Goal: Transaction & Acquisition: Book appointment/travel/reservation

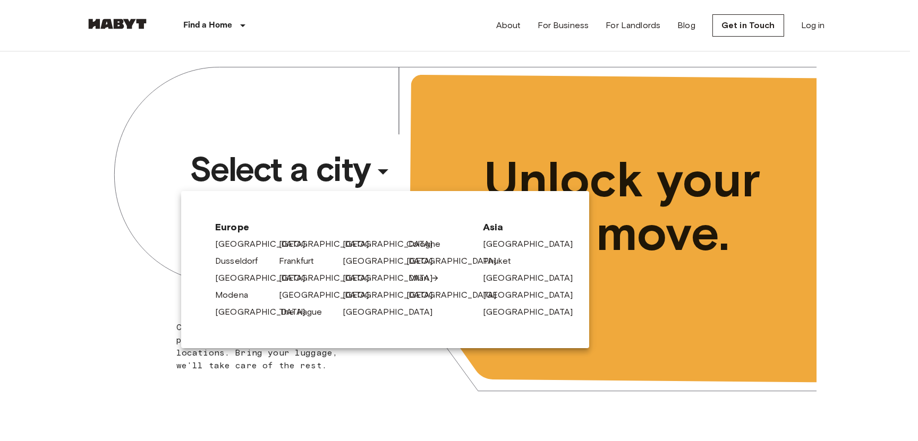
click at [420, 280] on link "Milan" at bounding box center [424, 278] width 31 height 13
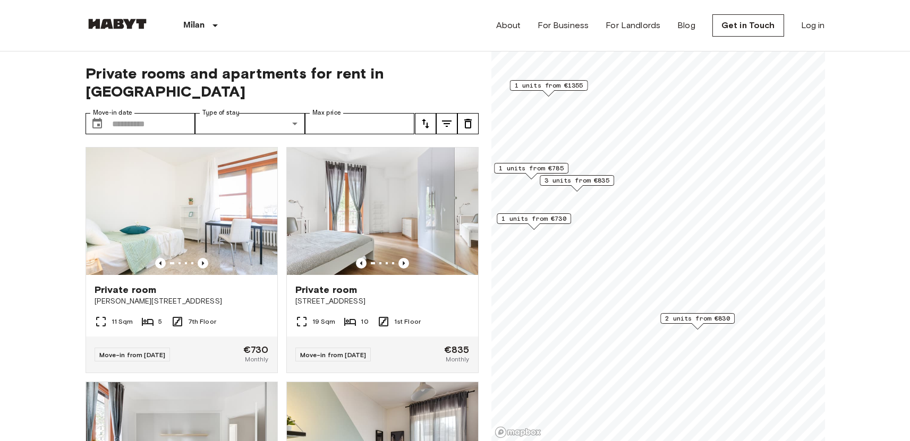
click at [607, 182] on span "3 units from €835" at bounding box center [576, 181] width 65 height 10
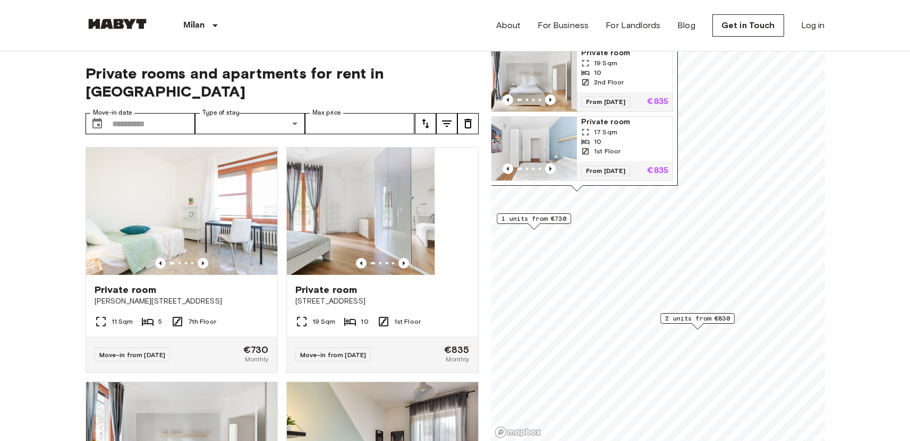
drag, startPoint x: 371, startPoint y: 243, endPoint x: 437, endPoint y: 78, distance: 177.9
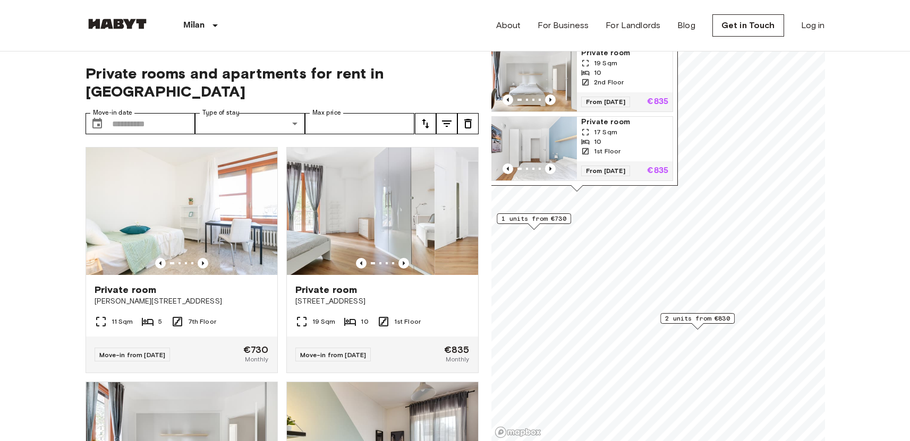
click at [457, 55] on div "Private rooms and apartments for rent in [GEOGRAPHIC_DATA] Move-in date ​ Move-…" at bounding box center [282, 247] width 393 height 390
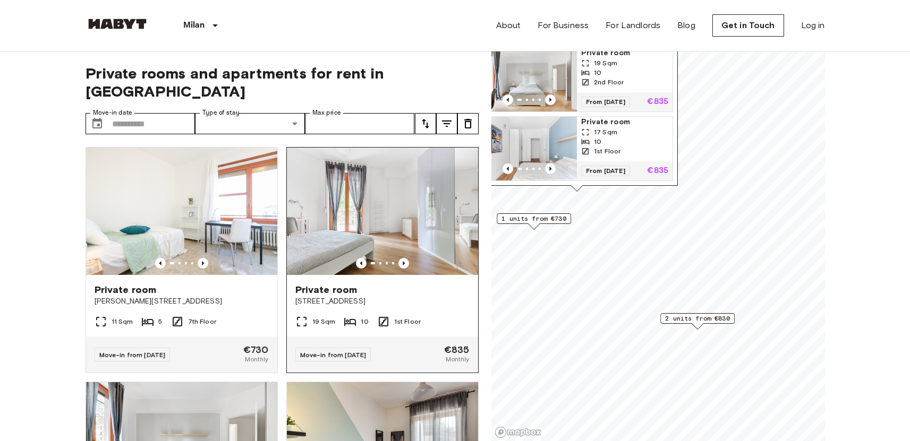
click at [370, 296] on span "[STREET_ADDRESS]" at bounding box center [382, 301] width 174 height 11
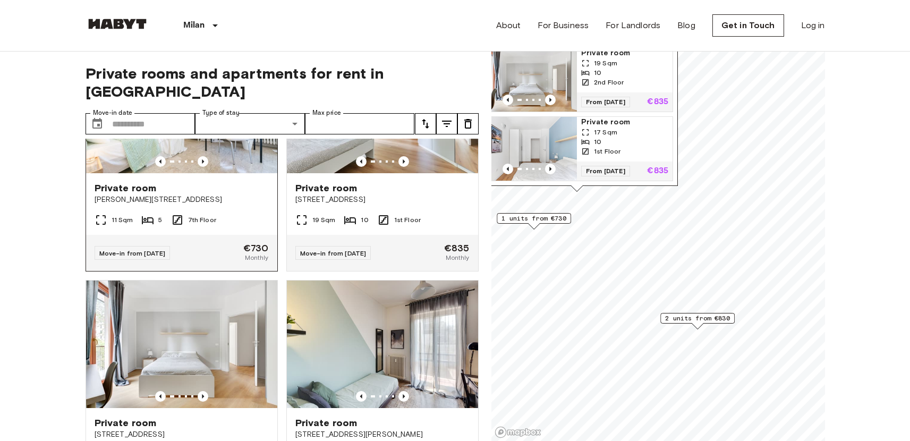
scroll to position [172, 0]
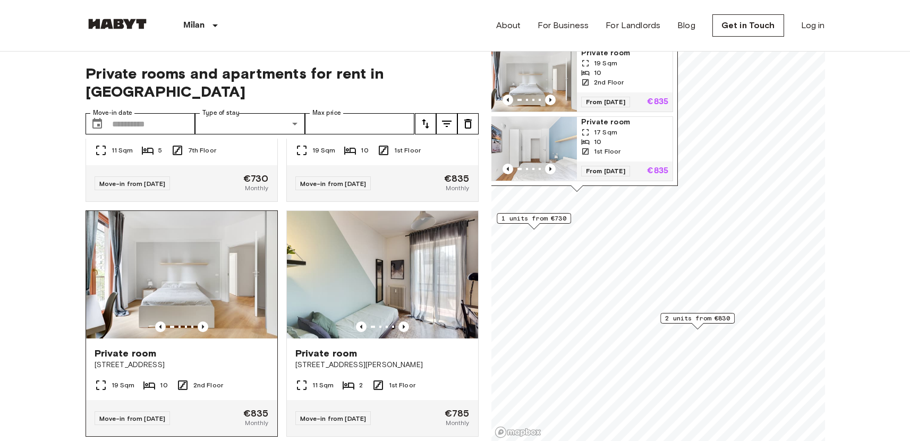
click at [199, 260] on img at bounding box center [181, 274] width 191 height 127
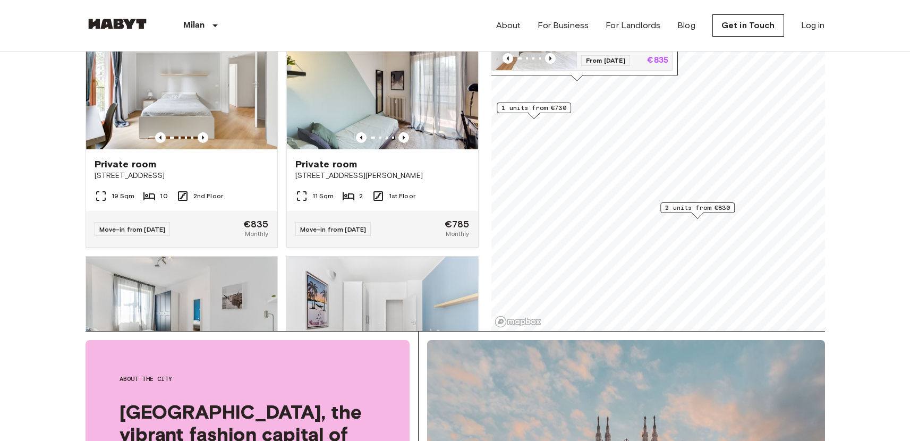
scroll to position [0, 0]
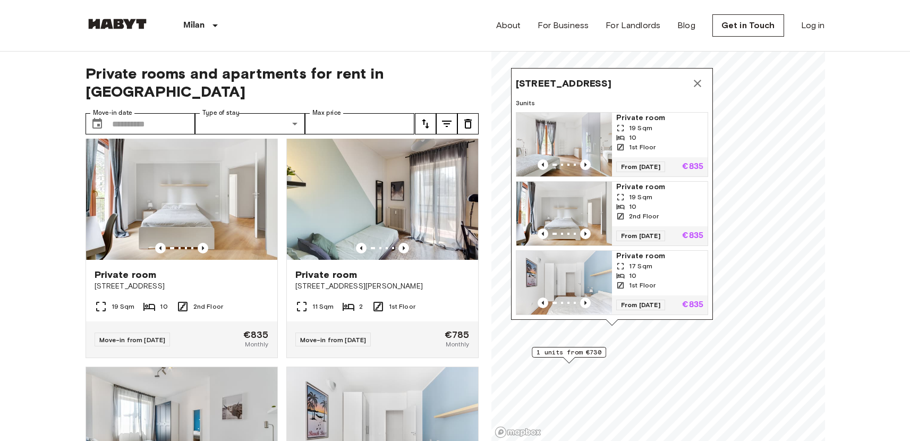
click at [697, 77] on icon "Map marker" at bounding box center [697, 83] width 13 height 13
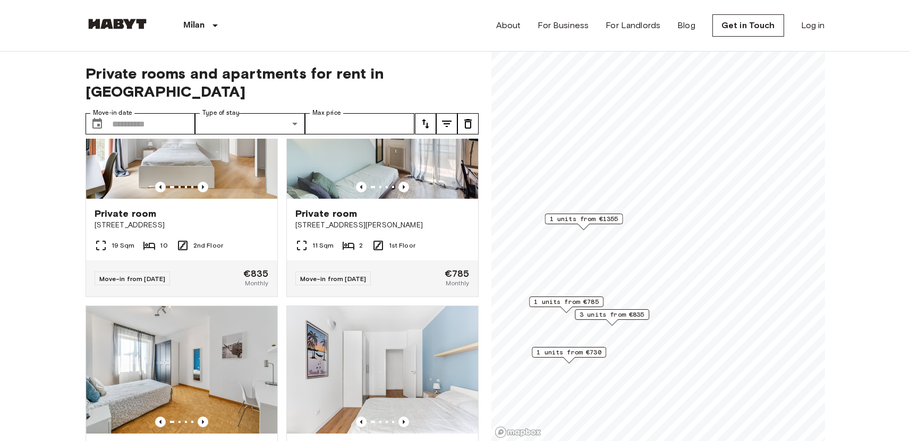
scroll to position [370, 0]
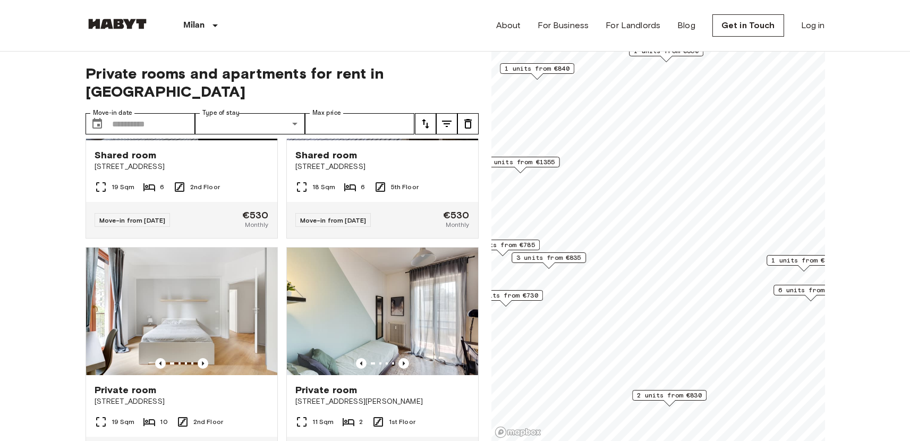
scroll to position [610, 0]
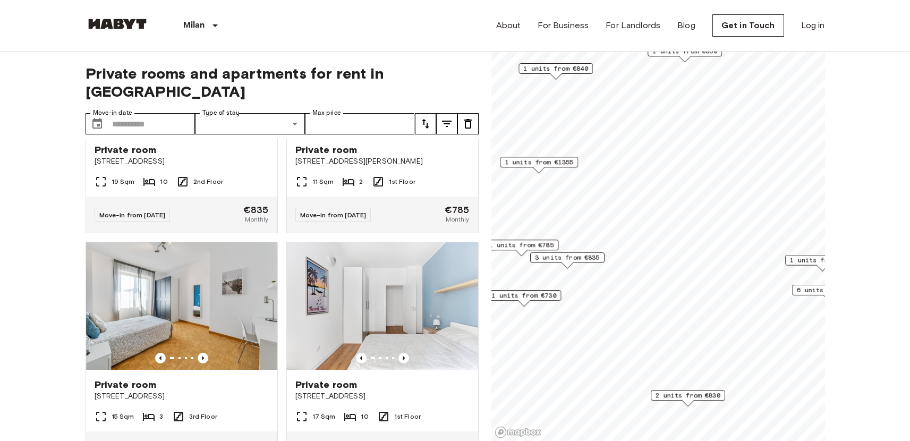
scroll to position [370, 0]
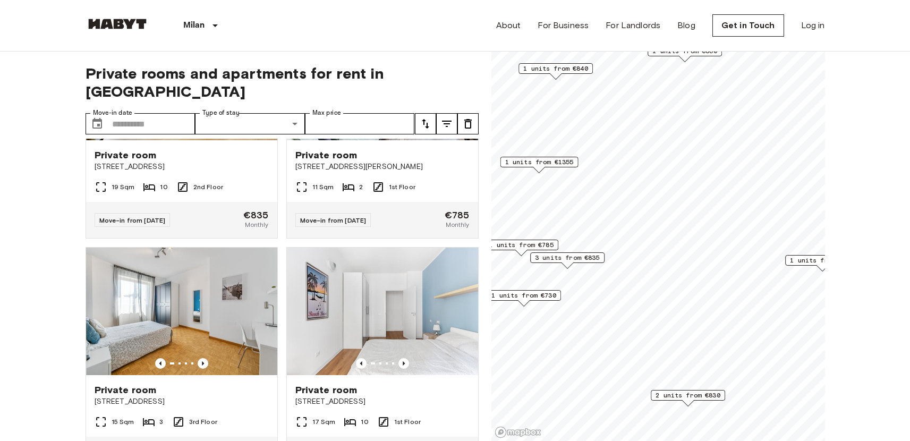
click at [550, 244] on span "1 units from €785" at bounding box center [521, 245] width 65 height 10
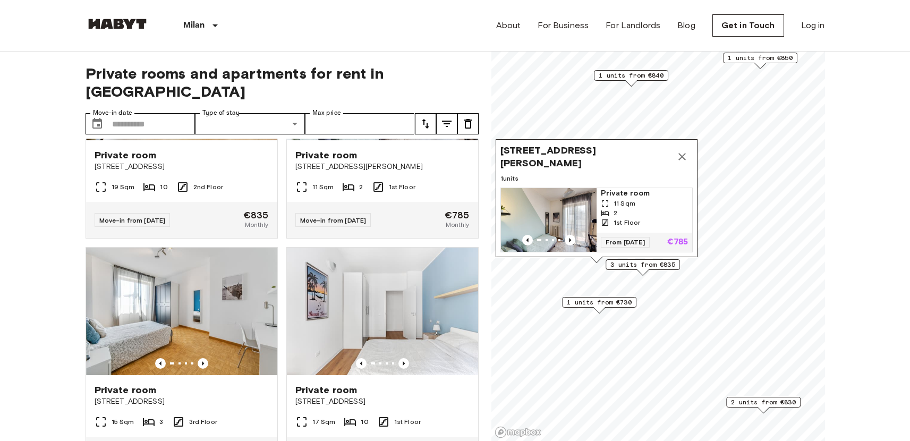
click at [623, 208] on div "2" at bounding box center [644, 213] width 87 height 10
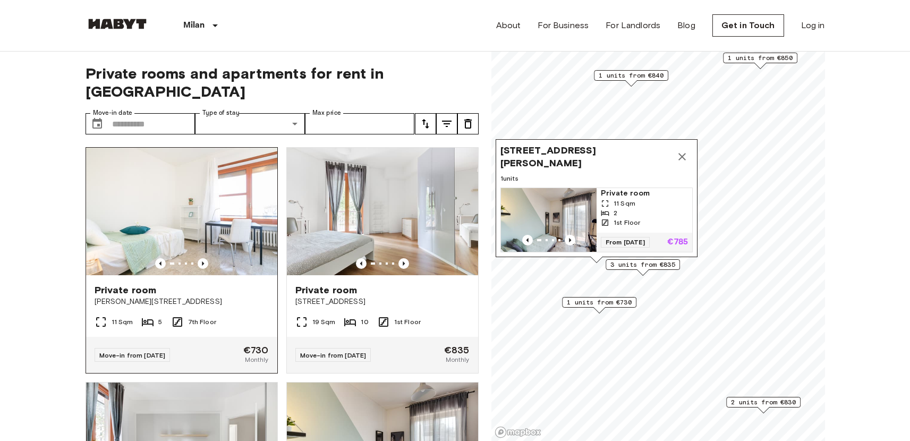
scroll to position [0, 0]
click at [194, 296] on span "Piazza Bolivar 3" at bounding box center [182, 301] width 174 height 11
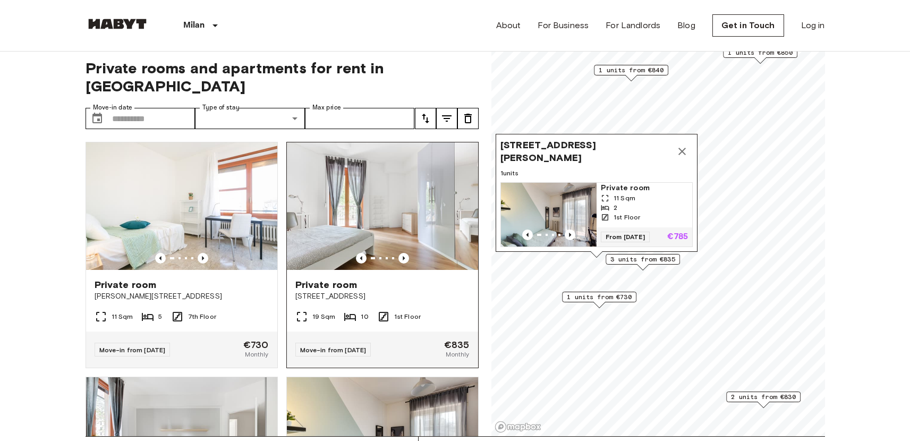
scroll to position [22, 0]
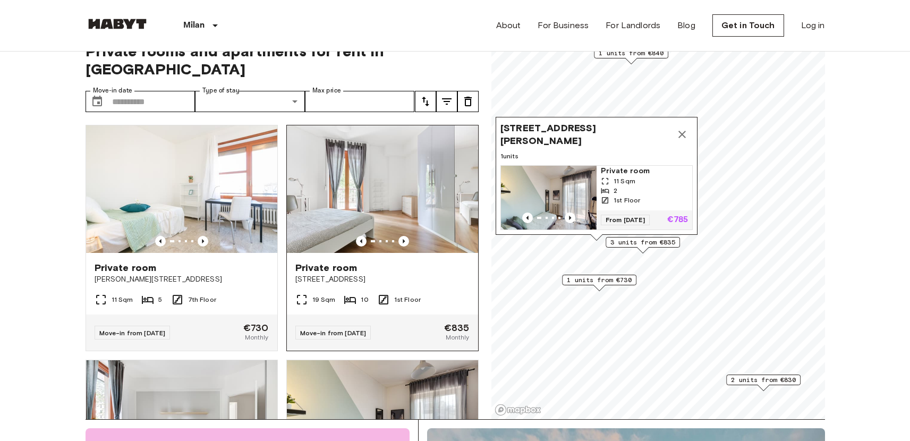
click at [450, 314] on div "Move-in from 18 Aug 25 €835 Monthly" at bounding box center [382, 332] width 191 height 36
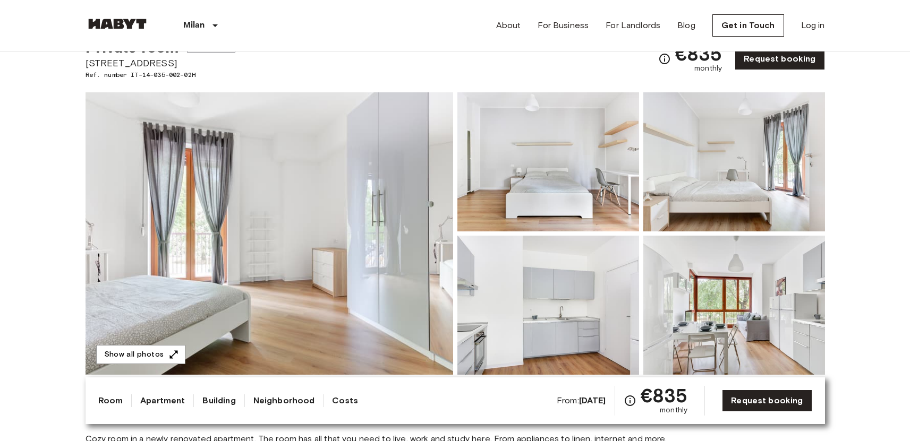
scroll to position [554, 0]
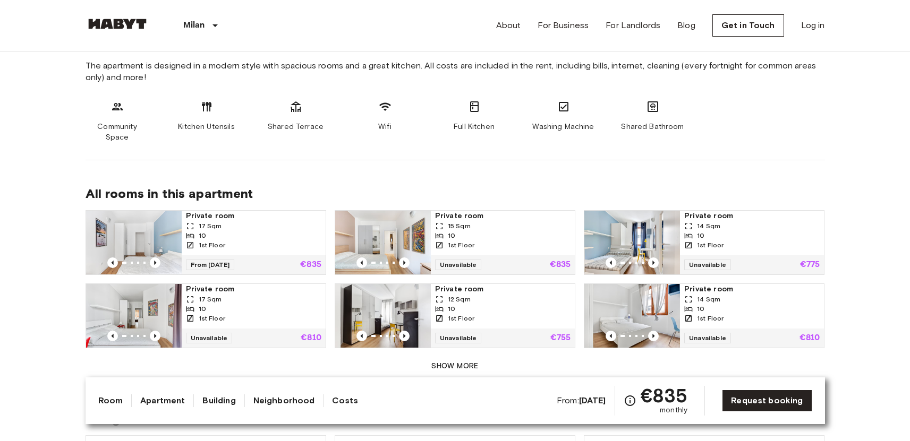
click at [462, 360] on button "Show more" at bounding box center [455, 367] width 739 height 20
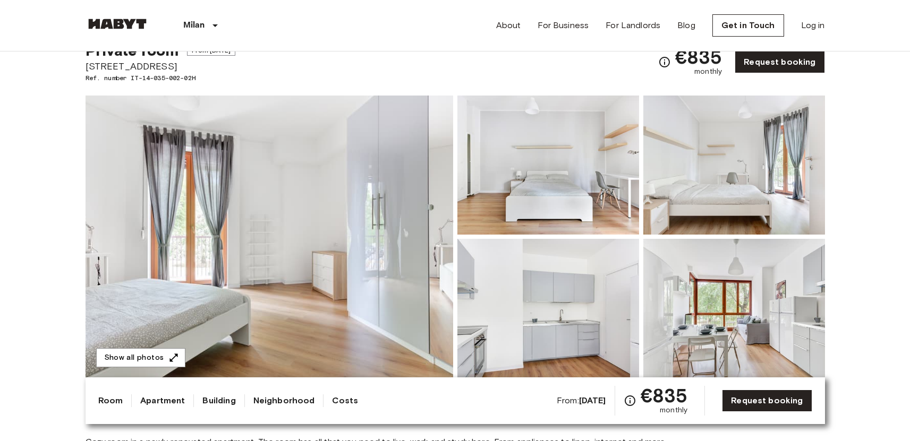
scroll to position [45, 0]
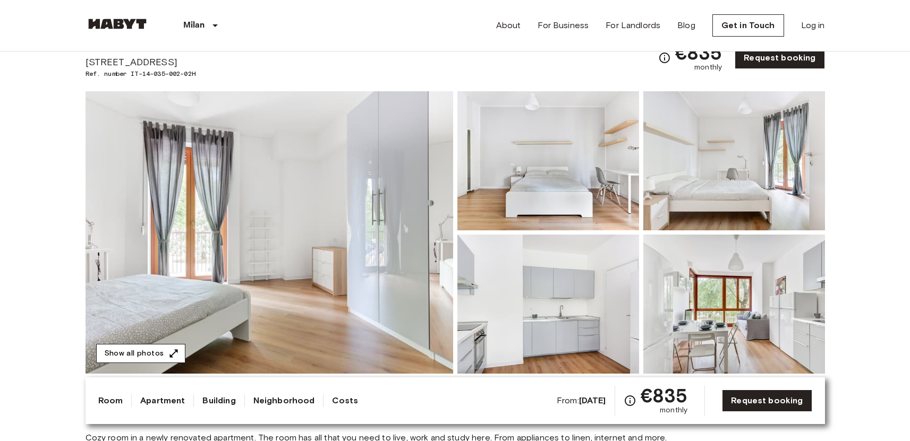
click at [175, 354] on icon "button" at bounding box center [173, 353] width 11 height 11
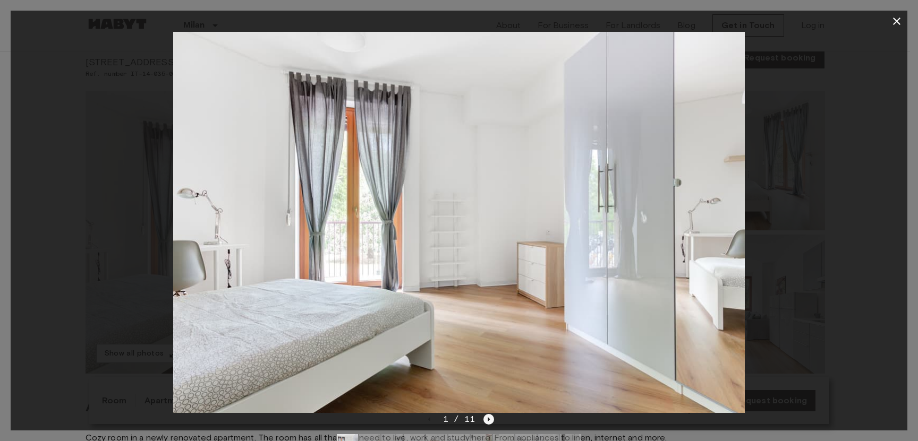
click at [486, 417] on icon "Next image" at bounding box center [488, 419] width 11 height 11
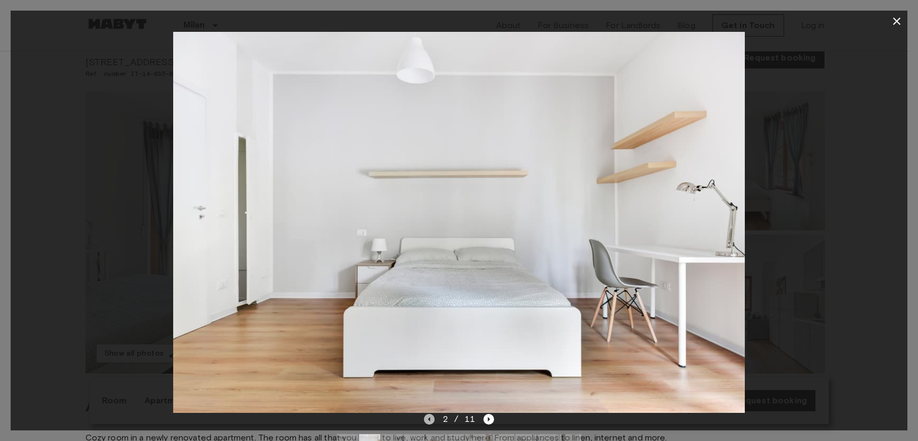
click at [433, 422] on icon "Previous image" at bounding box center [429, 419] width 11 height 11
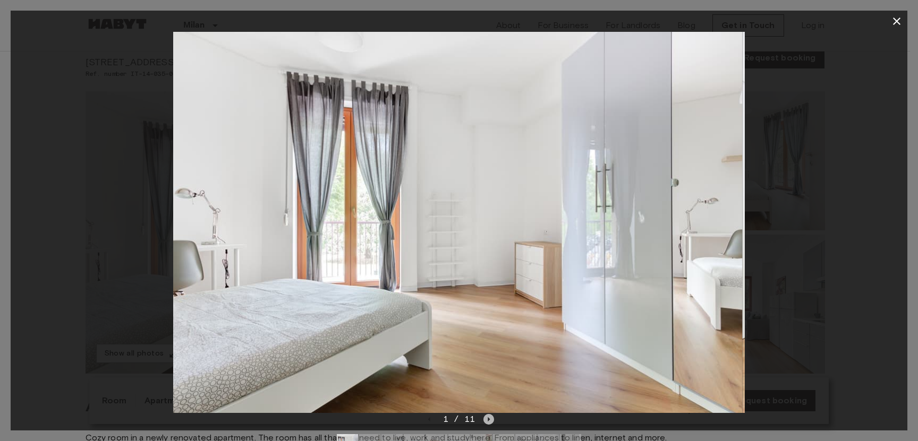
click at [490, 420] on icon "Next image" at bounding box center [488, 419] width 11 height 11
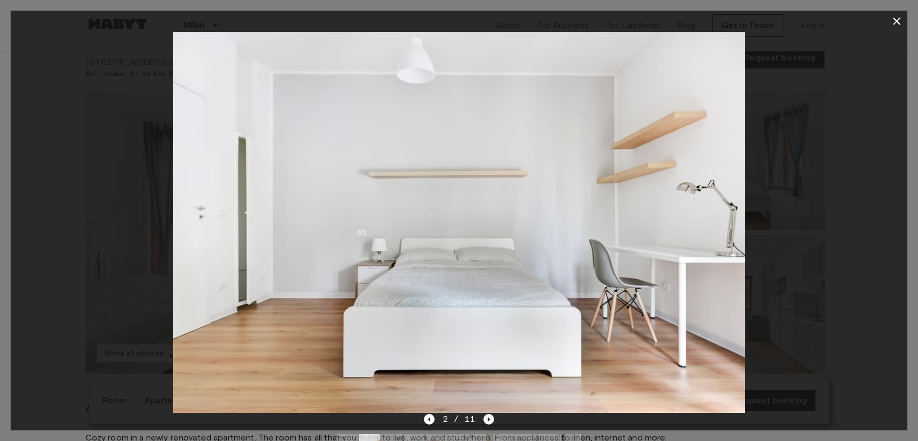
click at [490, 420] on icon "Next image" at bounding box center [488, 419] width 11 height 11
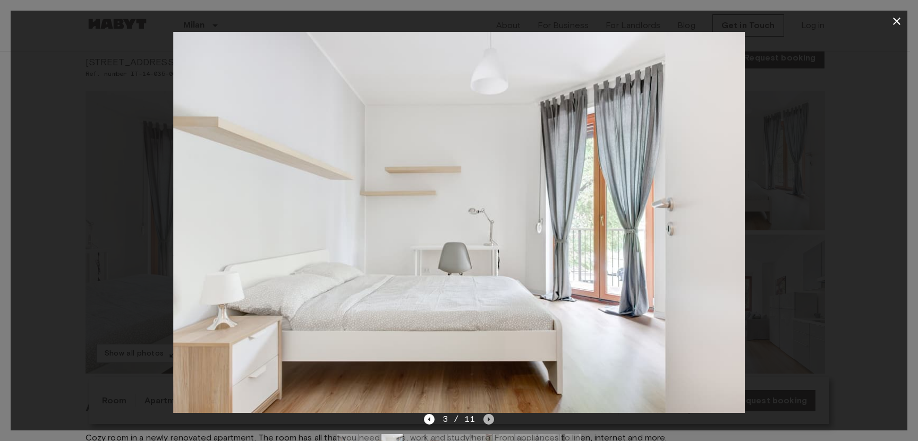
click at [489, 420] on icon "Next image" at bounding box center [488, 419] width 11 height 11
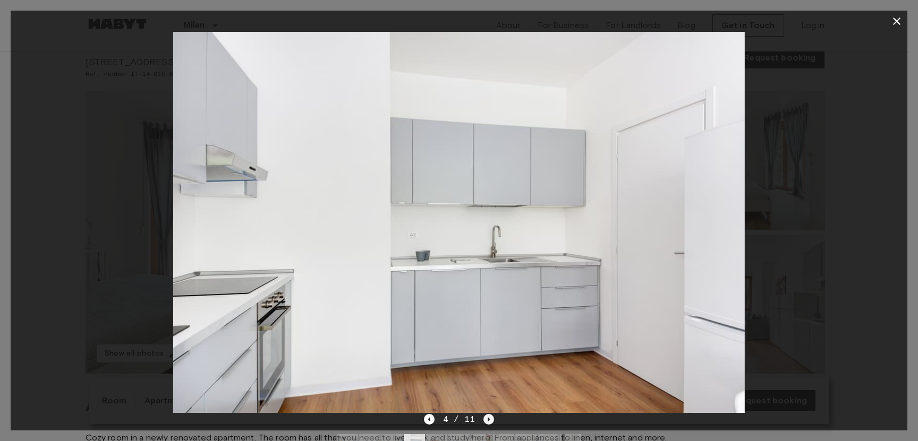
click at [489, 420] on icon "Next image" at bounding box center [488, 419] width 11 height 11
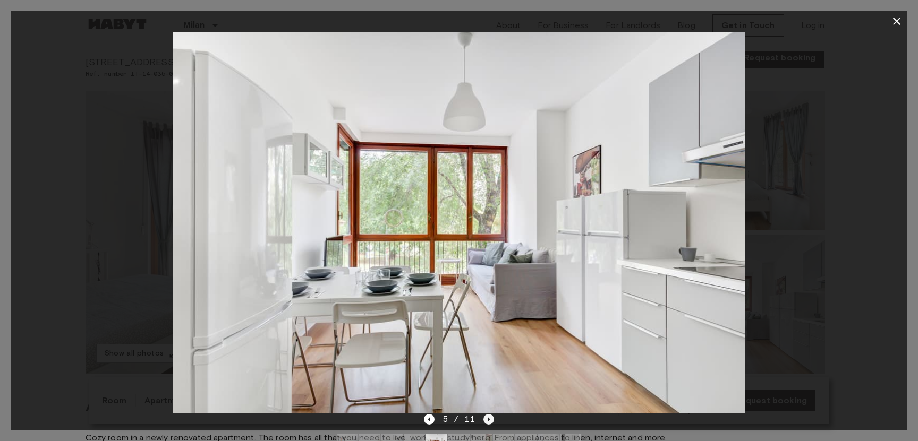
click at [489, 420] on icon "Next image" at bounding box center [488, 419] width 11 height 11
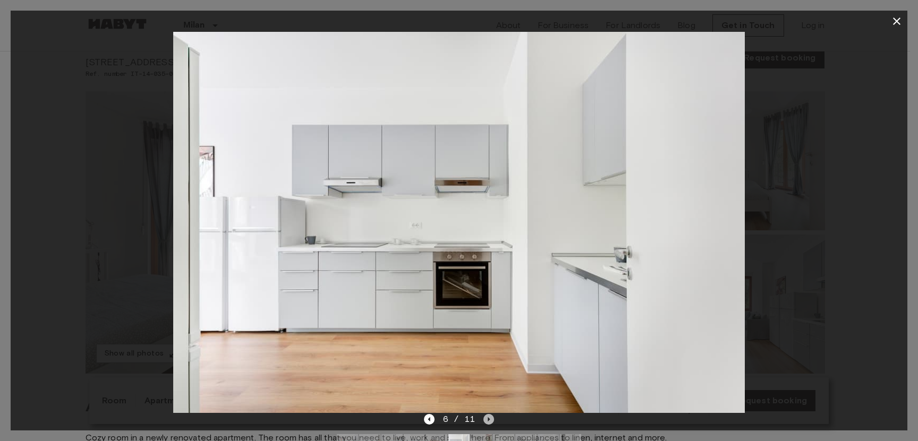
click at [489, 420] on icon "Next image" at bounding box center [488, 419] width 11 height 11
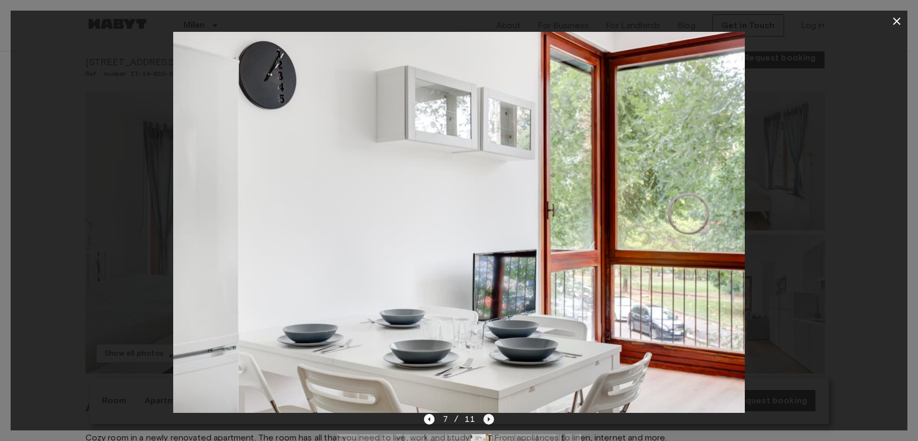
click at [486, 420] on icon "Next image" at bounding box center [488, 419] width 11 height 11
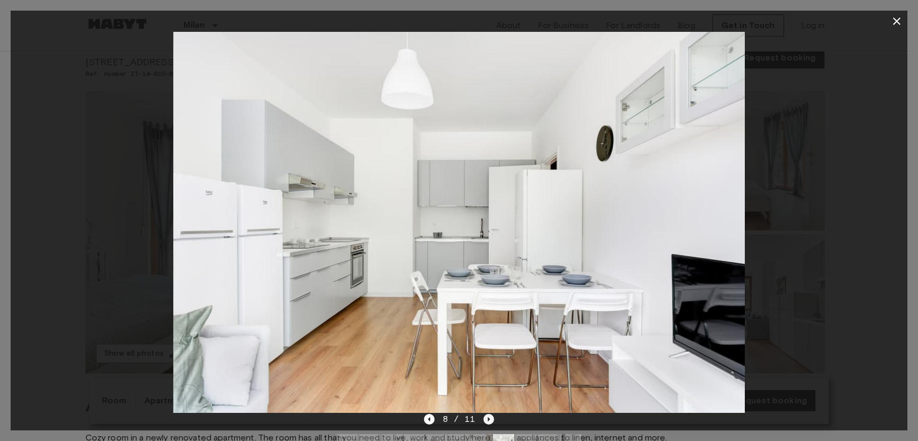
click at [486, 420] on icon "Next image" at bounding box center [488, 419] width 11 height 11
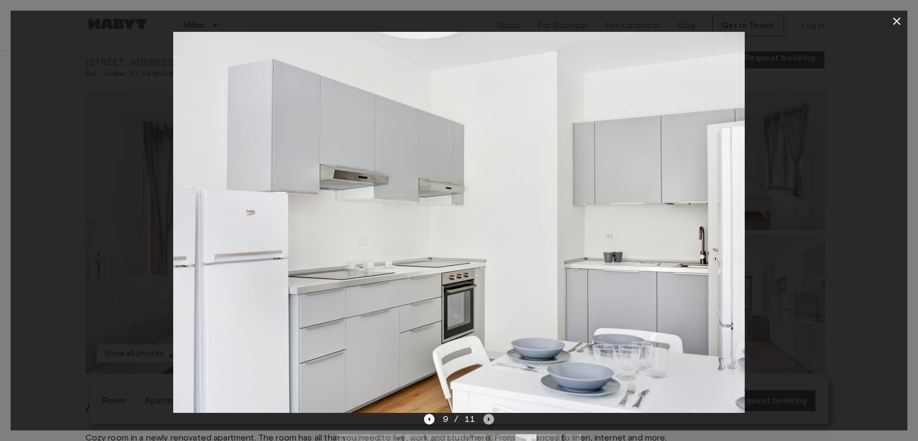
click at [486, 420] on icon "Next image" at bounding box center [488, 419] width 11 height 11
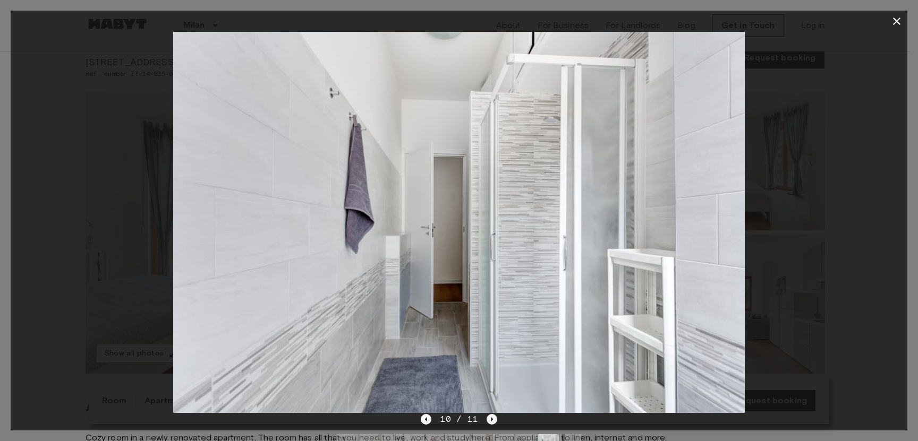
click at [487, 420] on icon "Next image" at bounding box center [492, 419] width 11 height 11
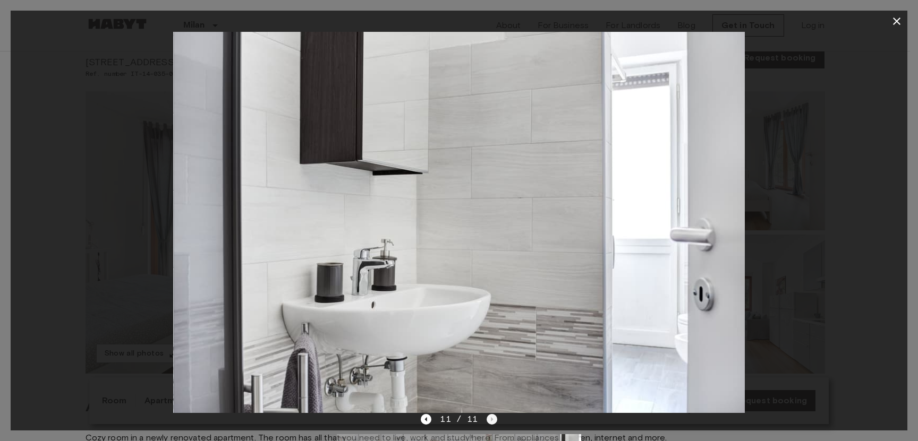
click at [486, 420] on div "11 / 11" at bounding box center [459, 419] width 76 height 13
click at [485, 418] on div "11 / 11" at bounding box center [459, 419] width 76 height 13
click at [431, 419] on icon "Previous image" at bounding box center [426, 419] width 11 height 11
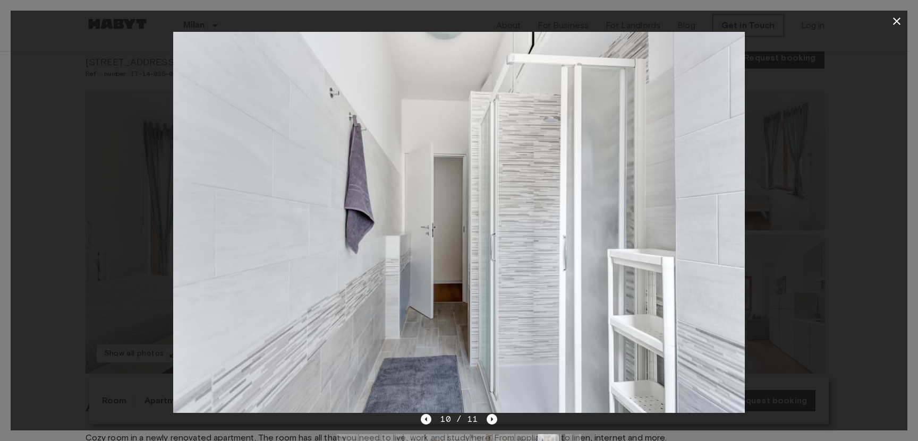
click at [872, 221] on div at bounding box center [459, 222] width 897 height 381
click at [899, 19] on icon "button" at bounding box center [896, 21] width 7 height 7
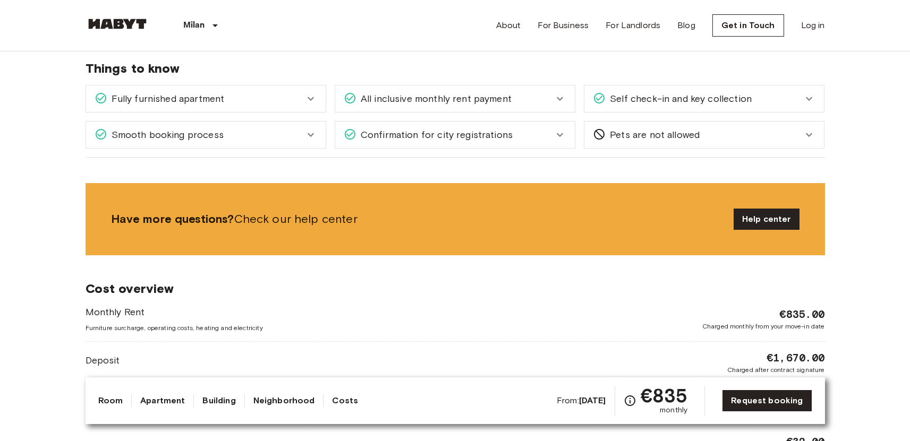
scroll to position [949, 0]
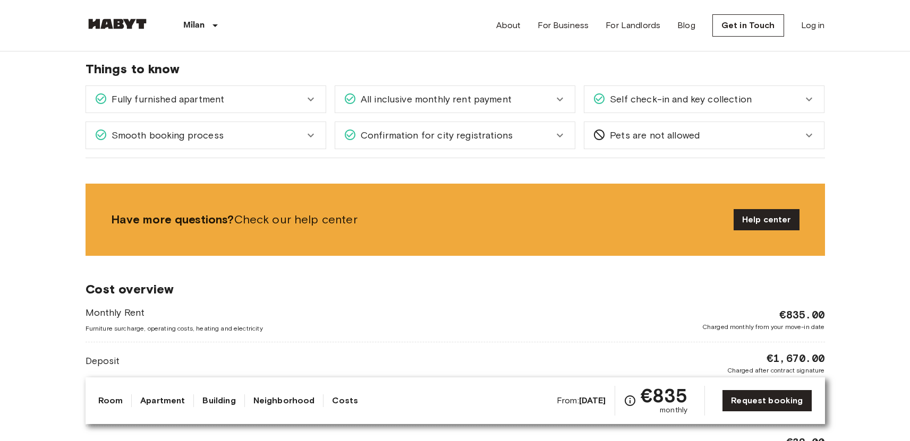
click at [195, 98] on div "Fully furnished apartment" at bounding box center [206, 99] width 240 height 27
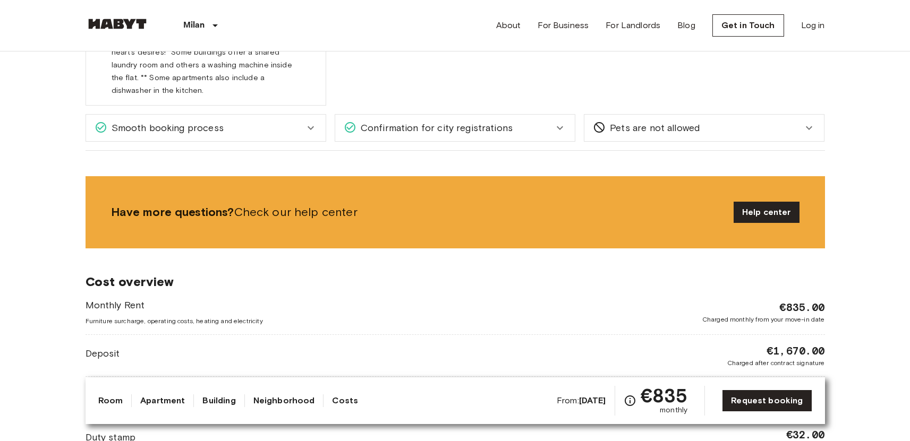
scroll to position [940, 0]
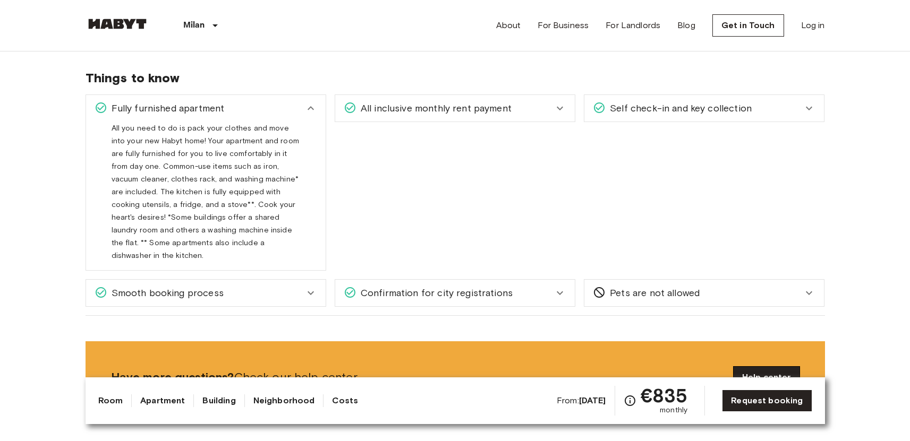
click at [782, 367] on link "Help center" at bounding box center [767, 377] width 66 height 21
click at [325, 280] on div "Smooth booking process" at bounding box center [206, 293] width 240 height 27
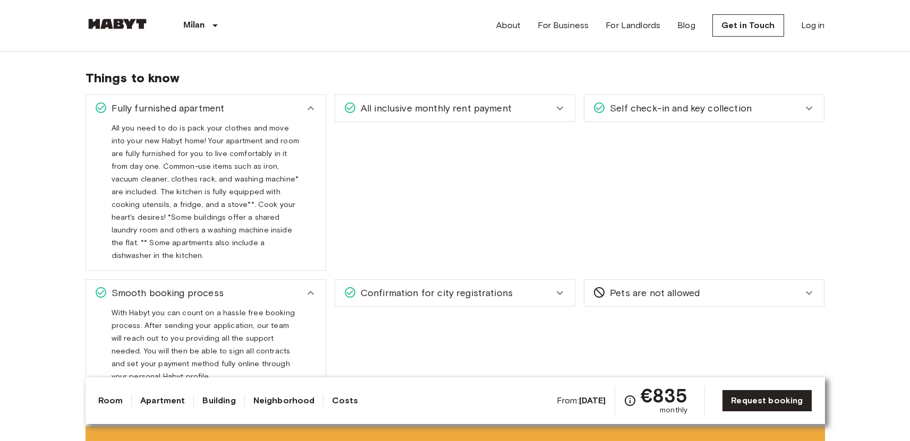
click at [454, 286] on span "Confirmation for city registrations" at bounding box center [434, 293] width 156 height 14
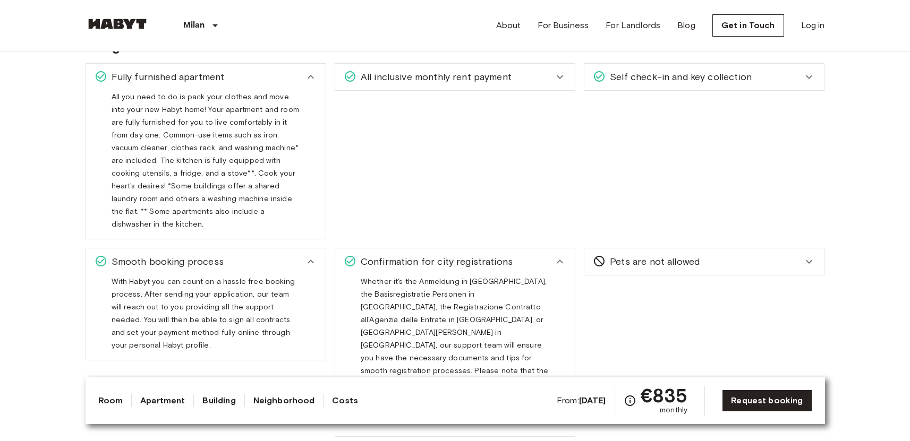
scroll to position [973, 0]
click at [696, 72] on div "Self check-in and key collection" at bounding box center [704, 76] width 240 height 27
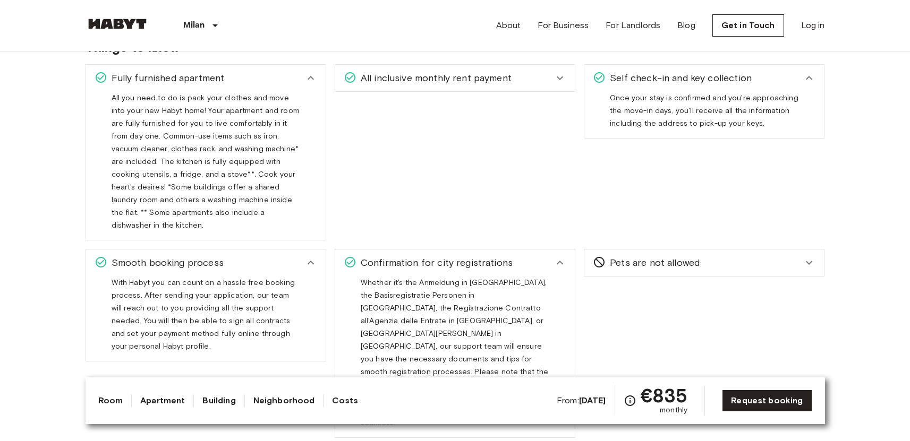
scroll to position [968, 0]
click at [503, 73] on span "All inclusive monthly rent payment" at bounding box center [433, 80] width 155 height 14
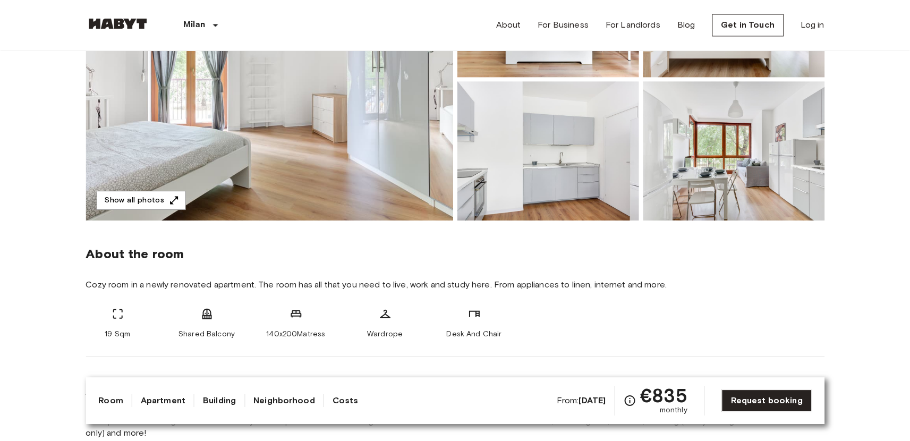
scroll to position [0, 0]
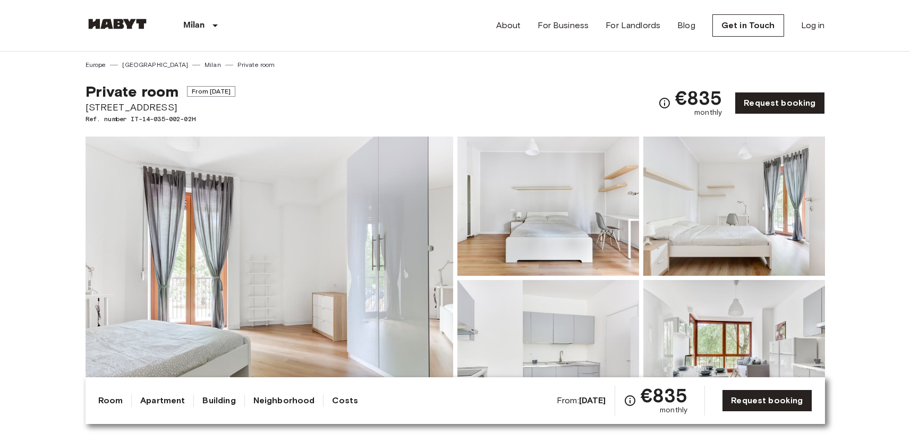
click at [380, 288] on img at bounding box center [270, 278] width 368 height 283
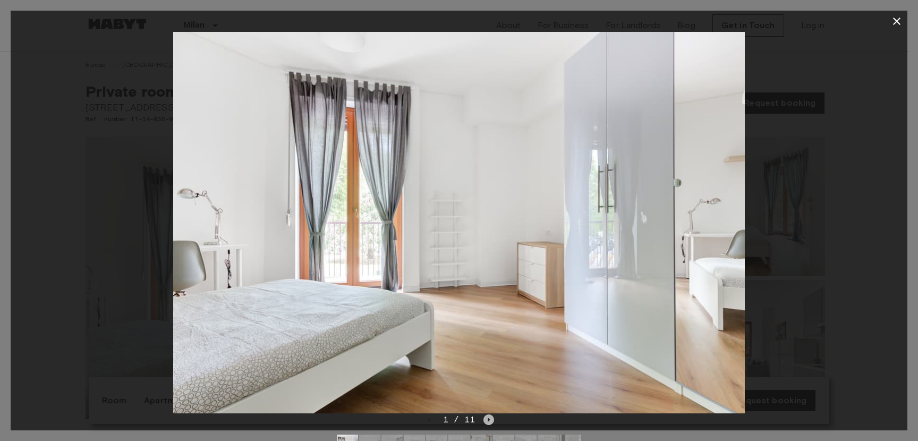
click at [490, 419] on icon "Next image" at bounding box center [488, 419] width 11 height 11
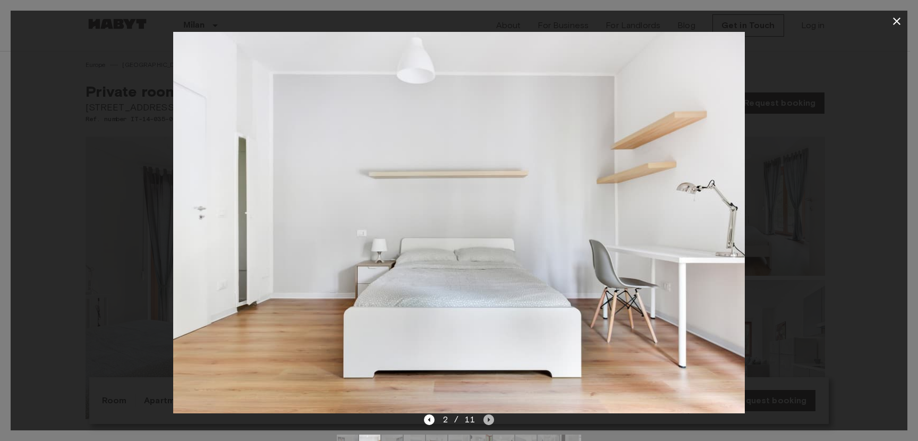
click at [490, 419] on icon "Next image" at bounding box center [488, 419] width 11 height 11
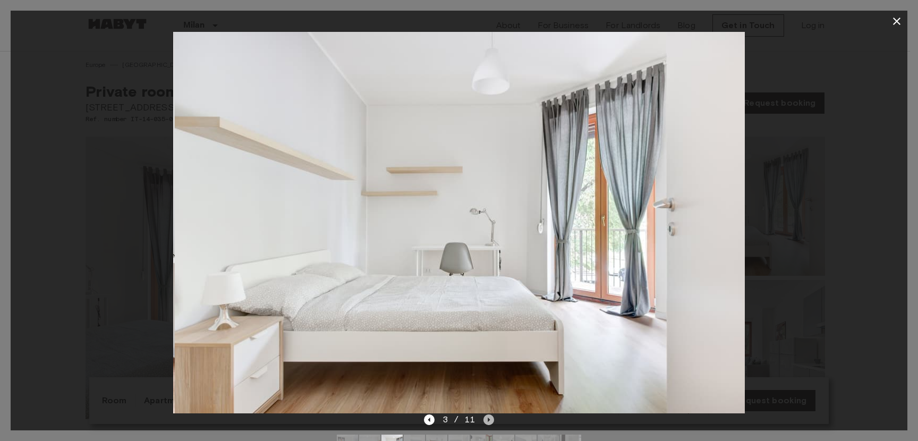
click at [490, 419] on icon "Next image" at bounding box center [488, 419] width 11 height 11
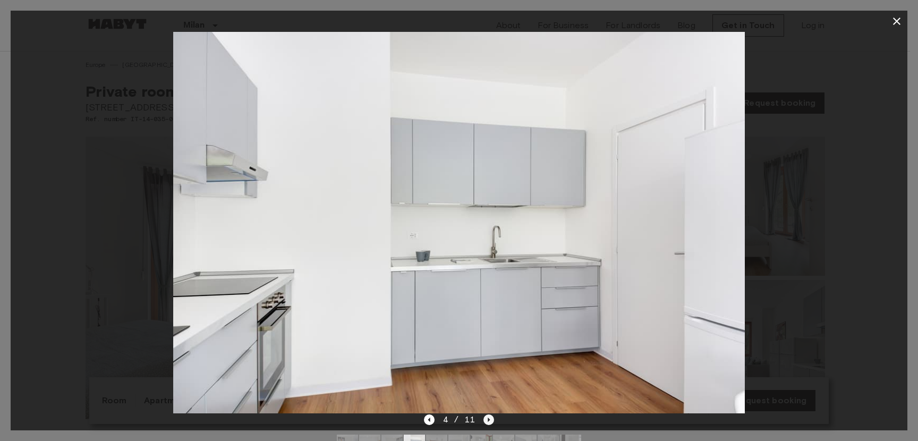
click at [490, 418] on icon "Next image" at bounding box center [488, 419] width 11 height 11
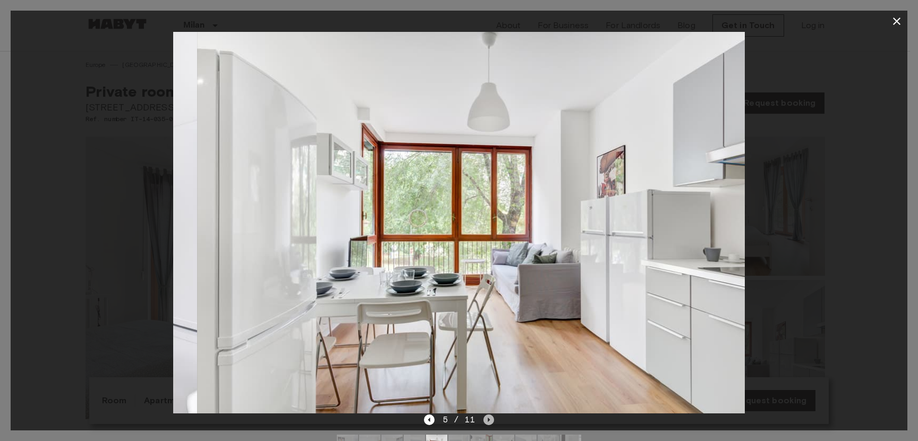
click at [489, 418] on icon "Next image" at bounding box center [488, 419] width 11 height 11
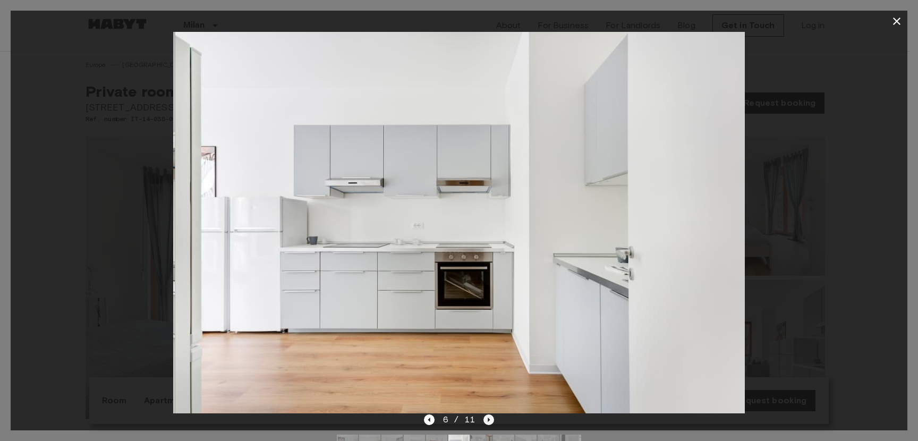
click at [489, 418] on icon "Next image" at bounding box center [488, 419] width 11 height 11
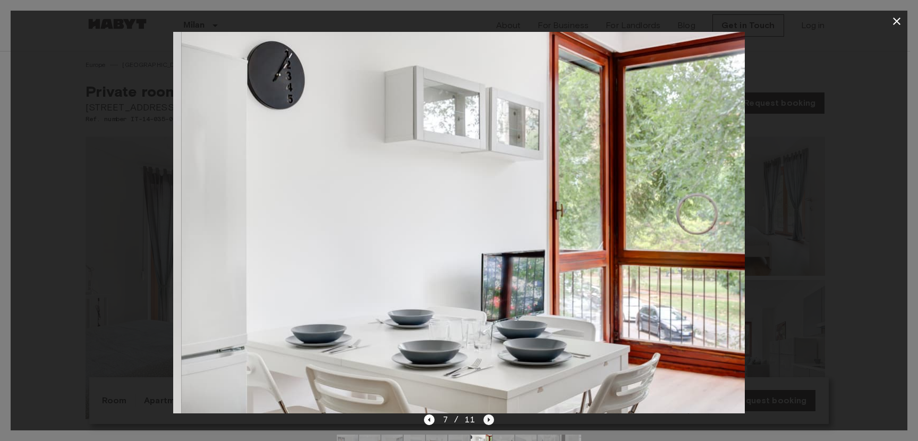
click at [489, 418] on icon "Next image" at bounding box center [488, 419] width 11 height 11
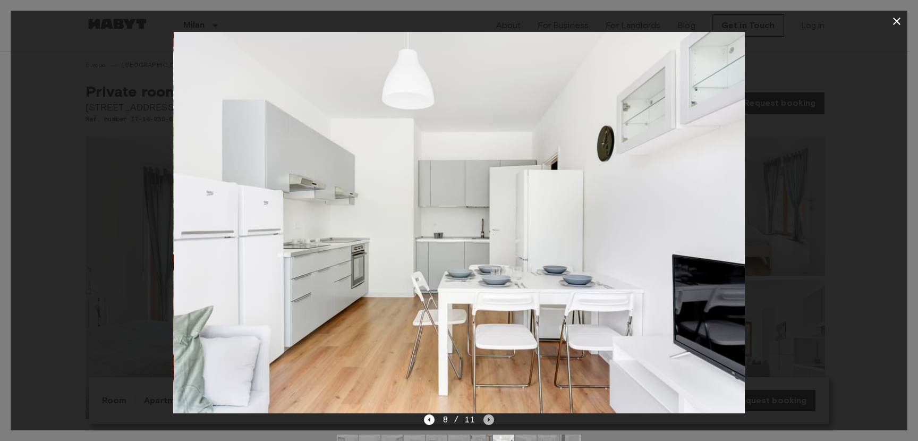
click at [489, 418] on icon "Next image" at bounding box center [488, 419] width 11 height 11
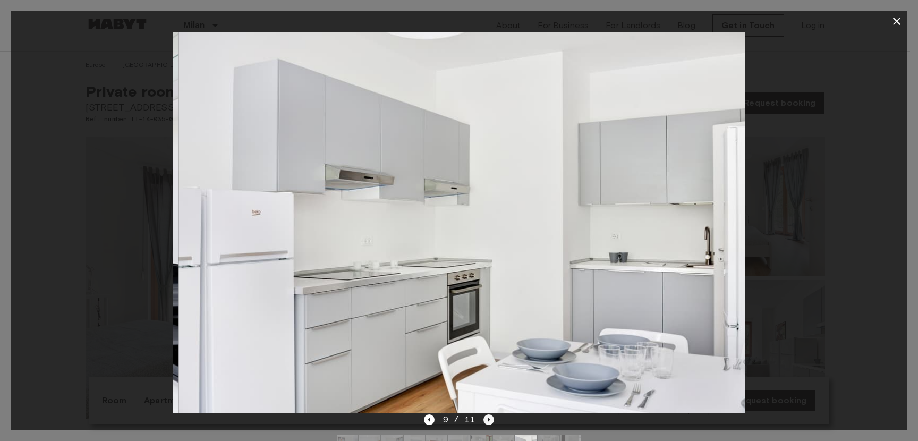
click at [489, 418] on icon "Next image" at bounding box center [488, 419] width 11 height 11
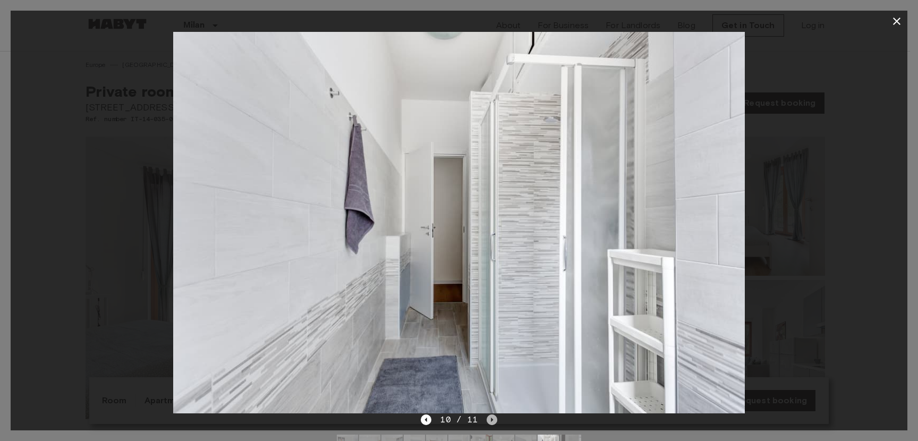
click at [489, 418] on icon "Next image" at bounding box center [492, 419] width 11 height 11
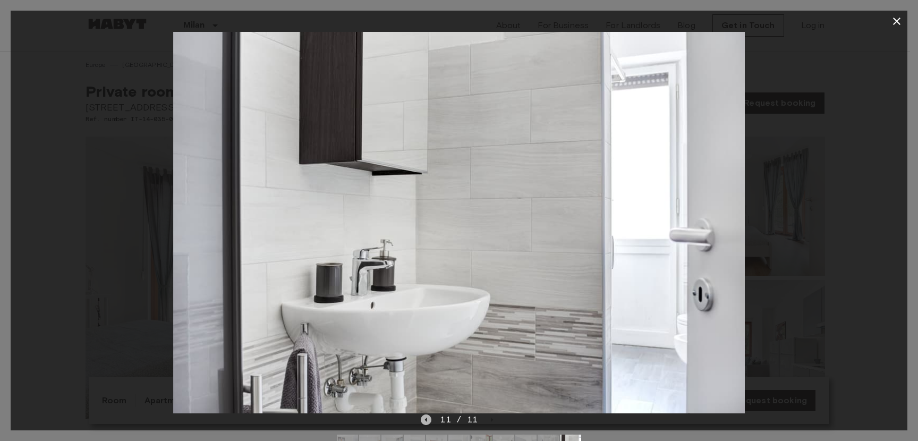
click at [427, 421] on icon "Previous image" at bounding box center [426, 419] width 2 height 4
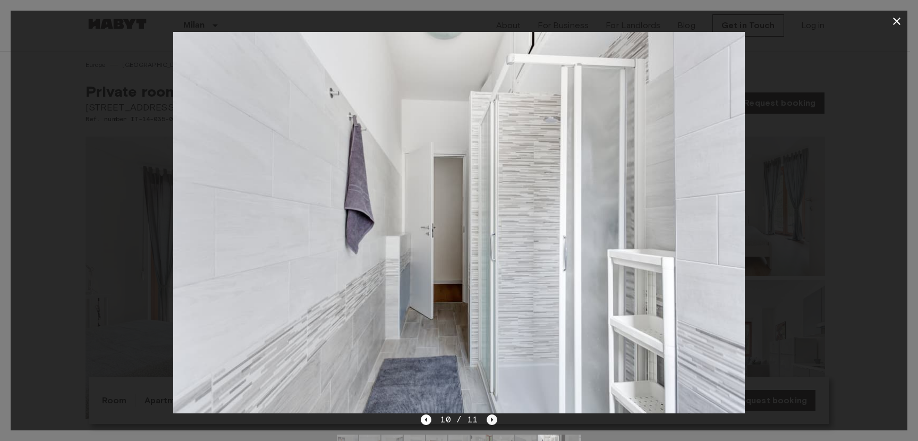
click at [490, 422] on icon "Next image" at bounding box center [492, 419] width 11 height 11
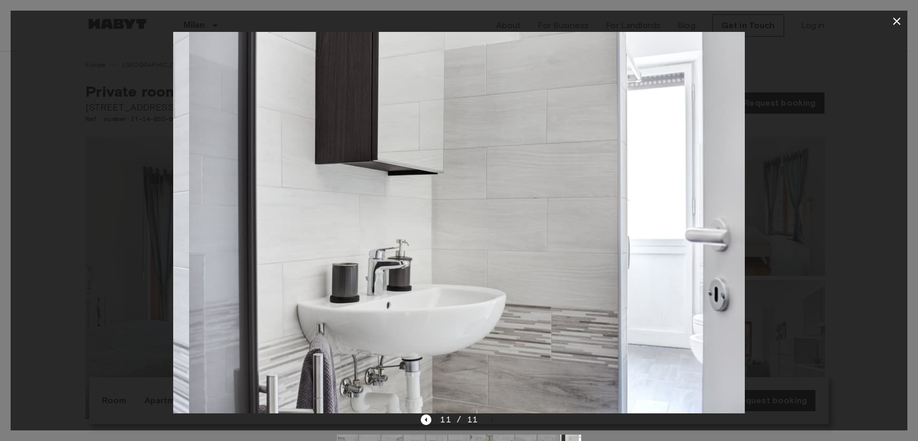
click at [490, 422] on div "11 / 11" at bounding box center [459, 419] width 76 height 13
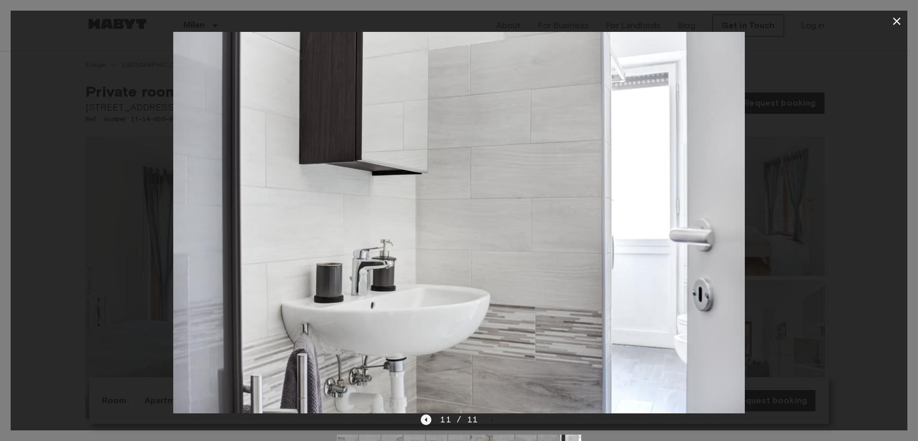
click at [430, 421] on icon "Previous image" at bounding box center [426, 419] width 11 height 11
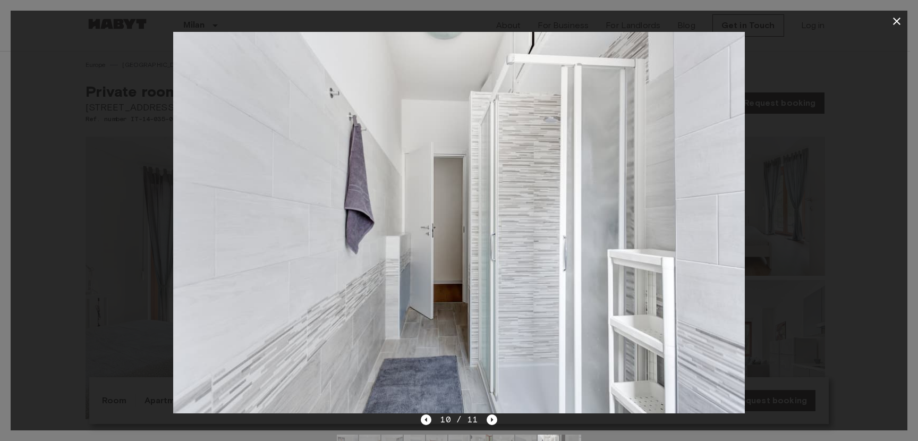
click at [156, 128] on div at bounding box center [459, 222] width 897 height 381
click at [890, 24] on icon "button" at bounding box center [896, 21] width 13 height 13
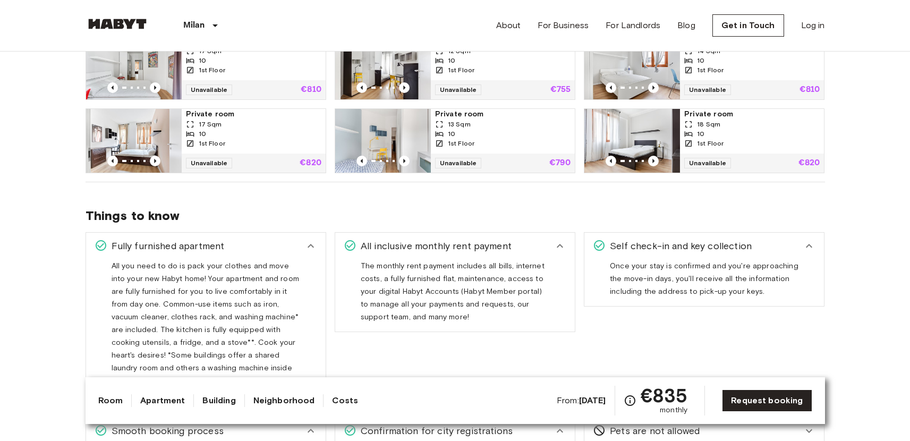
scroll to position [664, 0]
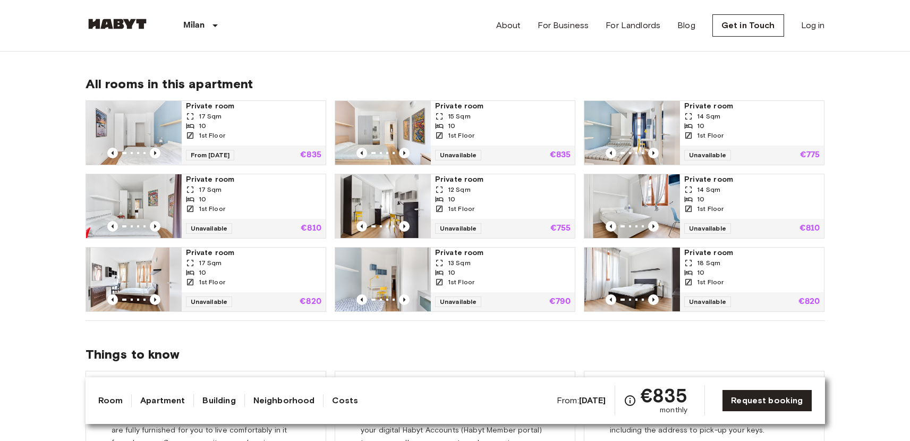
click at [245, 268] on div "10" at bounding box center [253, 273] width 135 height 10
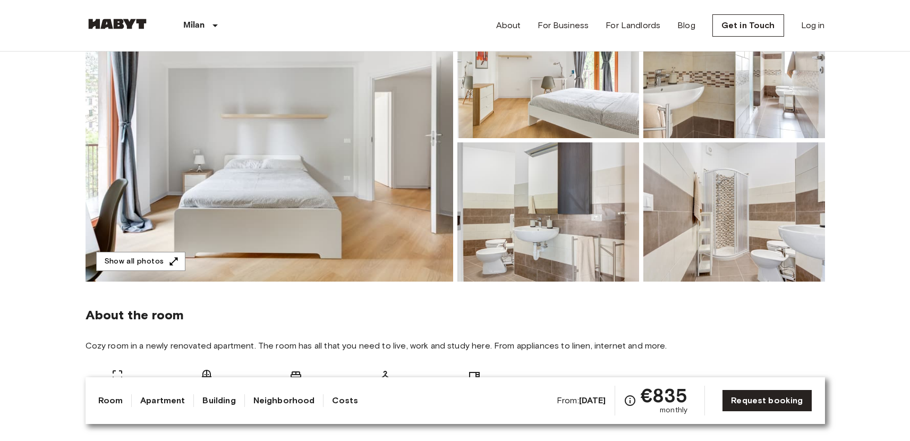
scroll to position [84, 0]
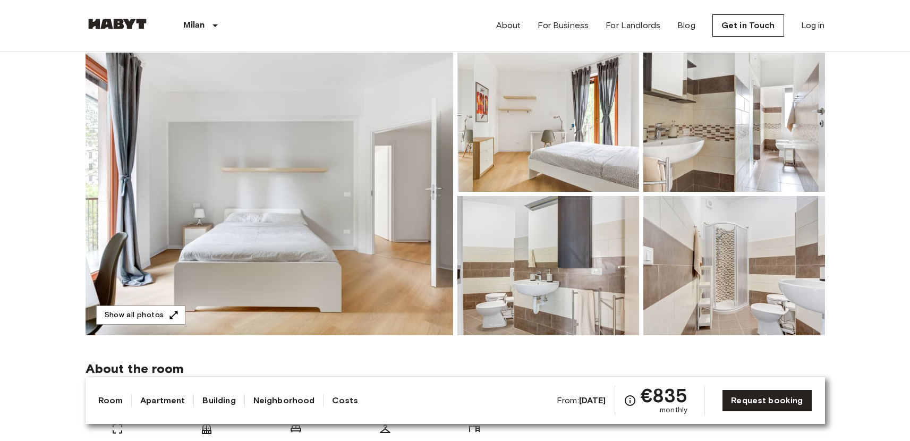
click at [286, 244] on img at bounding box center [270, 194] width 368 height 283
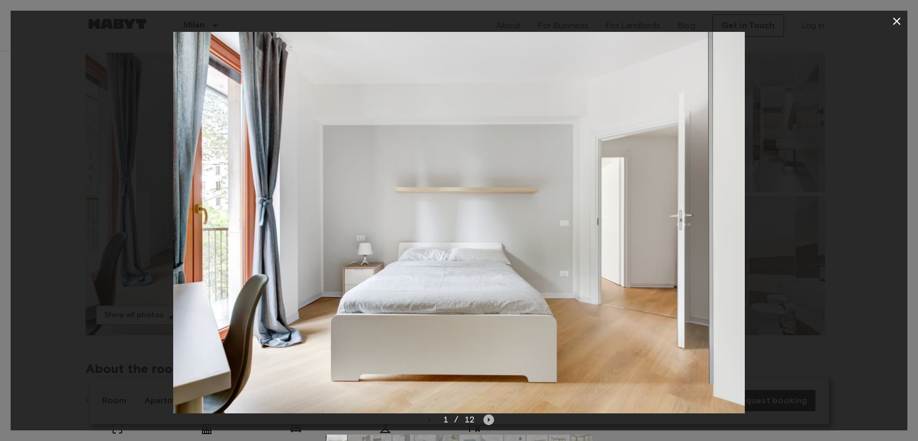
click at [489, 415] on icon "Next image" at bounding box center [488, 419] width 11 height 11
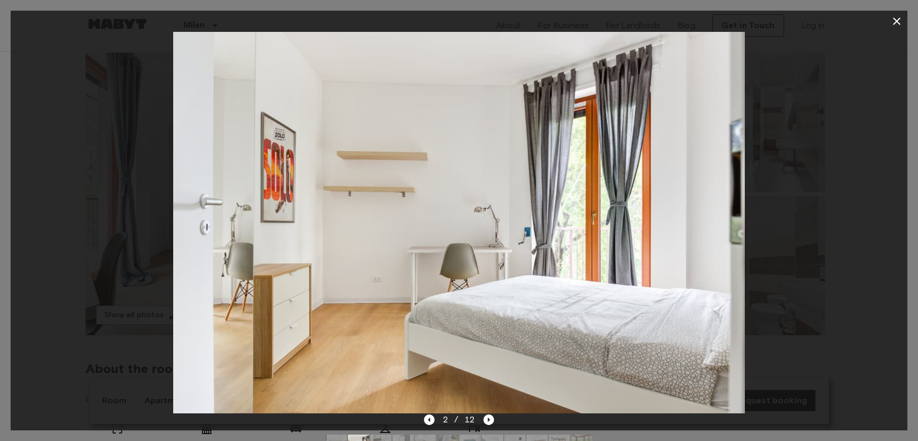
click at [486, 411] on img at bounding box center [459, 222] width 572 height 381
click at [491, 418] on icon "Next image" at bounding box center [488, 419] width 11 height 11
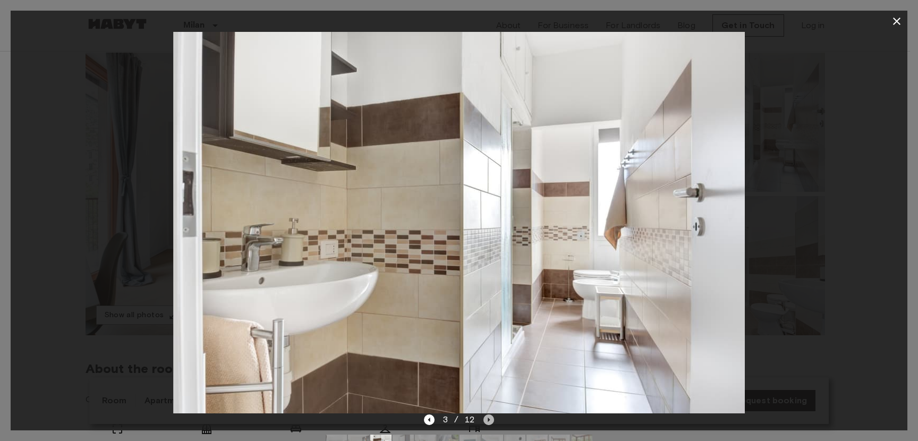
click at [490, 418] on icon "Next image" at bounding box center [488, 419] width 11 height 11
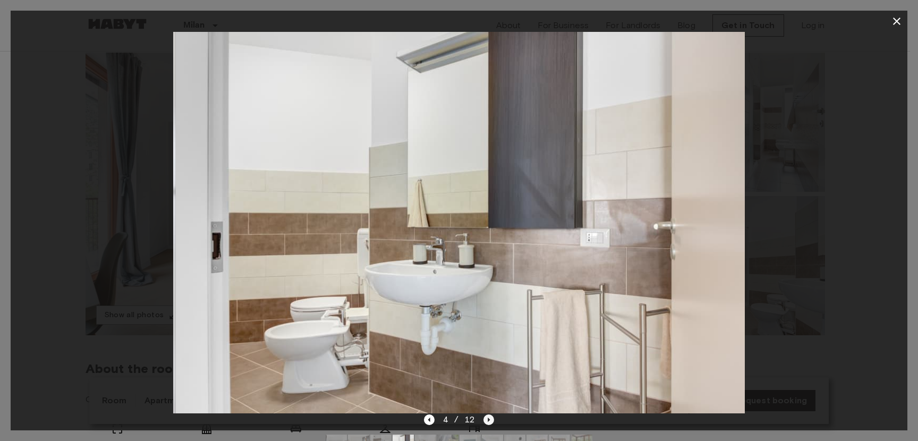
click at [490, 419] on icon "Next image" at bounding box center [488, 419] width 11 height 11
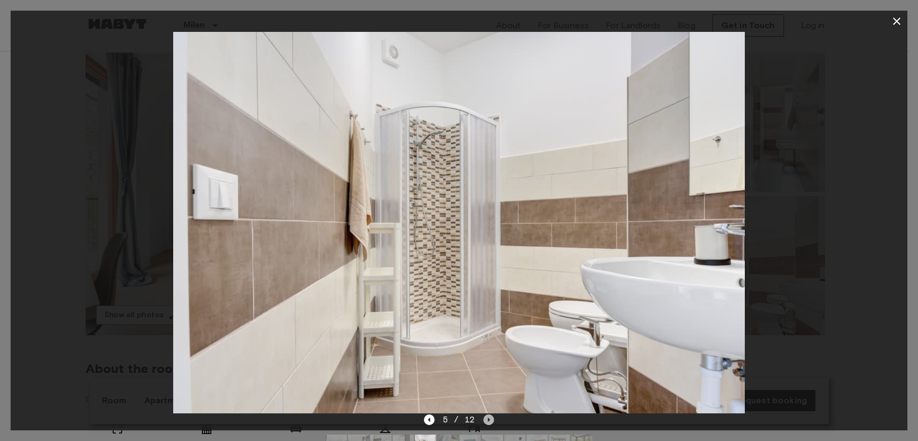
click at [490, 419] on icon "Next image" at bounding box center [488, 419] width 11 height 11
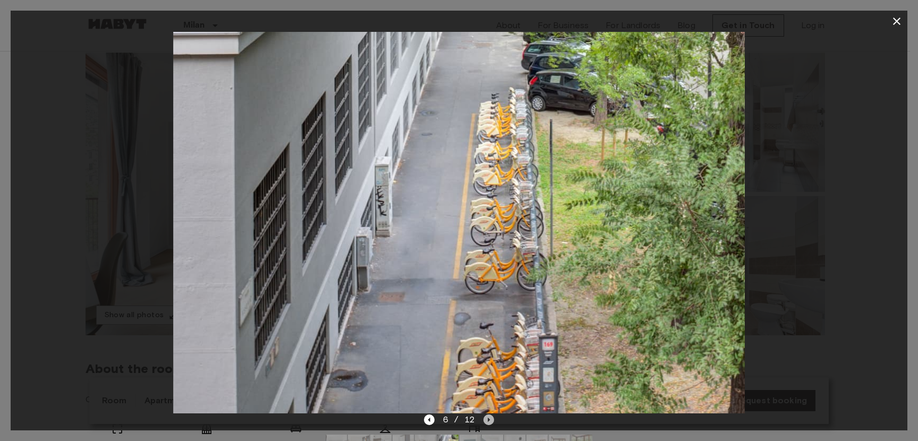
click at [490, 419] on icon "Next image" at bounding box center [488, 419] width 11 height 11
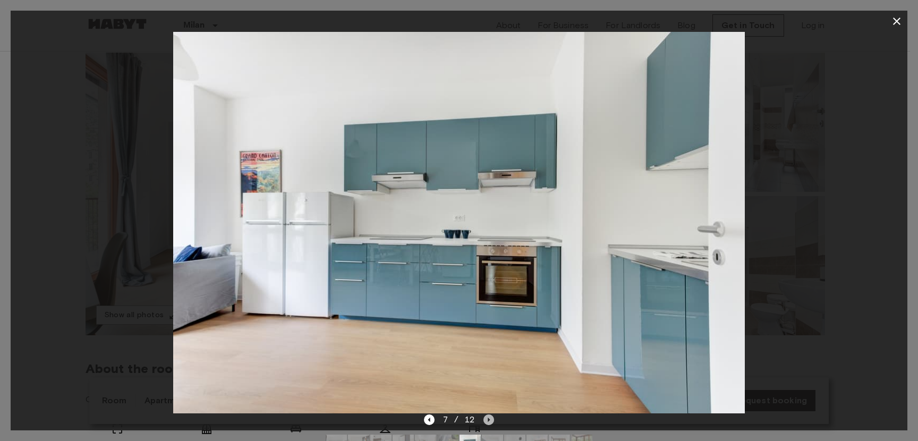
click at [489, 420] on icon "Next image" at bounding box center [489, 419] width 2 height 4
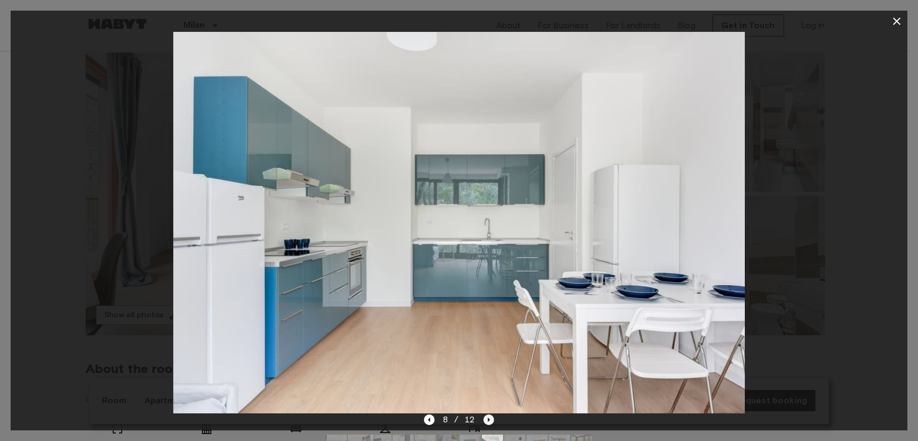
click at [488, 420] on icon "Next image" at bounding box center [489, 419] width 2 height 4
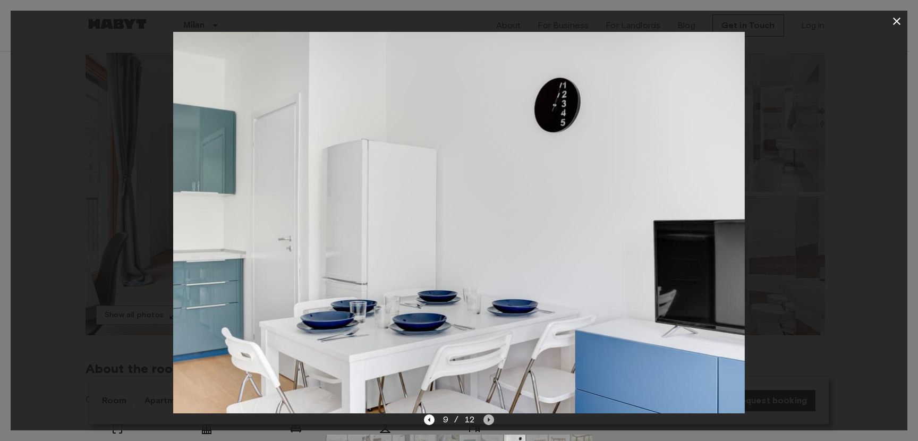
click at [488, 420] on icon "Next image" at bounding box center [489, 419] width 2 height 4
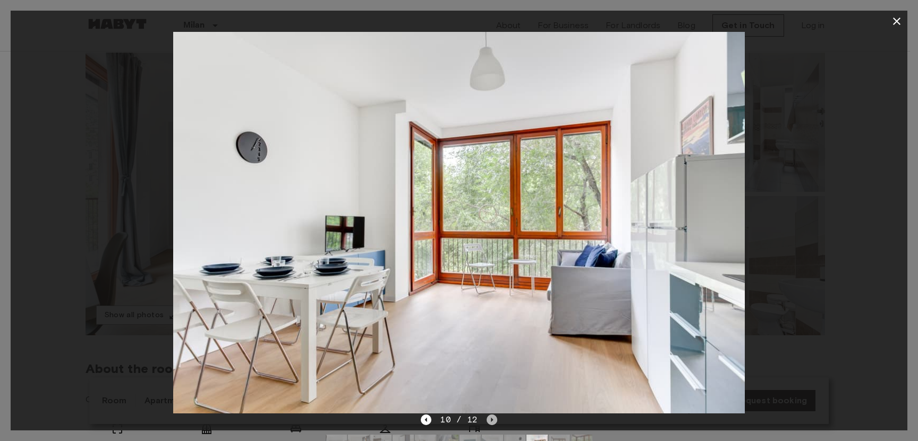
click at [488, 420] on icon "Next image" at bounding box center [492, 419] width 11 height 11
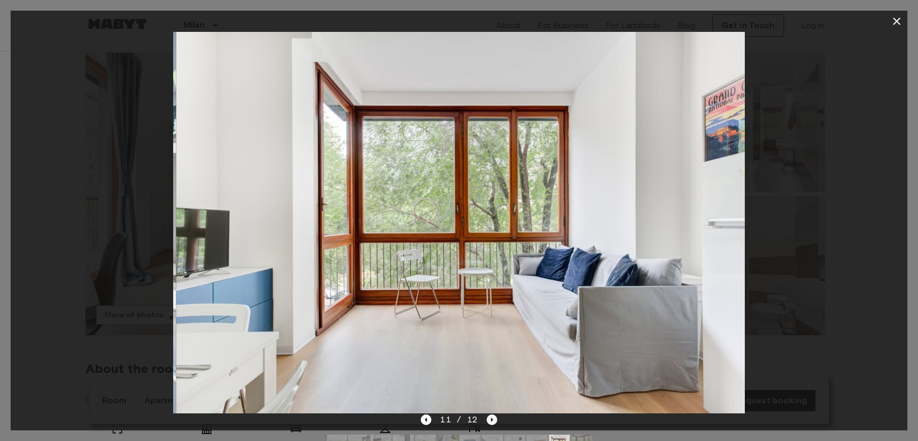
click at [488, 420] on icon "Next image" at bounding box center [492, 419] width 11 height 11
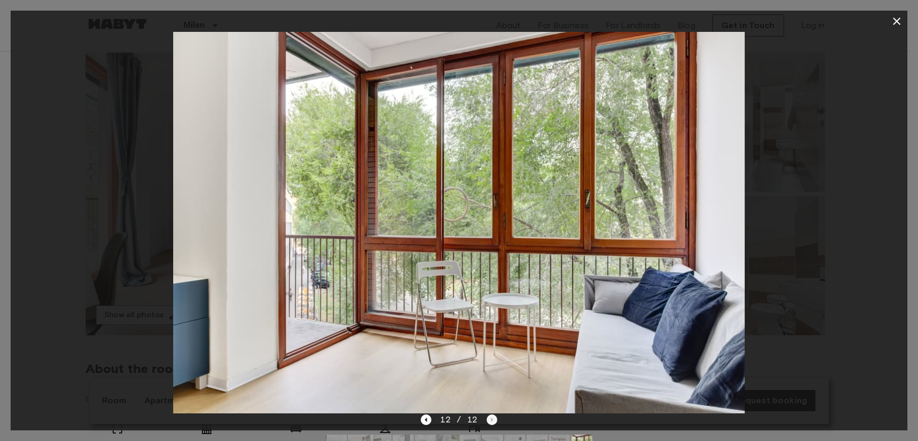
click at [488, 420] on div "12 / 12" at bounding box center [459, 419] width 76 height 13
click at [432, 418] on div "12 / 12" at bounding box center [459, 419] width 76 height 13
drag, startPoint x: 435, startPoint y: 418, endPoint x: 427, endPoint y: 419, distance: 8.0
click at [433, 419] on div "12 / 12" at bounding box center [459, 419] width 76 height 13
click at [424, 419] on icon "Previous image" at bounding box center [426, 419] width 11 height 11
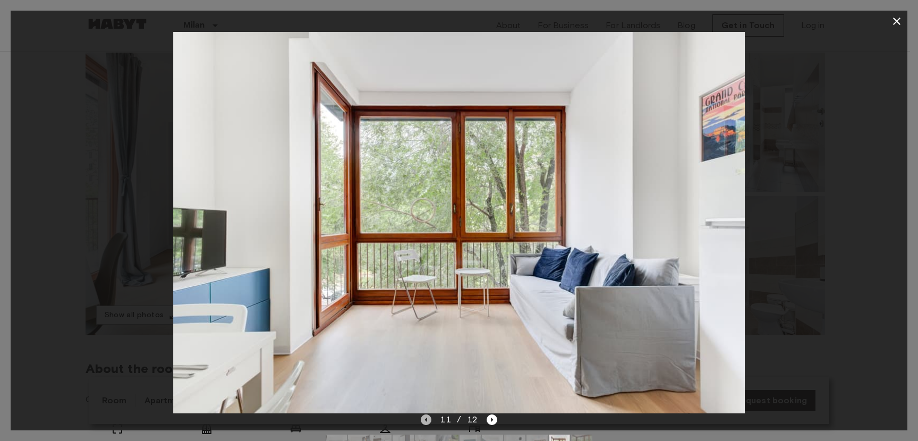
click at [424, 419] on icon "Previous image" at bounding box center [426, 419] width 11 height 11
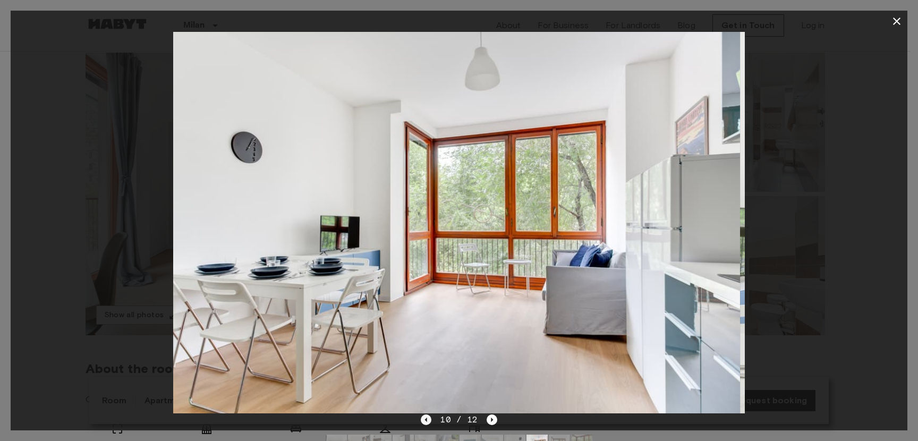
click at [424, 419] on icon "Previous image" at bounding box center [426, 419] width 11 height 11
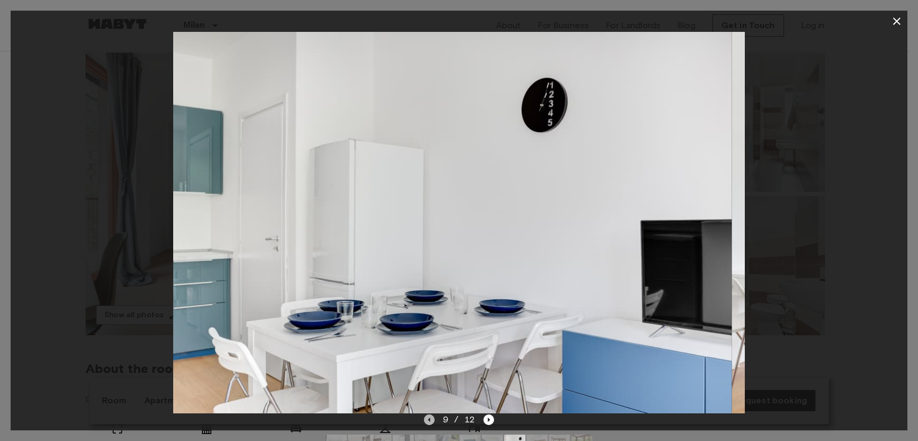
click at [424, 419] on icon "Previous image" at bounding box center [429, 419] width 11 height 11
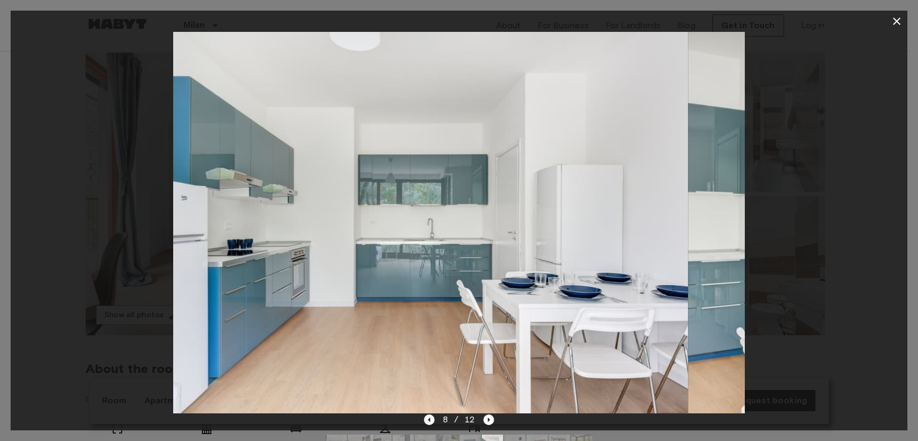
click at [424, 419] on icon "Previous image" at bounding box center [429, 419] width 11 height 11
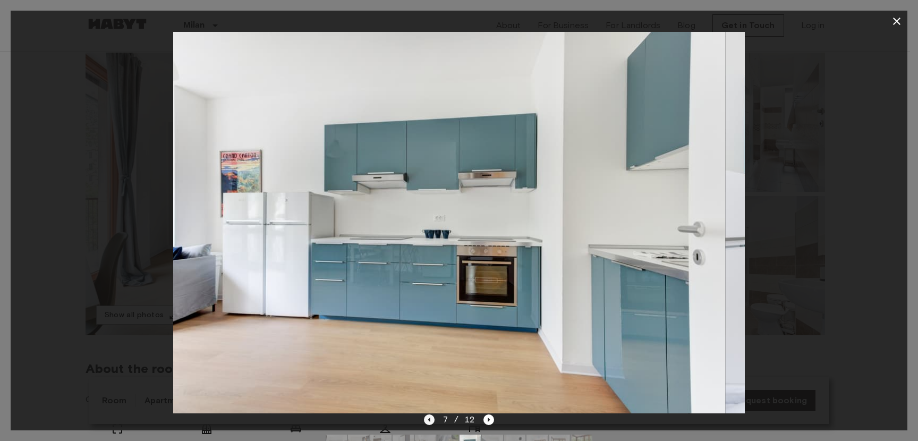
click at [424, 419] on icon "Previous image" at bounding box center [429, 419] width 11 height 11
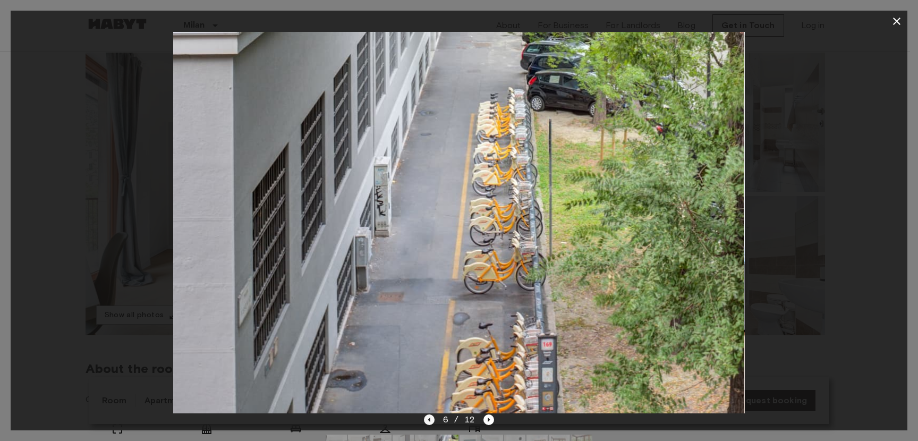
click at [424, 419] on icon "Previous image" at bounding box center [429, 419] width 11 height 11
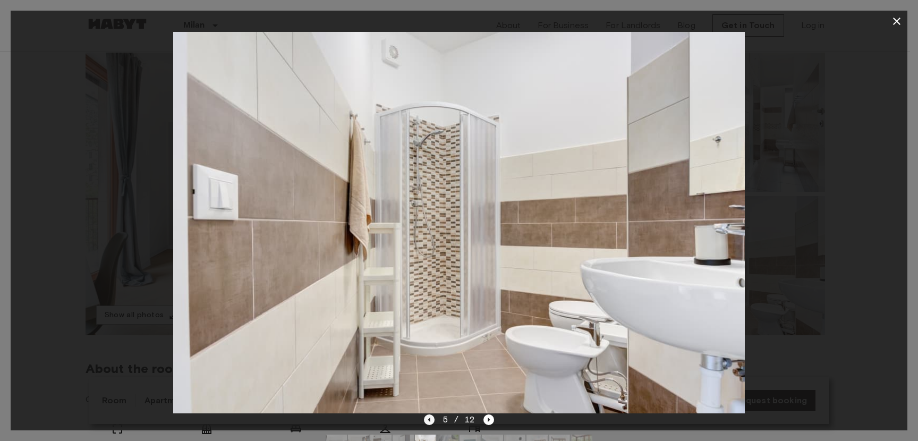
click at [424, 419] on icon "Previous image" at bounding box center [429, 419] width 11 height 11
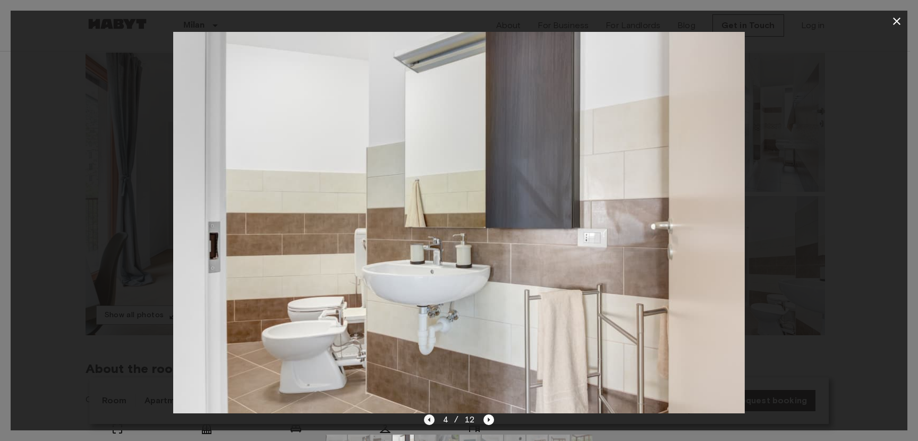
click at [424, 419] on icon "Previous image" at bounding box center [429, 419] width 11 height 11
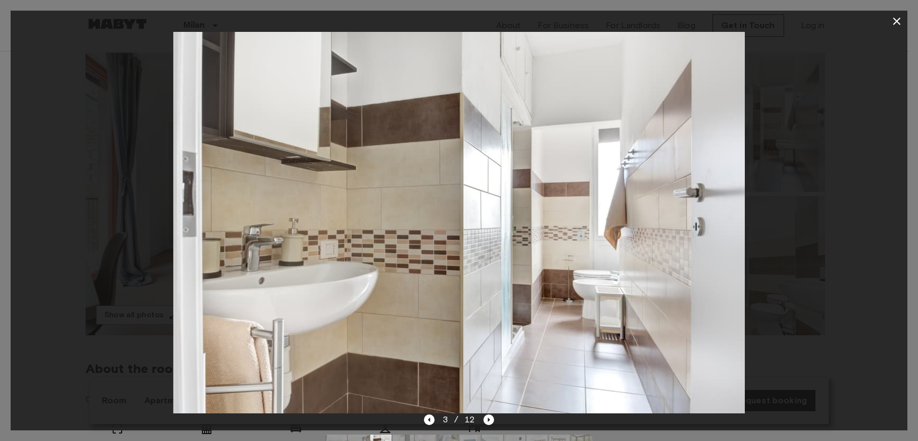
click at [895, 257] on div at bounding box center [459, 222] width 897 height 381
click at [479, 411] on img at bounding box center [459, 222] width 572 height 381
click at [483, 415] on div "3 / 12" at bounding box center [459, 419] width 71 height 13
click at [486, 418] on icon "Next image" at bounding box center [488, 419] width 11 height 11
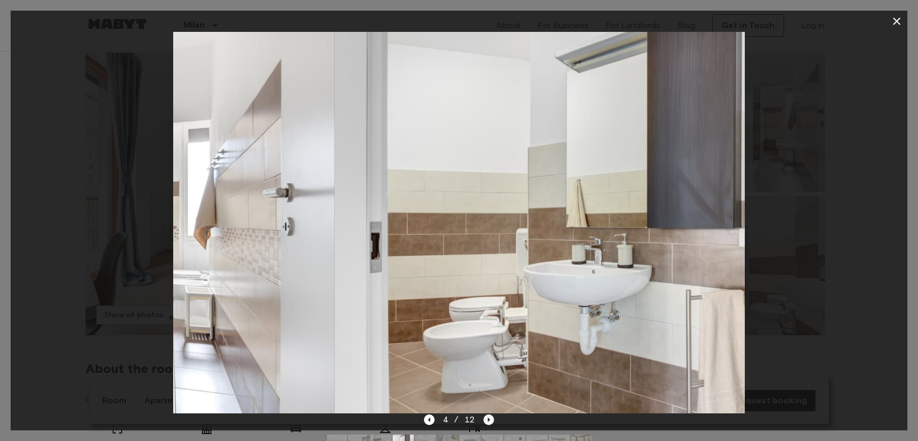
click at [486, 418] on icon "Next image" at bounding box center [488, 419] width 11 height 11
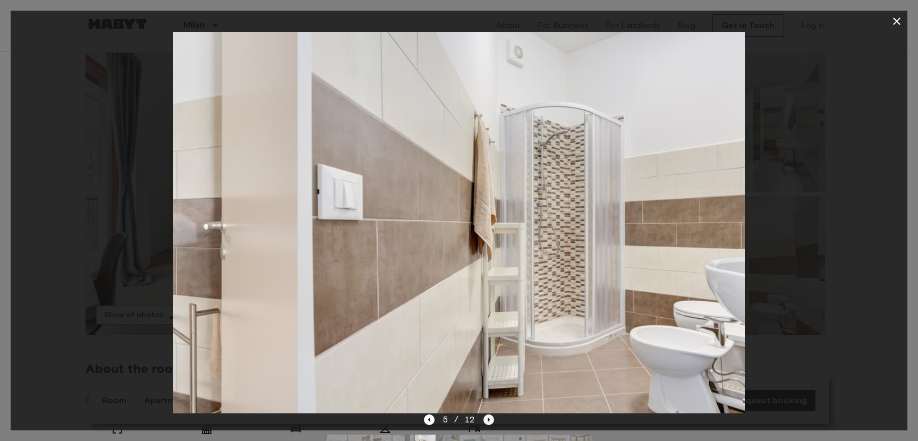
click at [486, 418] on icon "Next image" at bounding box center [488, 419] width 11 height 11
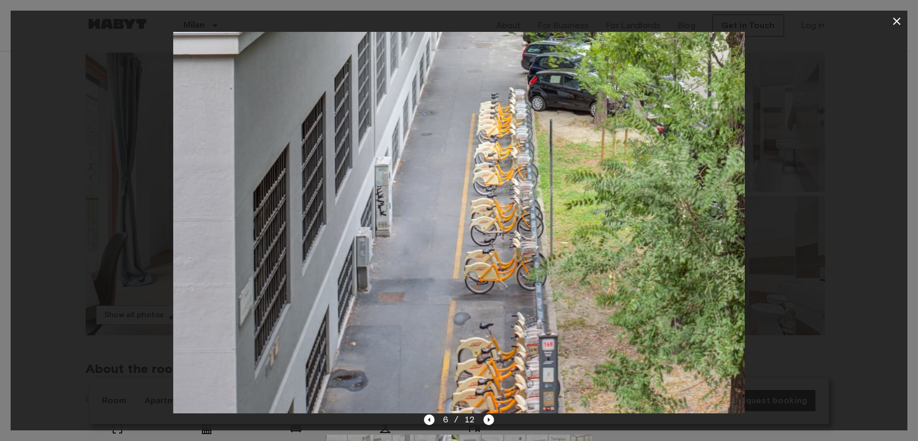
click at [898, 24] on icon "button" at bounding box center [896, 21] width 13 height 13
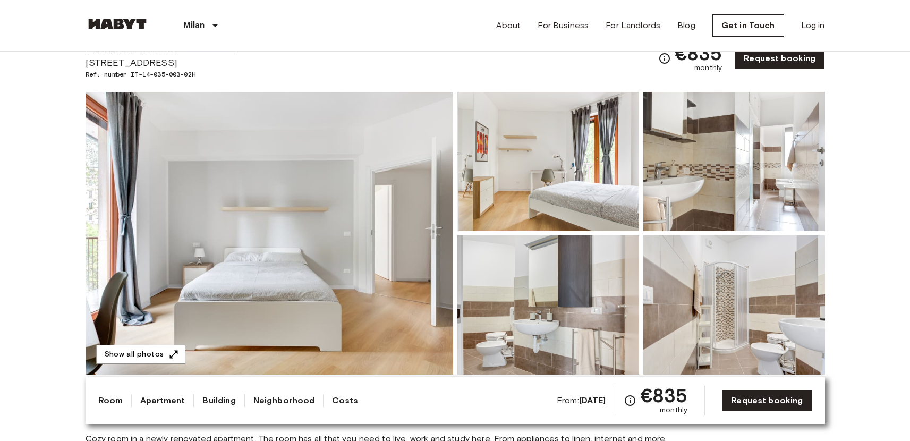
scroll to position [0, 0]
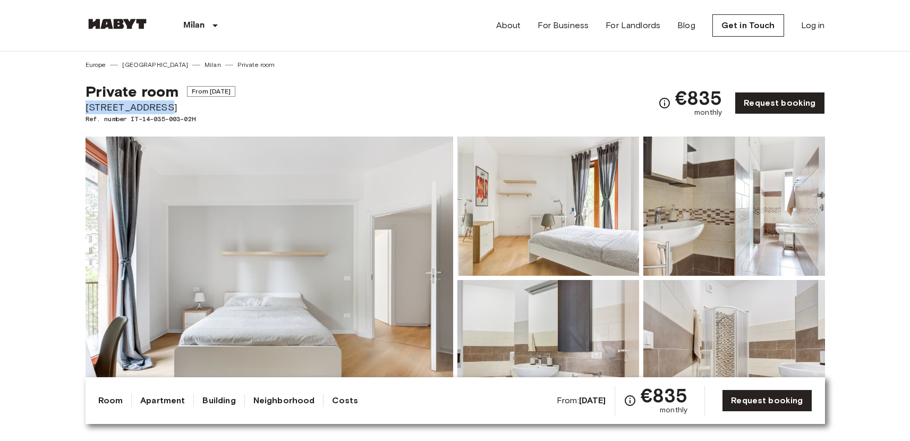
drag, startPoint x: 170, startPoint y: 110, endPoint x: 79, endPoint y: 109, distance: 90.9
copy span "[STREET_ADDRESS]"
click at [180, 94] on div "Private room From Oct 1 2025" at bounding box center [161, 91] width 150 height 18
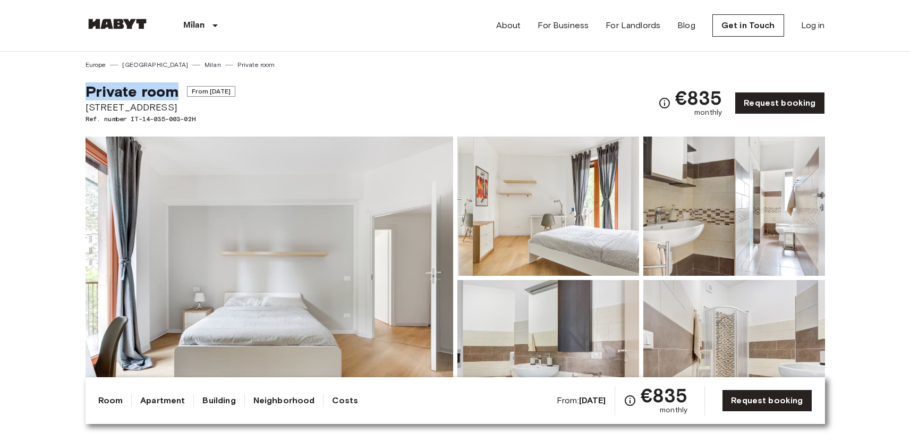
drag, startPoint x: 178, startPoint y: 89, endPoint x: 87, endPoint y: 89, distance: 91.4
click at [87, 89] on div "Private room From Oct 1 2025" at bounding box center [161, 91] width 150 height 18
copy span "Private room"
drag, startPoint x: 159, startPoint y: 108, endPoint x: 69, endPoint y: 104, distance: 90.4
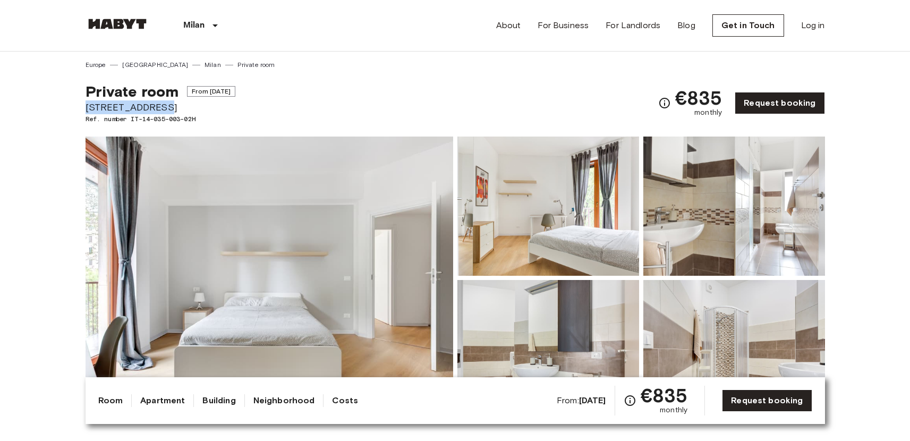
copy span "[STREET_ADDRESS]"
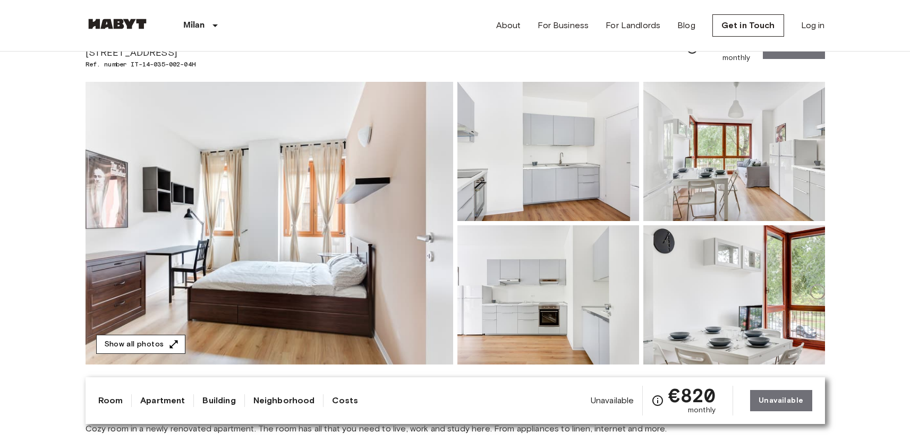
scroll to position [73, 0]
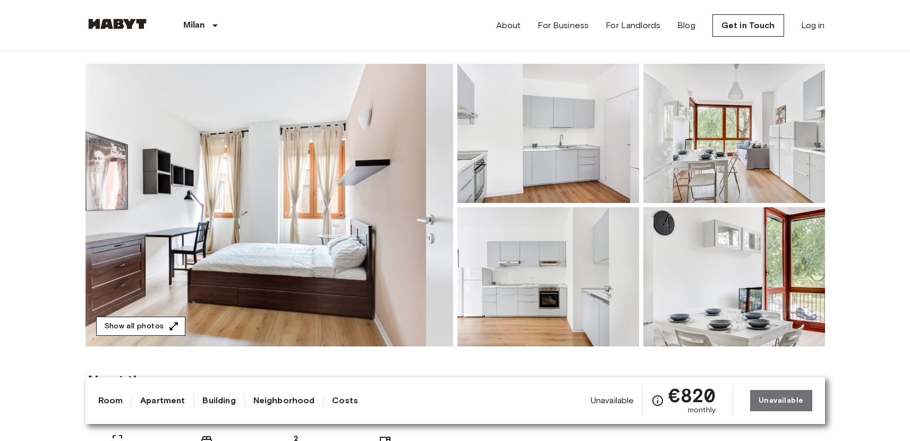
click at [158, 331] on button "Show all photos" at bounding box center [140, 327] width 89 height 20
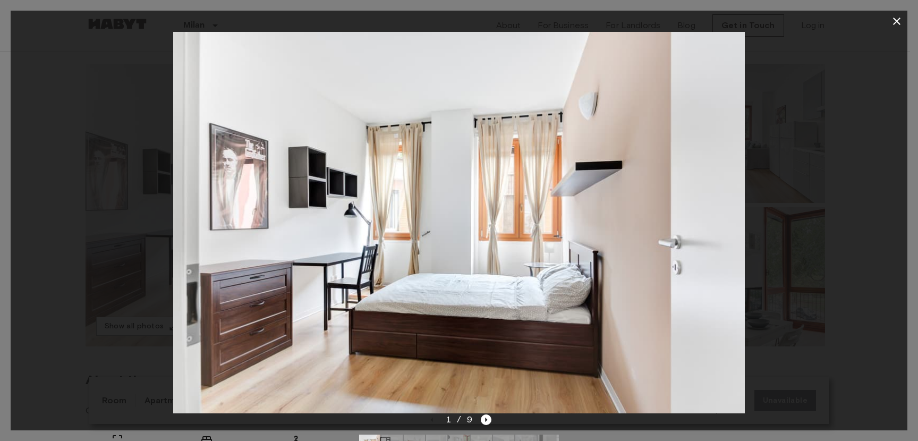
click at [479, 424] on div "1 / 9" at bounding box center [459, 419] width 65 height 13
click at [484, 423] on icon "Next image" at bounding box center [486, 419] width 11 height 11
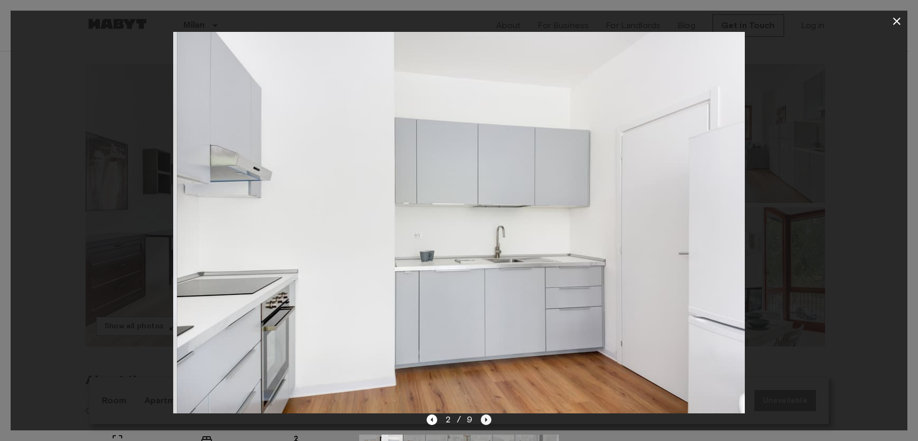
click at [484, 422] on icon "Next image" at bounding box center [486, 419] width 11 height 11
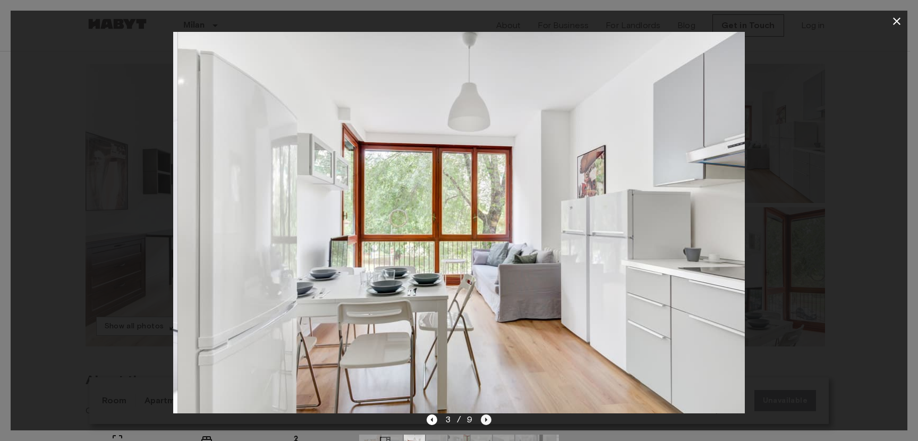
click at [485, 422] on icon "Next image" at bounding box center [486, 419] width 11 height 11
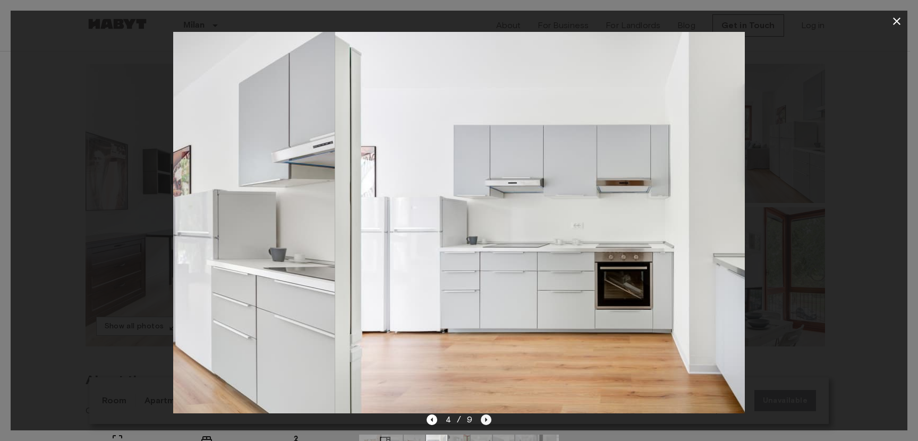
click at [485, 422] on icon "Next image" at bounding box center [486, 419] width 11 height 11
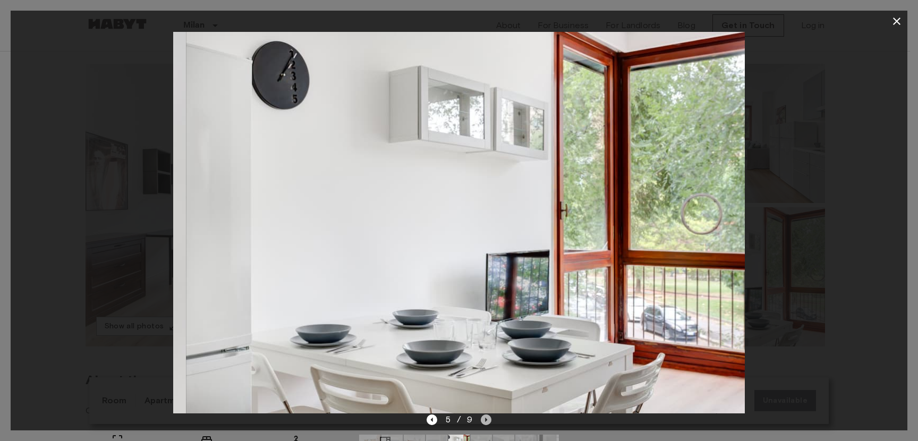
click at [485, 422] on icon "Next image" at bounding box center [486, 419] width 11 height 11
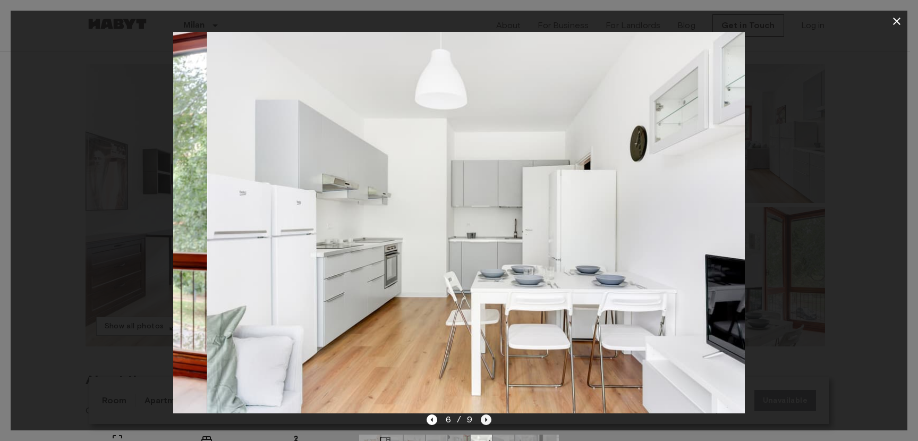
click at [485, 422] on icon "Next image" at bounding box center [486, 419] width 11 height 11
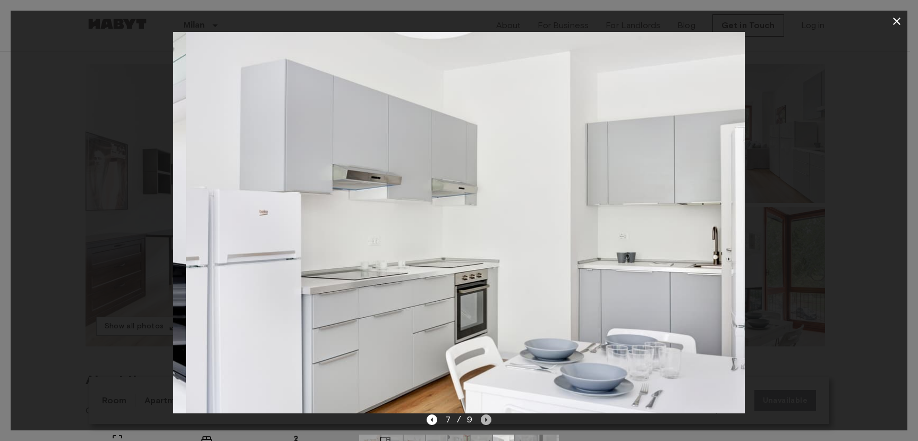
click at [485, 422] on icon "Next image" at bounding box center [486, 419] width 11 height 11
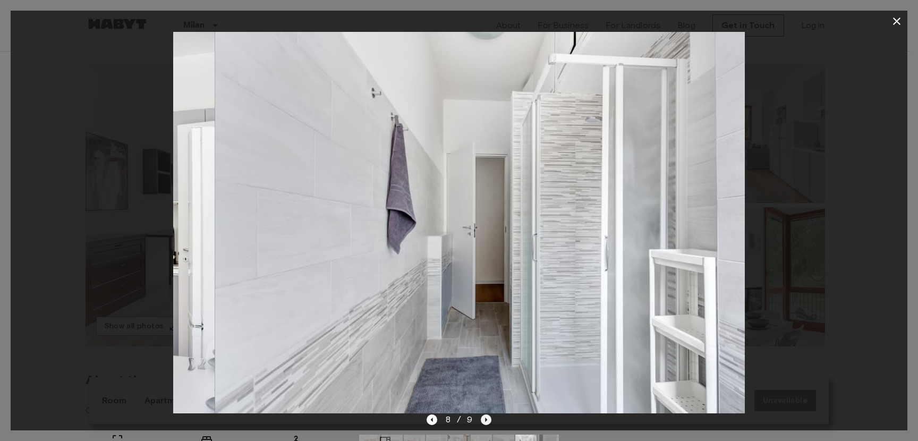
click at [485, 422] on icon "Next image" at bounding box center [486, 419] width 11 height 11
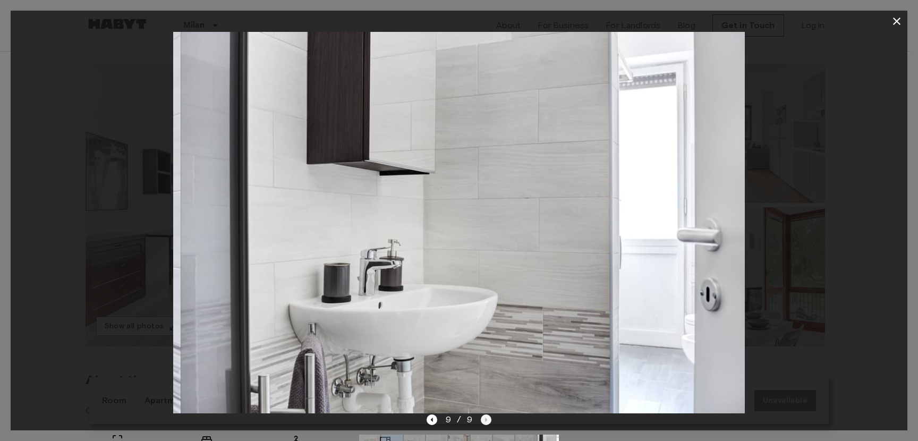
click at [485, 422] on div "9 / 9" at bounding box center [459, 419] width 65 height 13
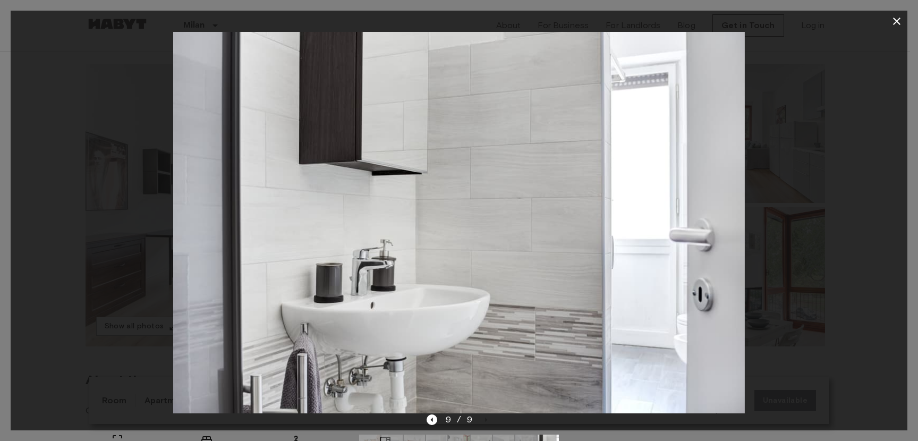
click at [844, 208] on div at bounding box center [459, 222] width 897 height 381
click at [897, 22] on icon "button" at bounding box center [896, 21] width 7 height 7
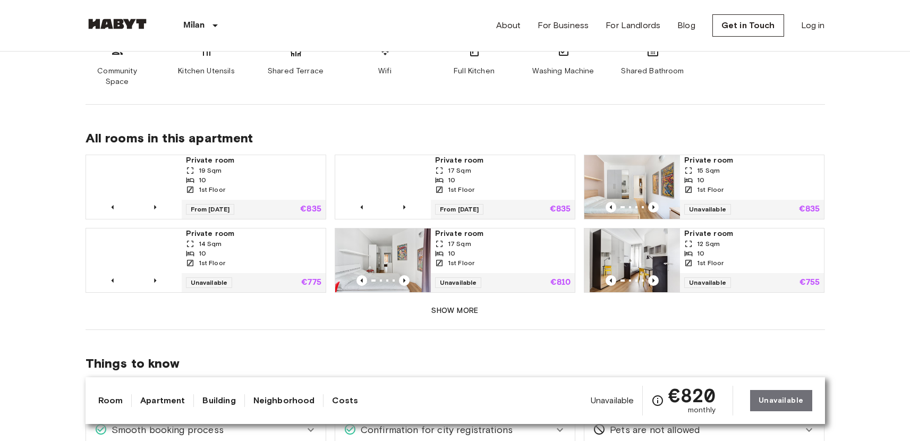
scroll to position [610, 0]
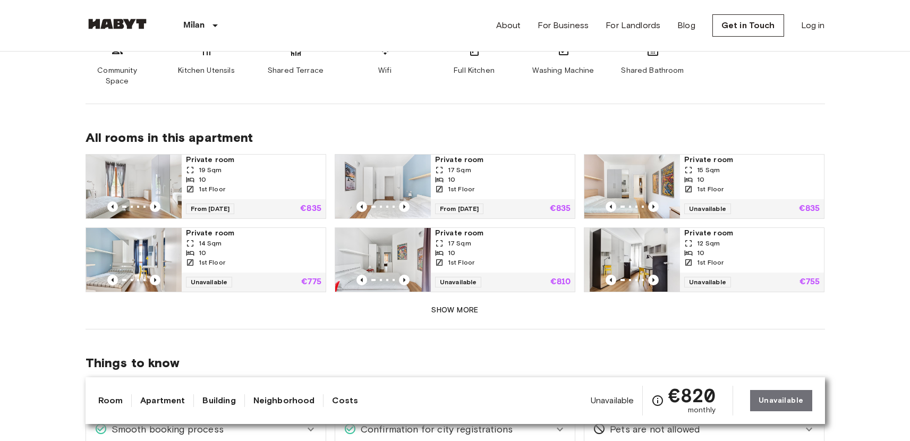
click at [734, 273] on div "Unavailable €755" at bounding box center [752, 282] width 144 height 19
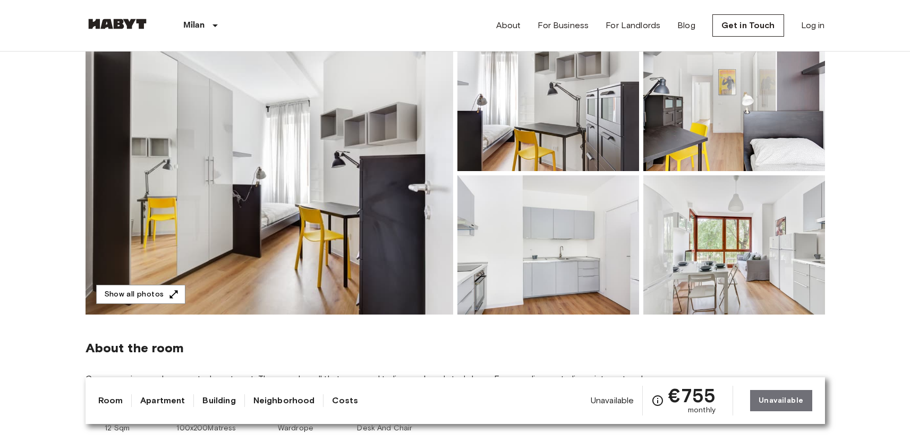
scroll to position [110, 0]
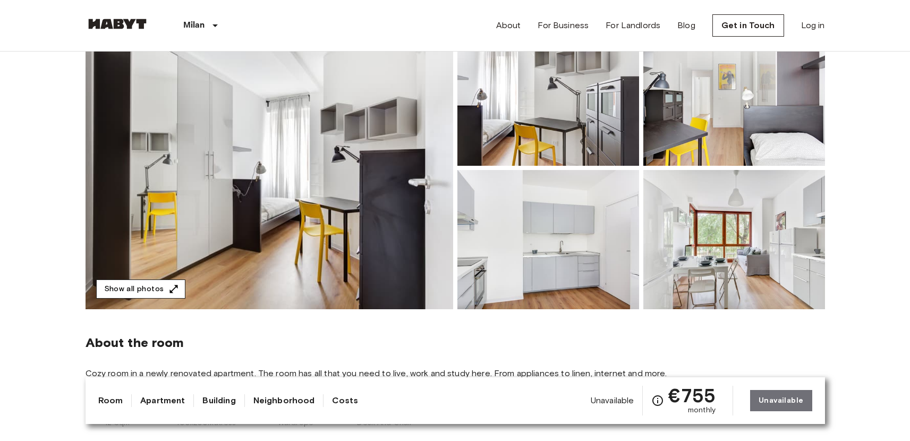
click at [158, 284] on button "Show all photos" at bounding box center [140, 289] width 89 height 20
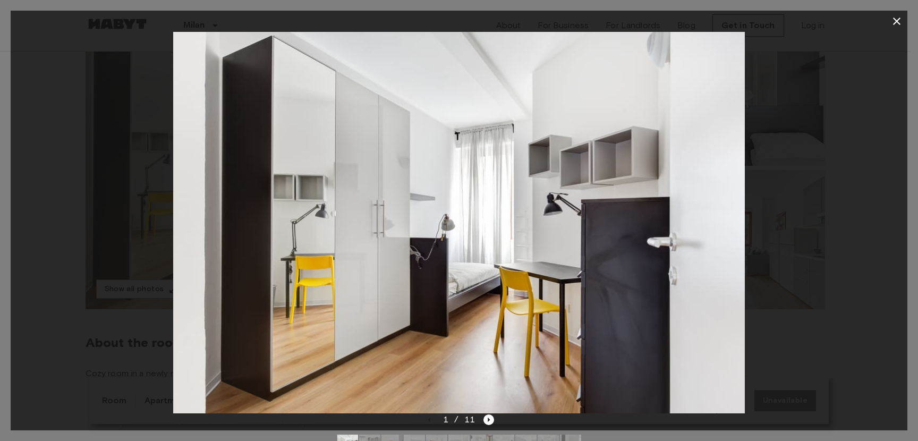
click at [879, 230] on div at bounding box center [459, 222] width 897 height 381
click at [487, 415] on icon "Next image" at bounding box center [488, 419] width 11 height 11
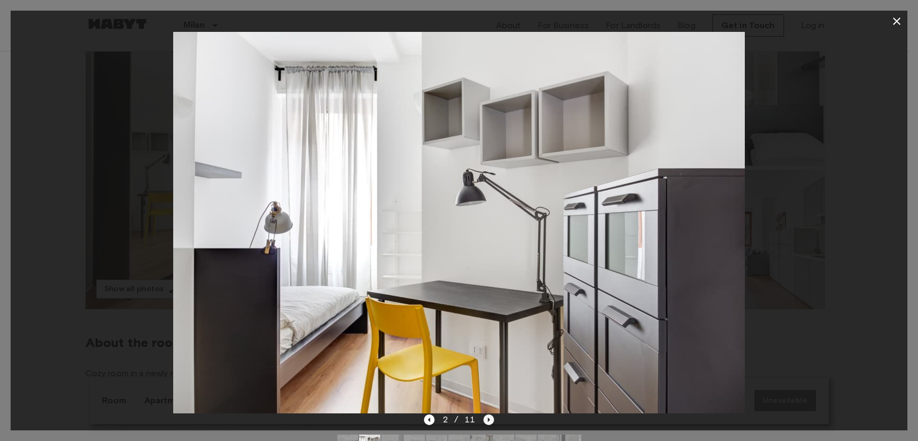
click at [487, 415] on icon "Next image" at bounding box center [488, 419] width 11 height 11
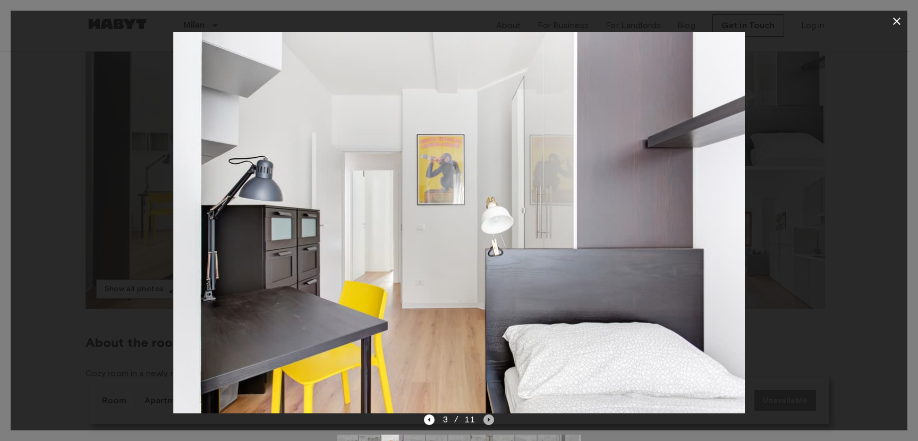
click at [487, 415] on icon "Next image" at bounding box center [488, 419] width 11 height 11
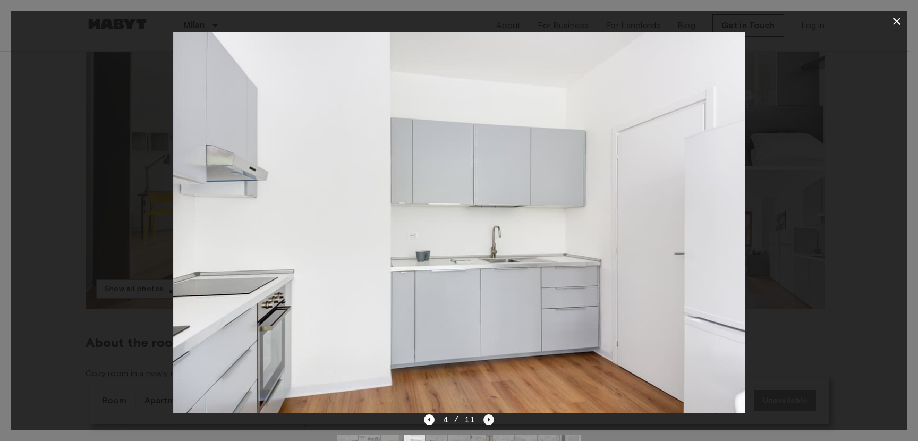
click at [487, 416] on icon "Next image" at bounding box center [488, 419] width 11 height 11
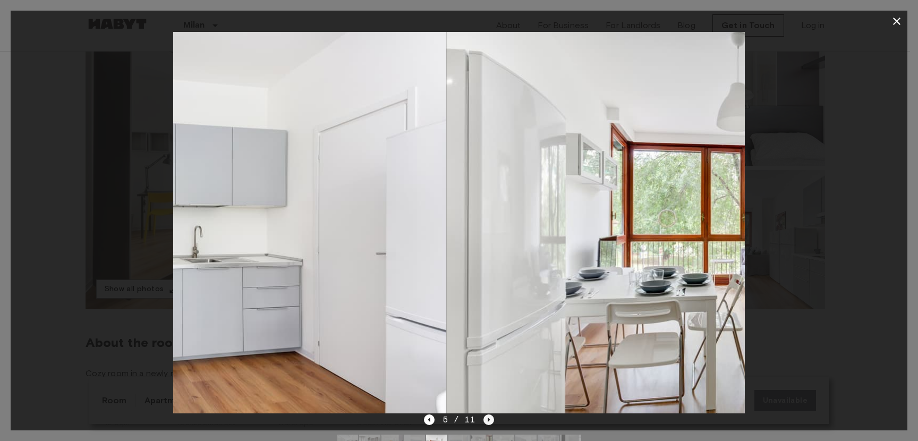
click at [487, 416] on icon "Next image" at bounding box center [488, 419] width 11 height 11
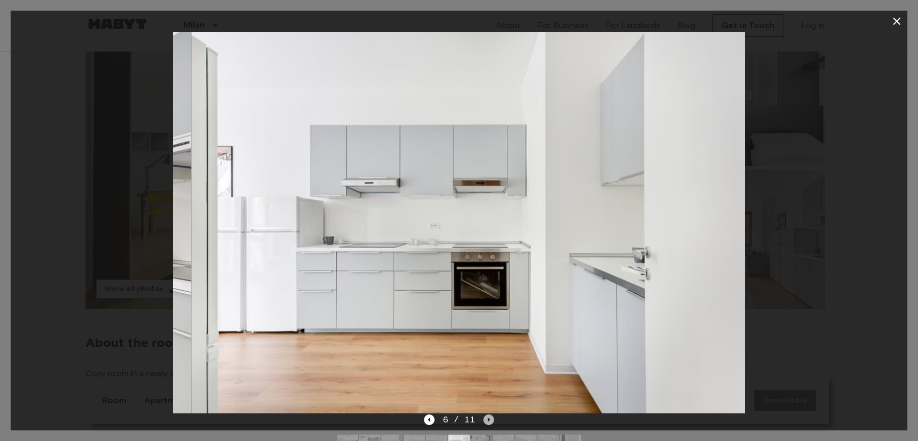
click at [487, 417] on icon "Next image" at bounding box center [488, 419] width 11 height 11
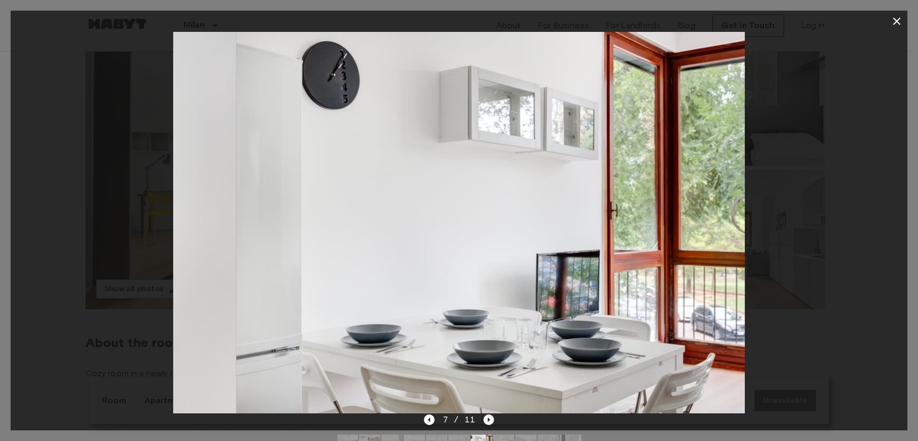
click at [487, 417] on icon "Next image" at bounding box center [488, 419] width 11 height 11
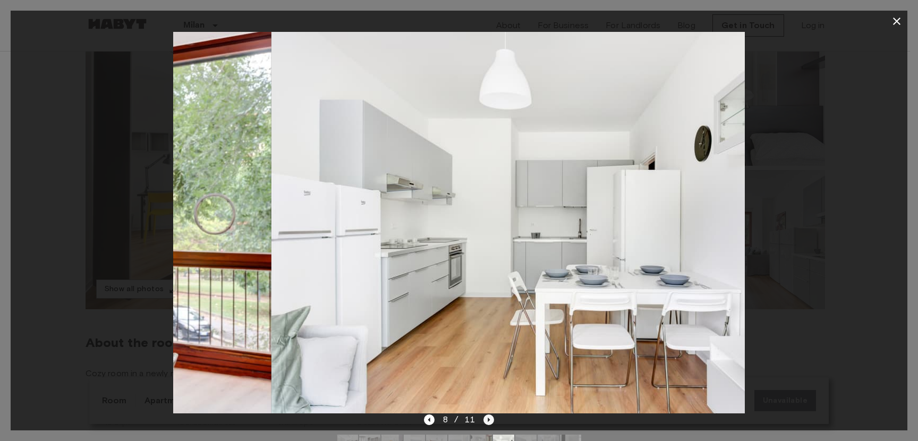
click at [487, 417] on icon "Next image" at bounding box center [488, 419] width 11 height 11
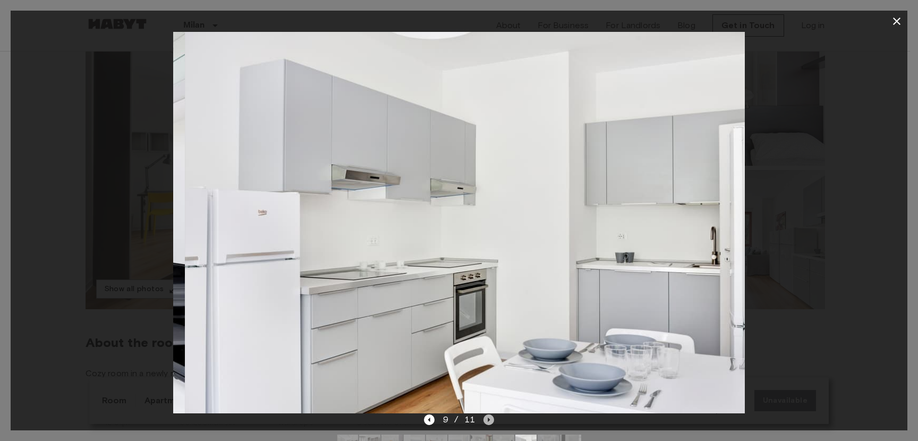
click at [487, 417] on icon "Next image" at bounding box center [488, 419] width 11 height 11
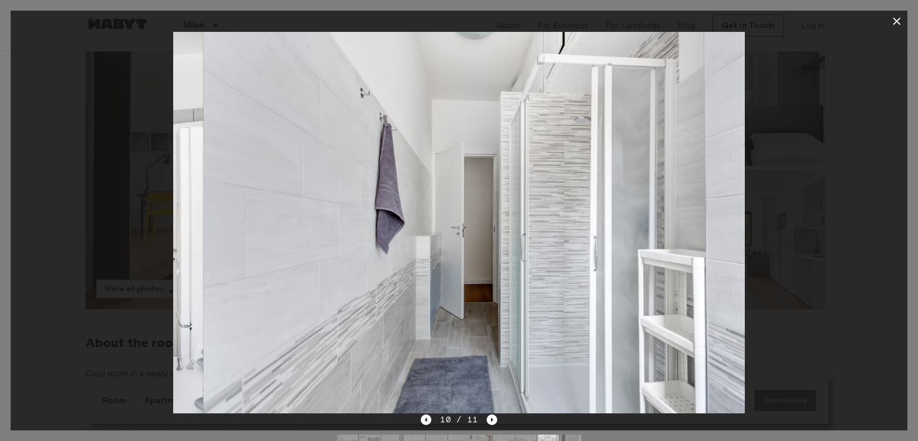
click at [487, 417] on icon "Next image" at bounding box center [492, 419] width 11 height 11
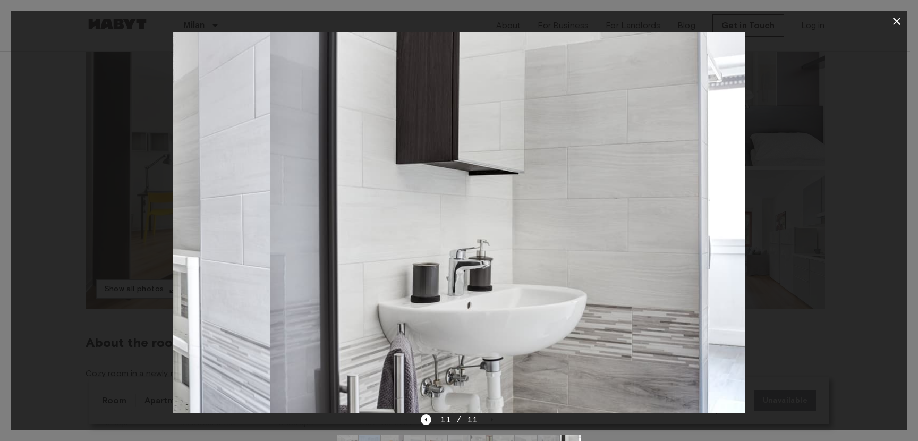
click at [487, 417] on div "11 / 11" at bounding box center [459, 419] width 76 height 13
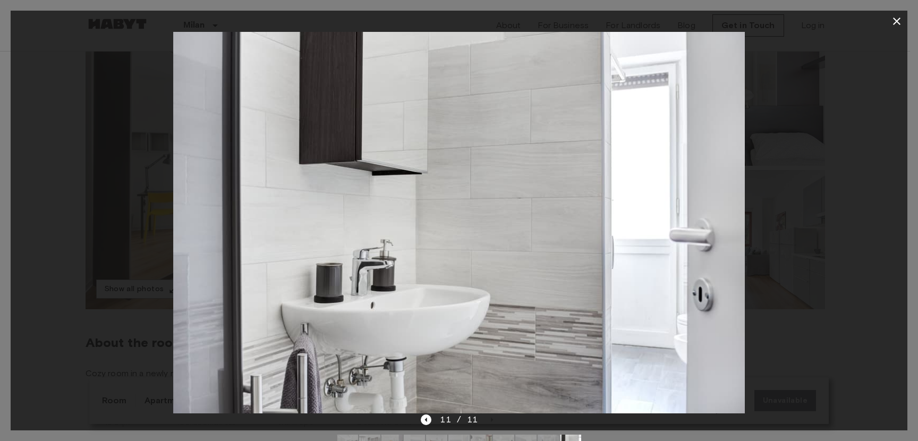
click at [894, 102] on div at bounding box center [459, 222] width 897 height 381
click at [893, 21] on icon "button" at bounding box center [896, 21] width 13 height 13
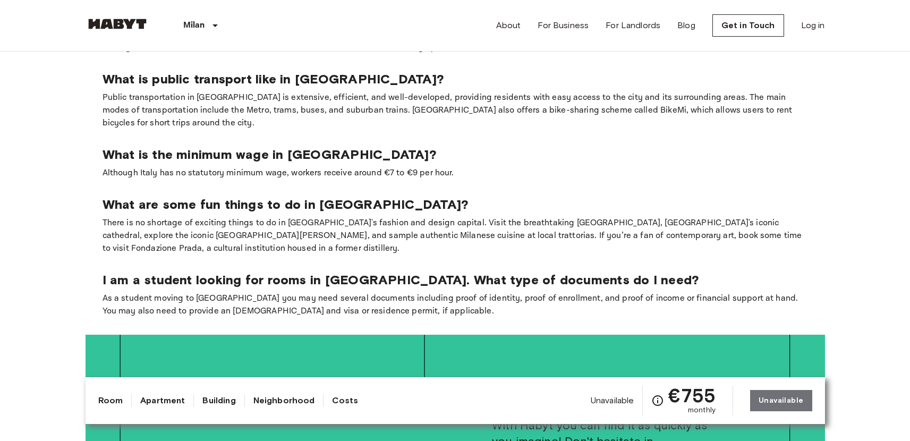
scroll to position [2311, 0]
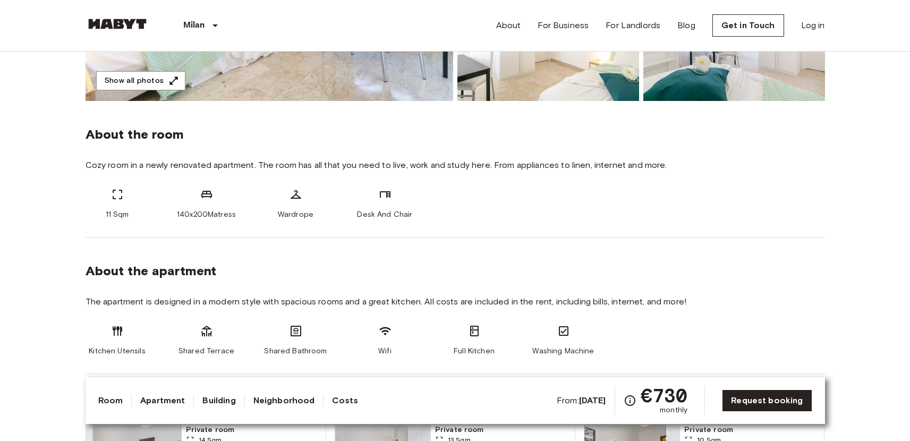
scroll to position [122, 0]
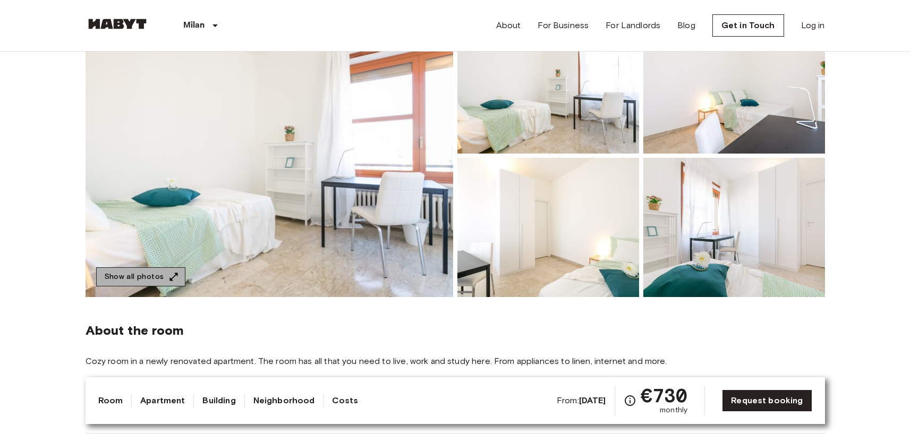
click at [173, 286] on button "Show all photos" at bounding box center [140, 277] width 89 height 20
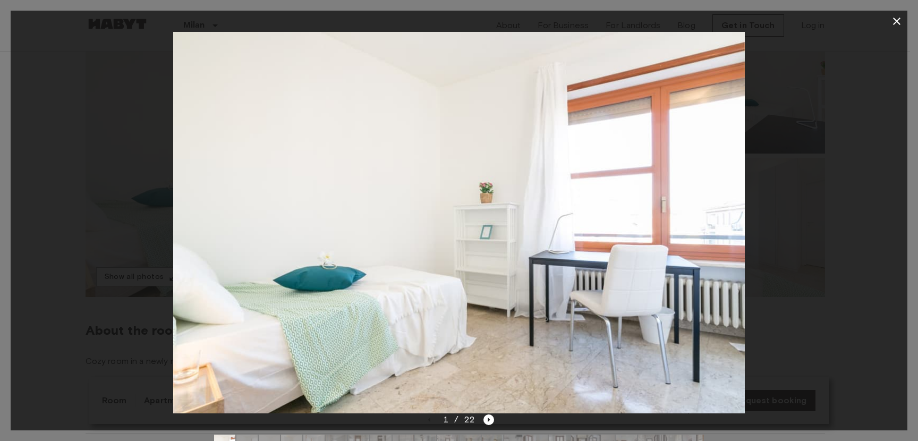
drag, startPoint x: 168, startPoint y: 287, endPoint x: 176, endPoint y: 282, distance: 9.8
click at [168, 287] on div at bounding box center [459, 222] width 897 height 381
click at [901, 21] on icon "button" at bounding box center [896, 21] width 13 height 13
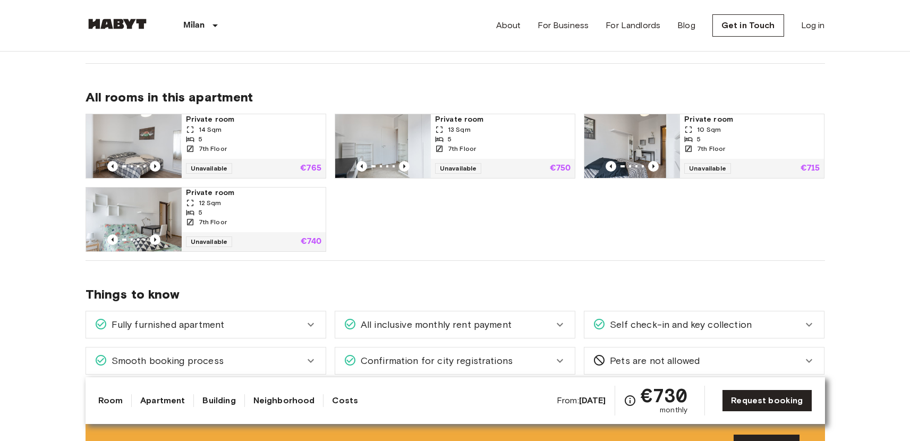
scroll to position [0, 0]
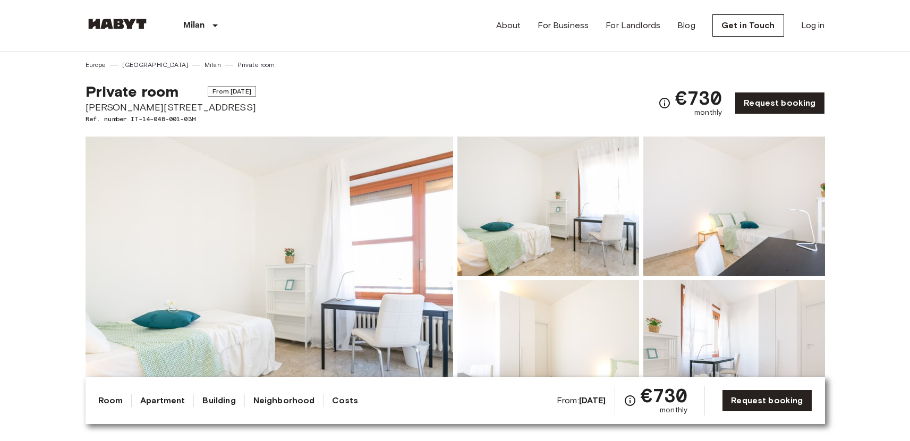
click at [629, 399] on icon "Check cost overview for full price breakdown. Please note that discounts apply …" at bounding box center [630, 400] width 11 height 11
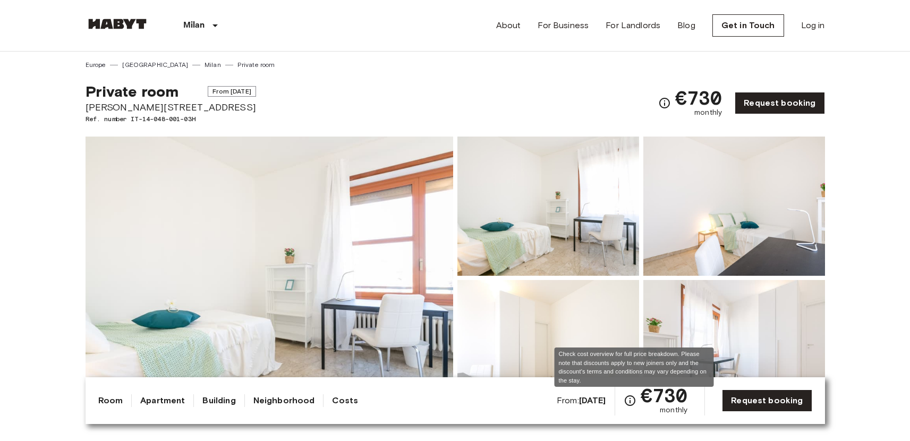
click at [631, 403] on icon "Check cost overview for full price breakdown. Please note that discounts apply …" at bounding box center [630, 400] width 13 height 13
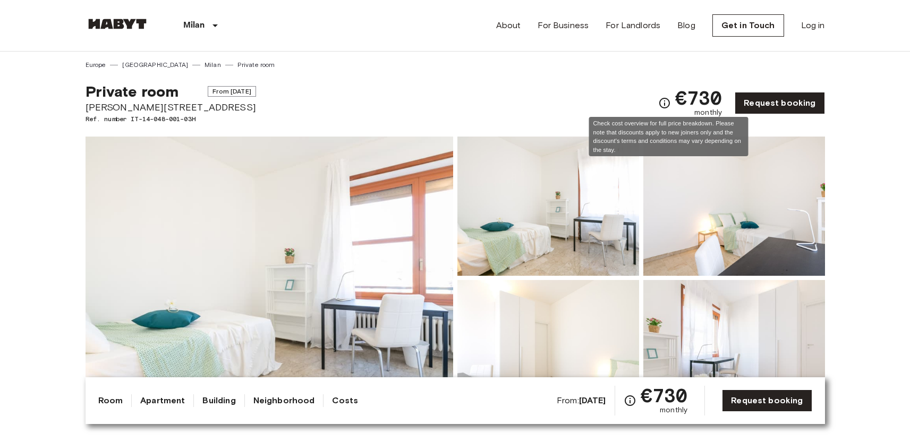
click at [671, 105] on icon "Check cost overview for full price breakdown. Please note that discounts apply …" at bounding box center [664, 103] width 13 height 13
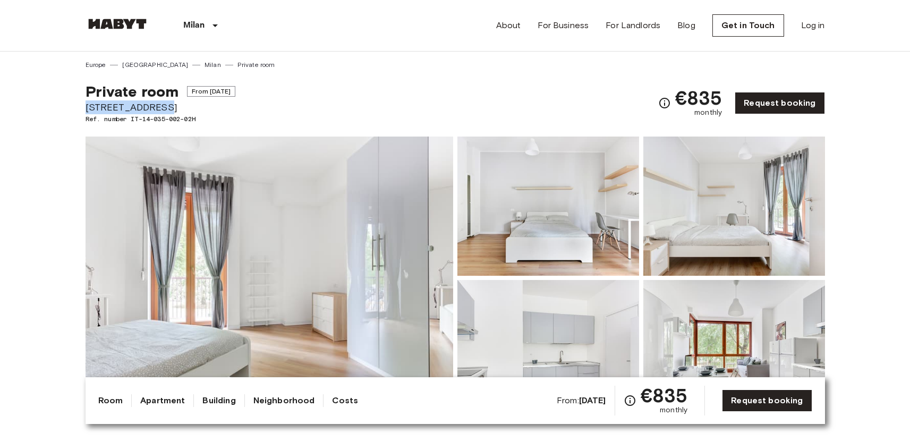
drag, startPoint x: 167, startPoint y: 102, endPoint x: 70, endPoint y: 101, distance: 97.7
copy span "Via Stromboli 1"
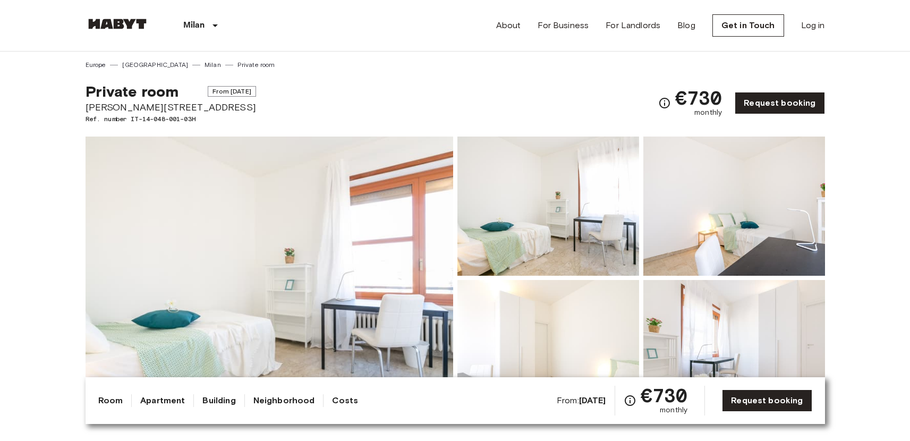
scroll to position [100, 0]
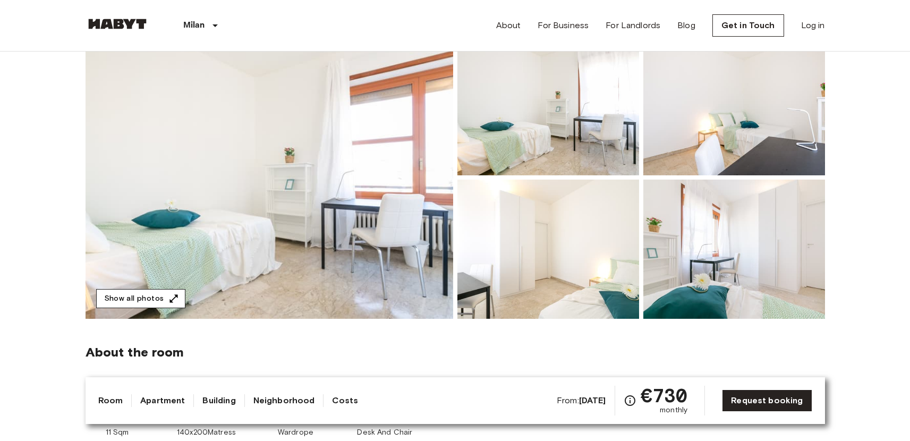
click at [141, 304] on button "Show all photos" at bounding box center [140, 299] width 89 height 20
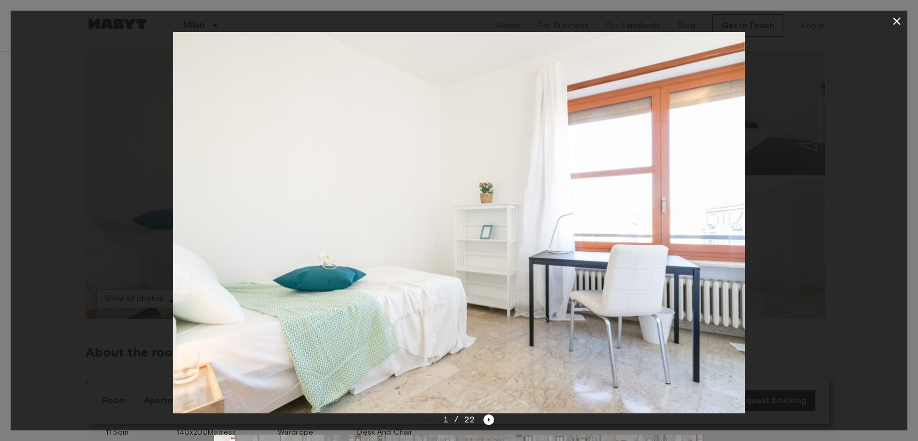
click at [840, 167] on div at bounding box center [459, 222] width 897 height 381
click at [894, 26] on icon "button" at bounding box center [896, 21] width 13 height 13
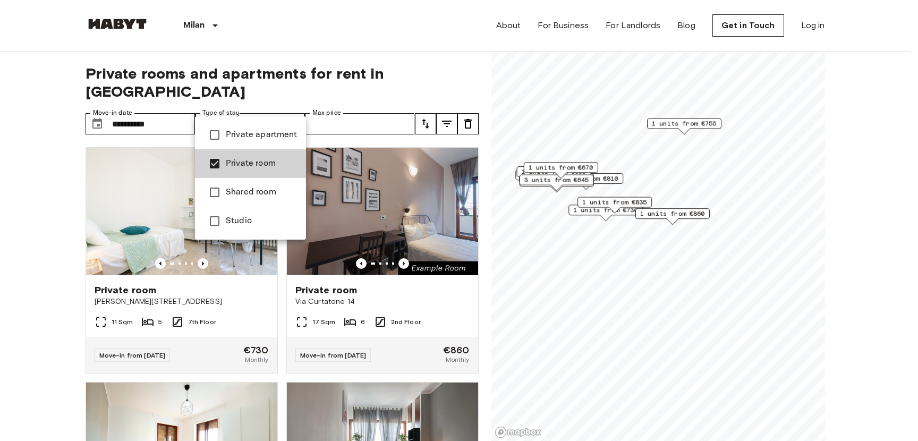
click at [258, 201] on li "Shared room" at bounding box center [250, 192] width 111 height 29
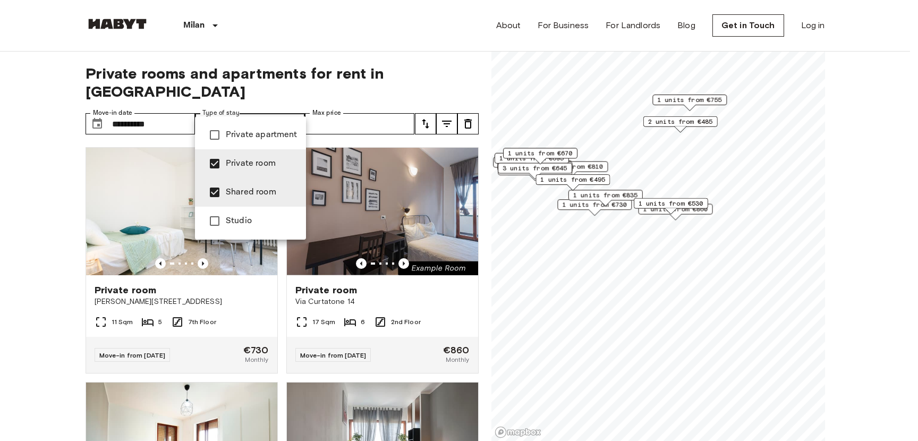
click at [256, 212] on li "Studio" at bounding box center [250, 221] width 111 height 29
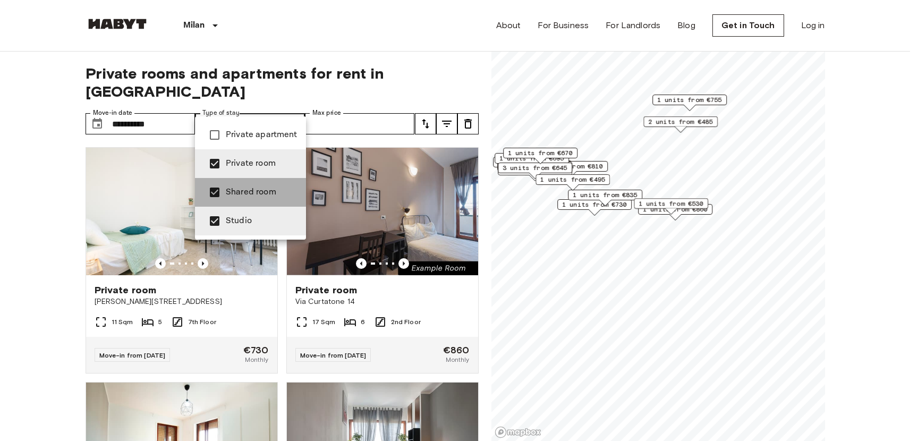
click at [254, 200] on li "Shared room" at bounding box center [250, 192] width 111 height 29
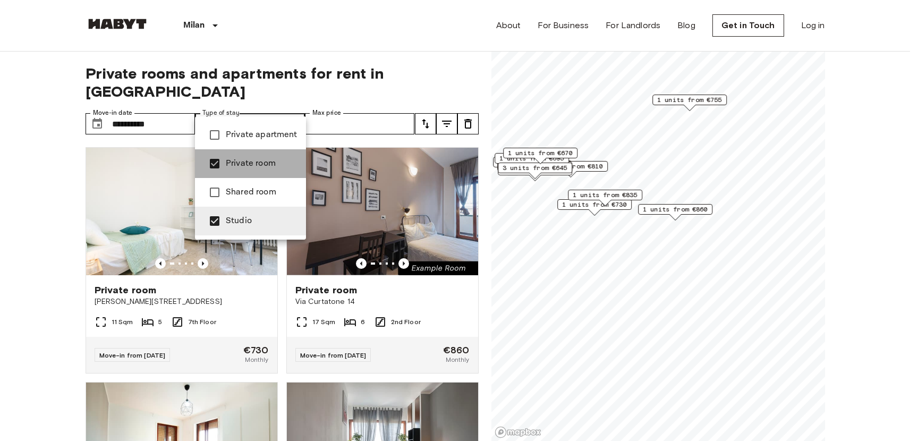
click at [251, 177] on li "Private room" at bounding box center [250, 163] width 111 height 29
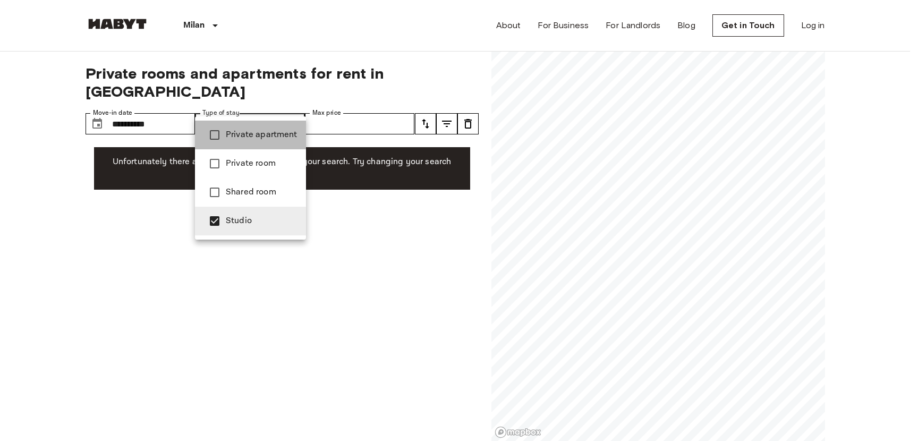
click at [256, 140] on span "Private apartment" at bounding box center [262, 135] width 72 height 13
type input "**********"
click at [254, 111] on div at bounding box center [459, 220] width 918 height 441
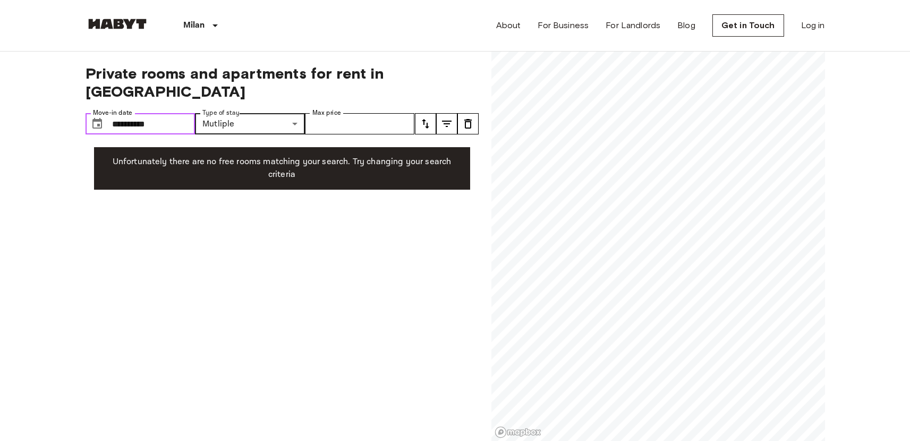
click at [163, 113] on input "**********" at bounding box center [153, 123] width 83 height 21
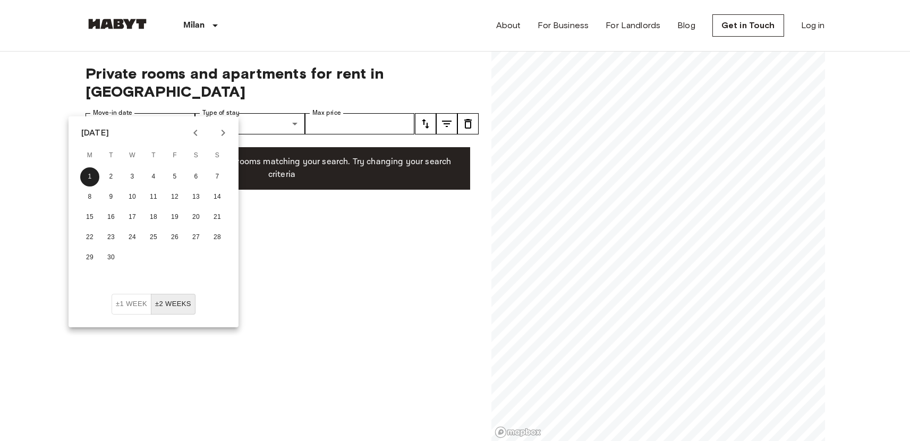
click at [474, 113] on button "tune" at bounding box center [467, 123] width 21 height 21
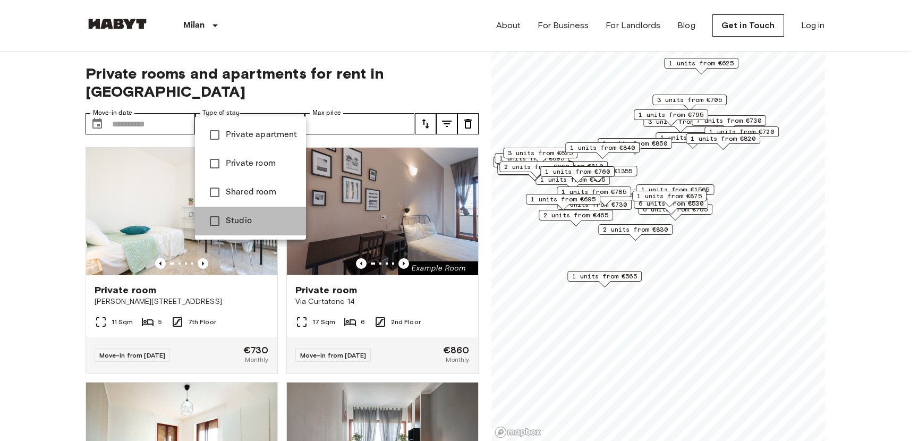
click at [265, 212] on li "Studio" at bounding box center [250, 221] width 111 height 29
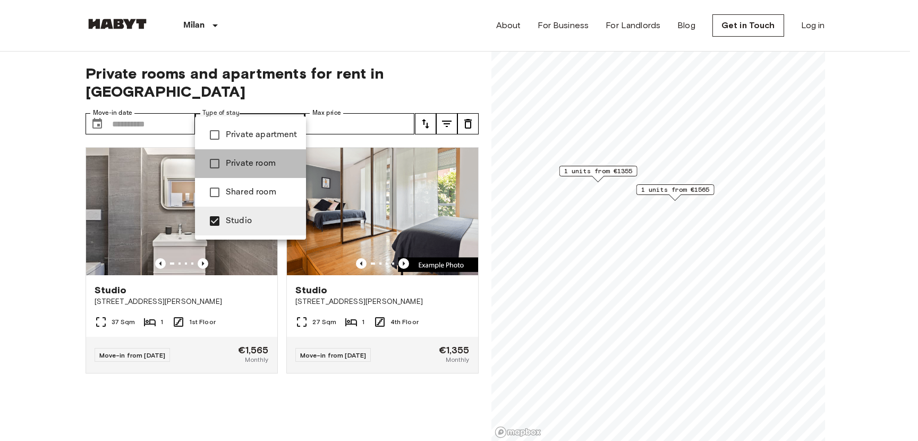
click at [252, 162] on span "Private room" at bounding box center [262, 163] width 72 height 13
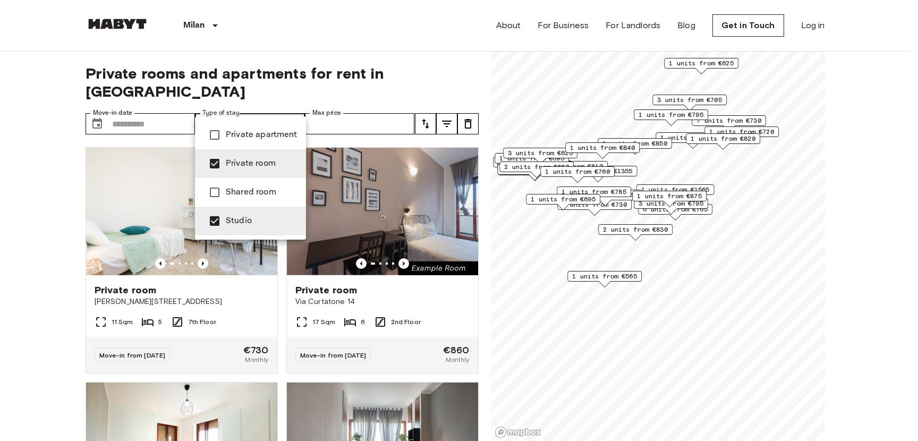
click at [254, 160] on span "Private room" at bounding box center [262, 163] width 72 height 13
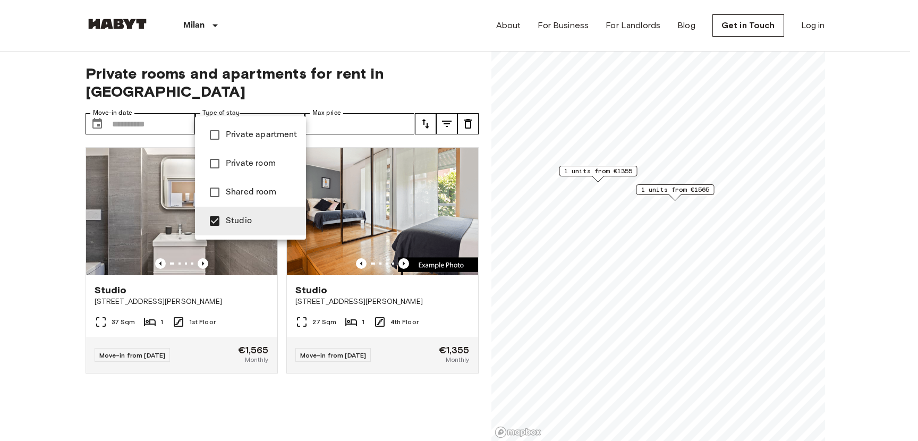
click at [258, 137] on span "Private apartment" at bounding box center [262, 135] width 72 height 13
click at [286, 107] on div at bounding box center [459, 220] width 918 height 441
click at [295, 103] on div at bounding box center [459, 220] width 918 height 441
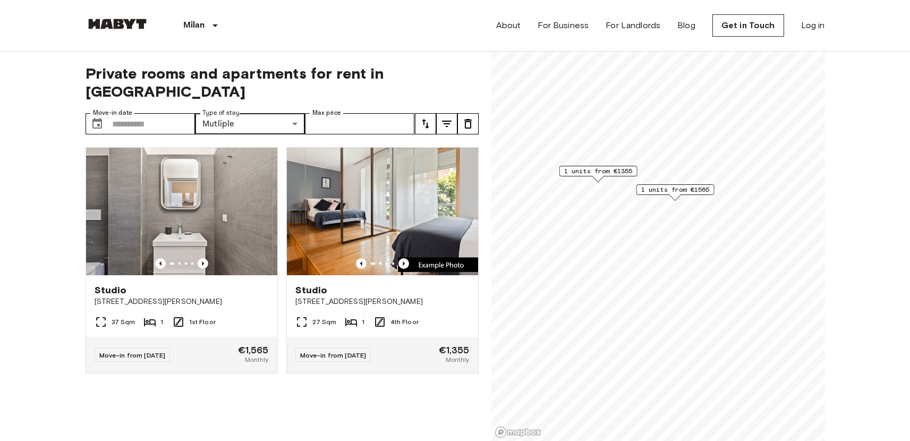
click at [295, 103] on div "Private apartment Private room Shared room Studio" at bounding box center [455, 220] width 910 height 441
click at [201, 258] on icon "Previous image" at bounding box center [203, 263] width 11 height 11
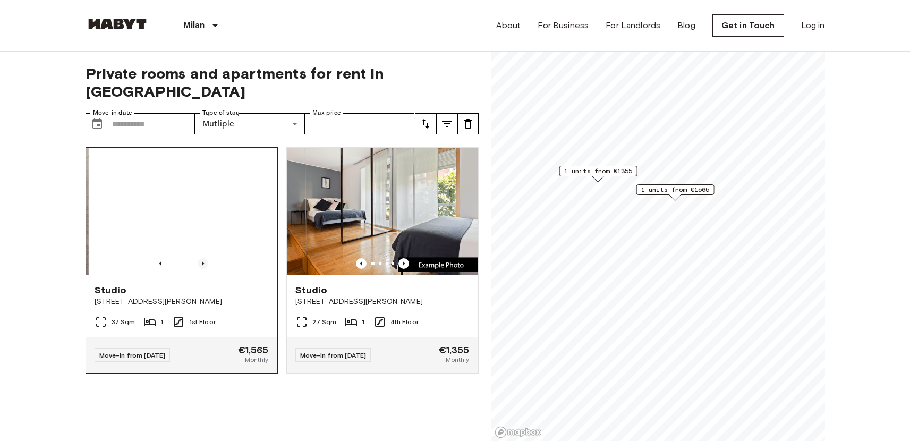
click at [201, 258] on icon "Previous image" at bounding box center [203, 263] width 11 height 11
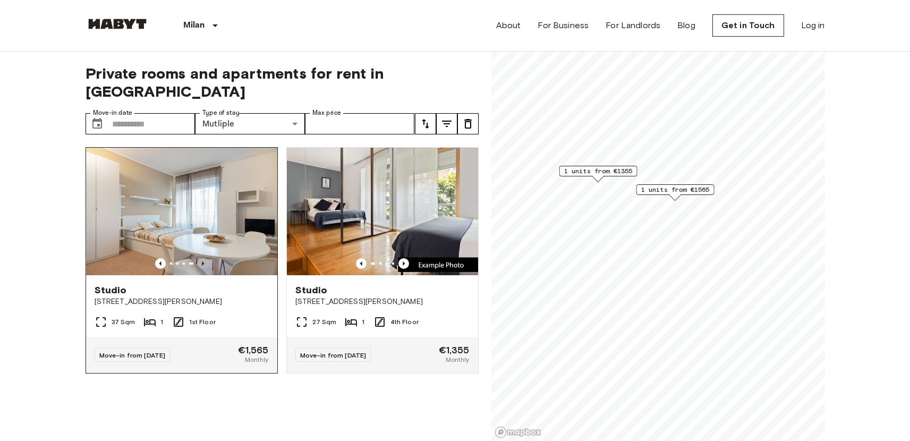
click at [201, 258] on icon "Previous image" at bounding box center [203, 263] width 11 height 11
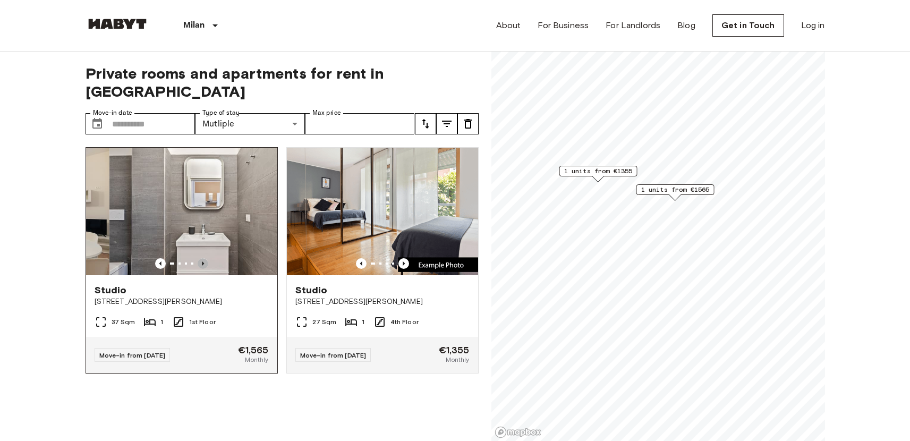
click at [201, 258] on icon "Previous image" at bounding box center [203, 263] width 11 height 11
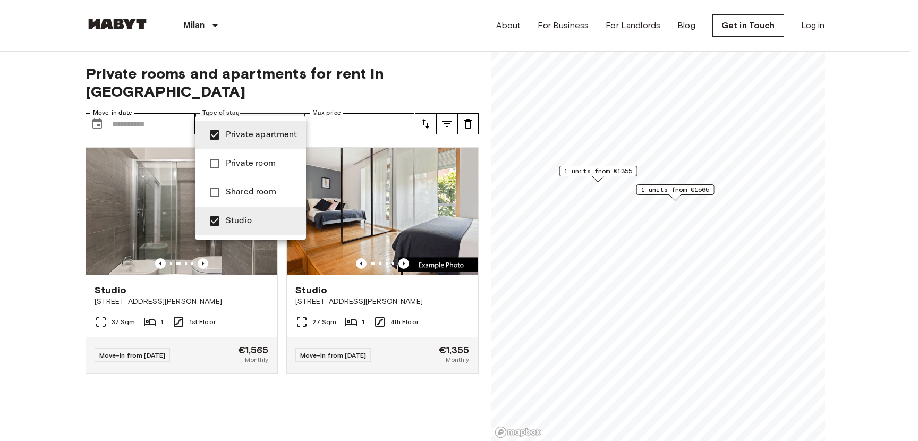
click at [228, 210] on li "Studio" at bounding box center [250, 221] width 111 height 29
type input "**********"
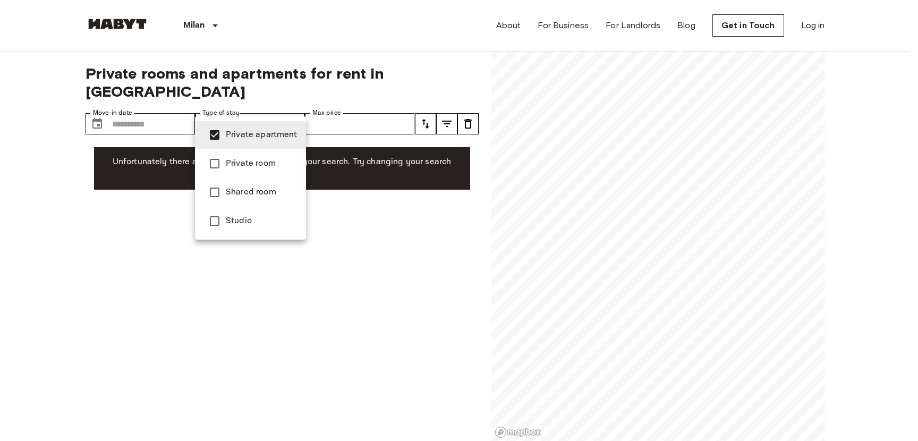
click at [239, 144] on li "Private apartment" at bounding box center [250, 135] width 111 height 29
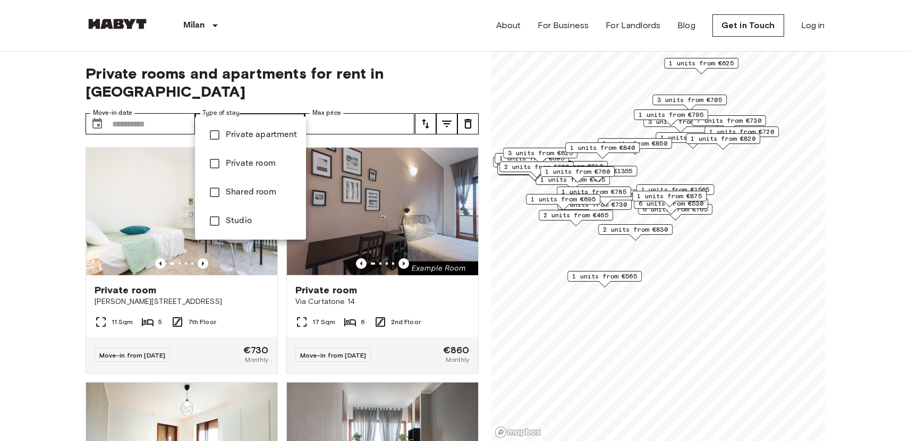
click at [239, 169] on span "Private room" at bounding box center [262, 163] width 72 height 13
type input "**********"
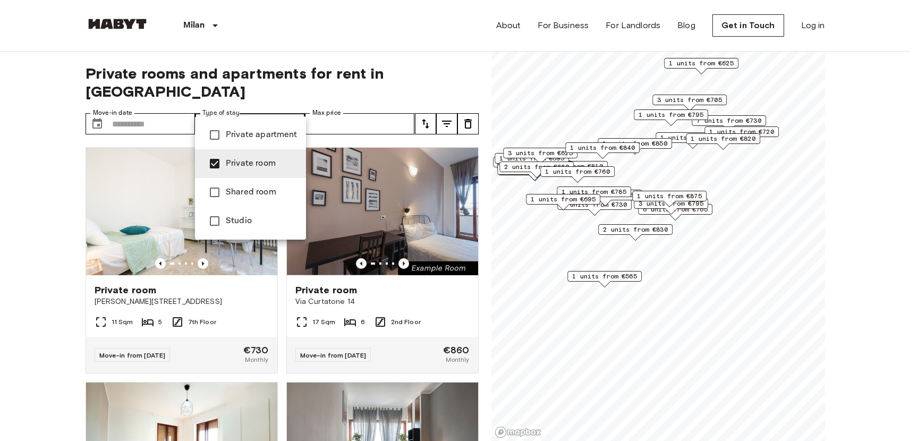
click at [640, 308] on div at bounding box center [459, 220] width 918 height 441
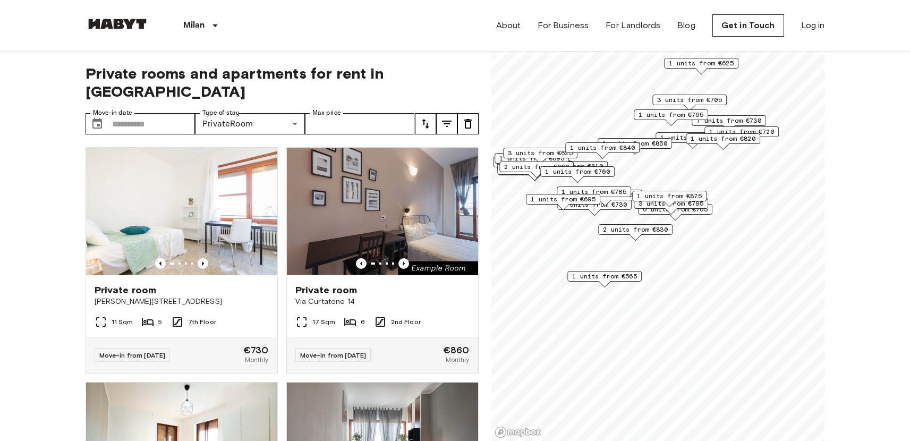
click at [640, 308] on div at bounding box center [455, 220] width 910 height 441
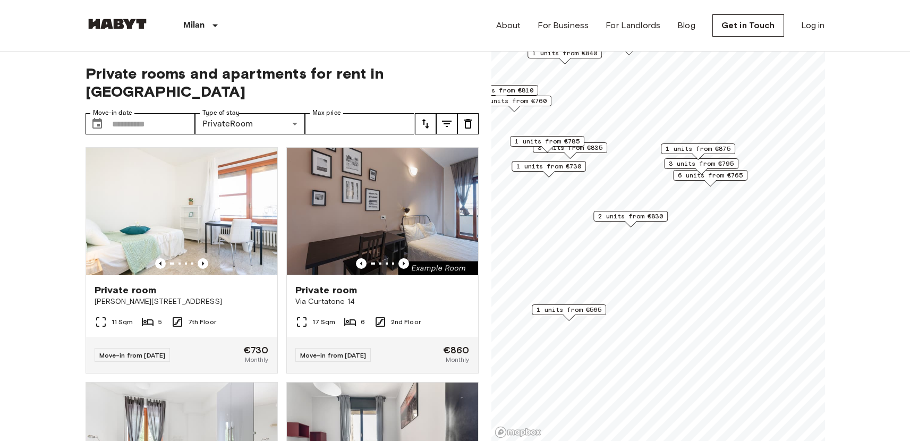
click at [593, 308] on span "1 units from €565" at bounding box center [569, 310] width 65 height 10
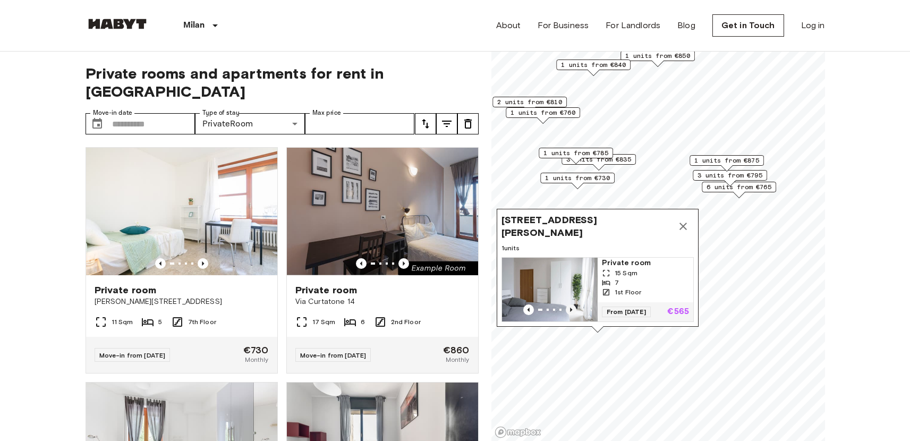
click at [574, 304] on icon "Previous image" at bounding box center [571, 309] width 11 height 11
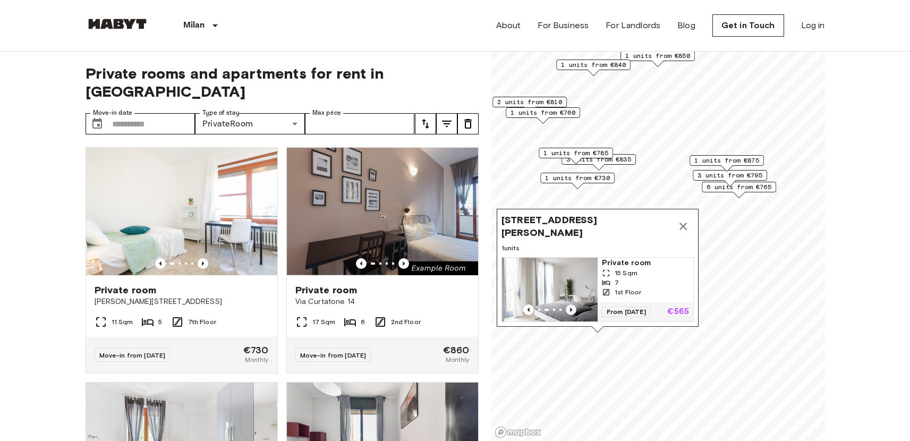
click at [574, 304] on icon "Previous image" at bounding box center [571, 309] width 11 height 11
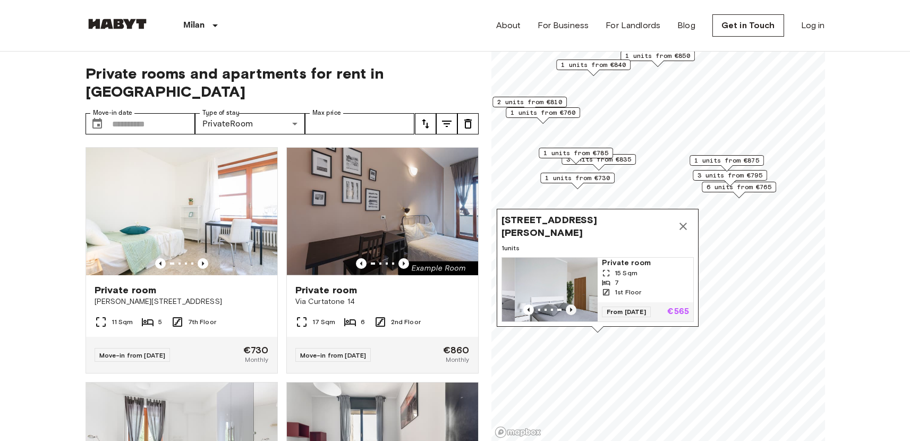
click at [574, 304] on icon "Previous image" at bounding box center [571, 309] width 11 height 11
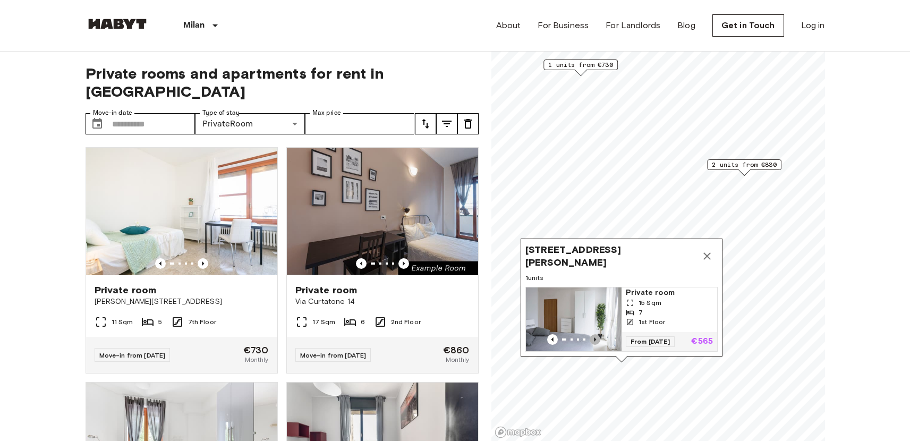
click at [591, 334] on icon "Previous image" at bounding box center [595, 339] width 11 height 11
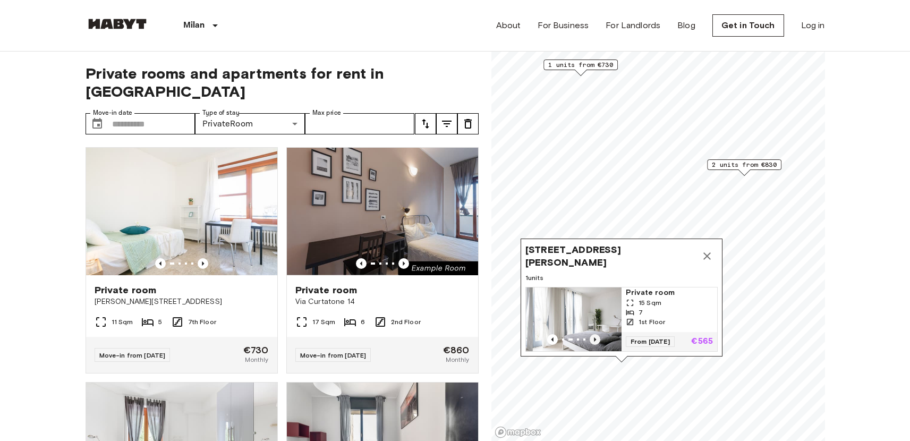
click at [591, 334] on icon "Previous image" at bounding box center [595, 339] width 11 height 11
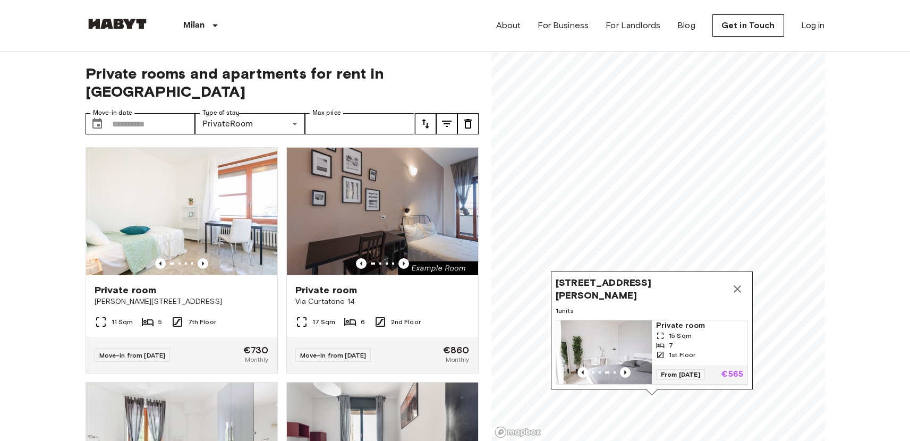
click at [701, 341] on div "7" at bounding box center [699, 346] width 87 height 10
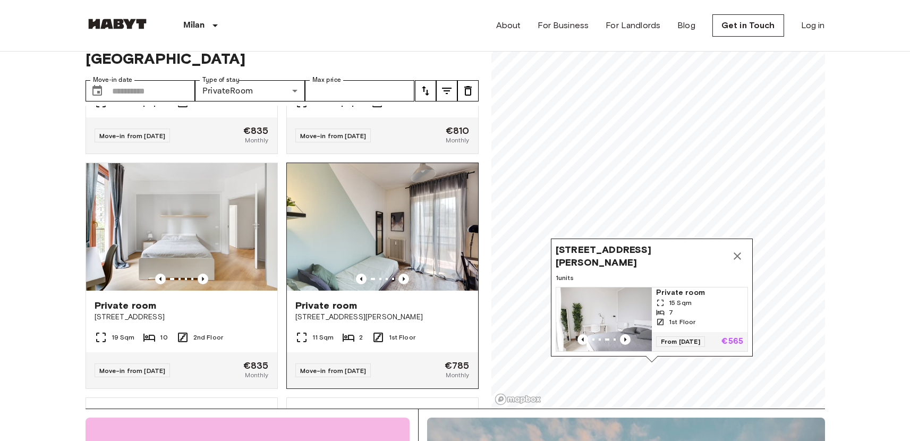
scroll to position [423, 0]
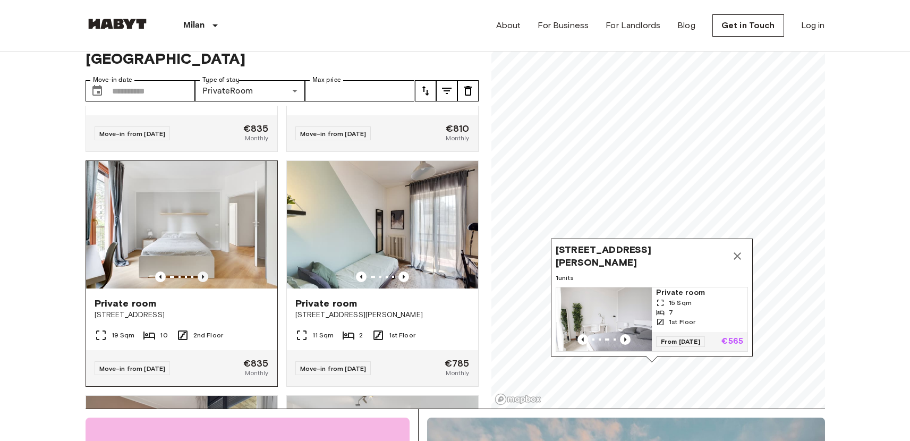
click at [200, 271] on icon "Previous image" at bounding box center [203, 276] width 11 height 11
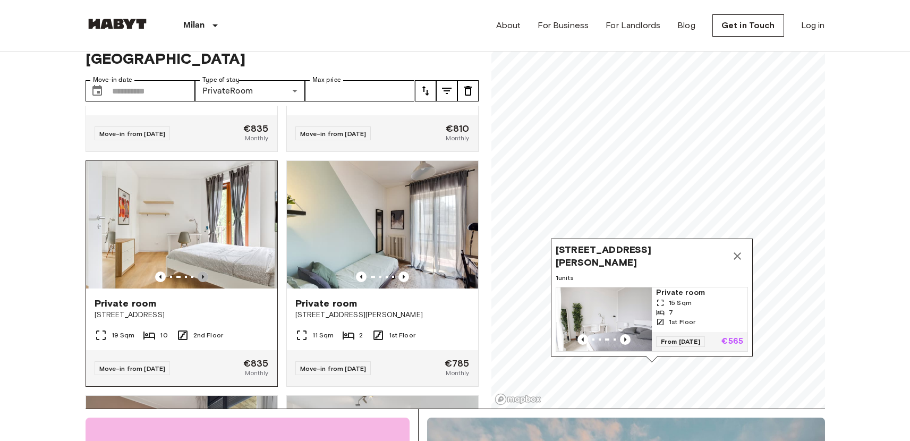
click at [202, 275] on icon "Previous image" at bounding box center [203, 277] width 2 height 4
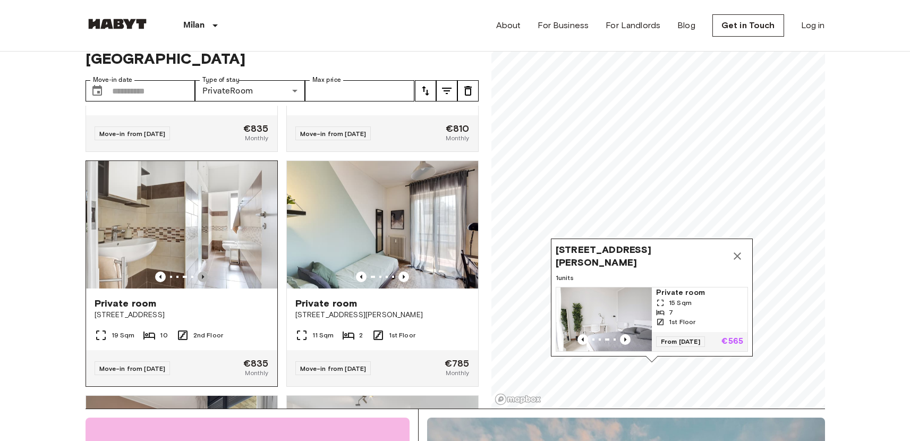
click at [202, 275] on icon "Previous image" at bounding box center [203, 277] width 2 height 4
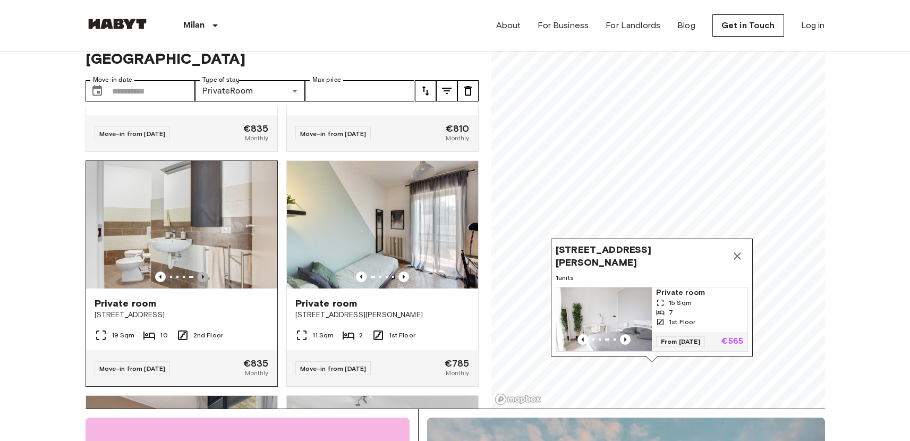
click at [202, 275] on icon "Previous image" at bounding box center [203, 277] width 2 height 4
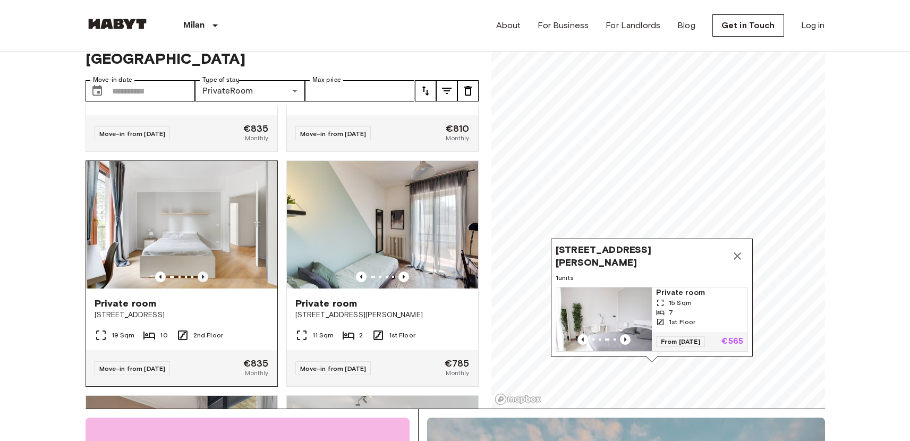
click at [202, 275] on icon "Previous image" at bounding box center [203, 277] width 2 height 4
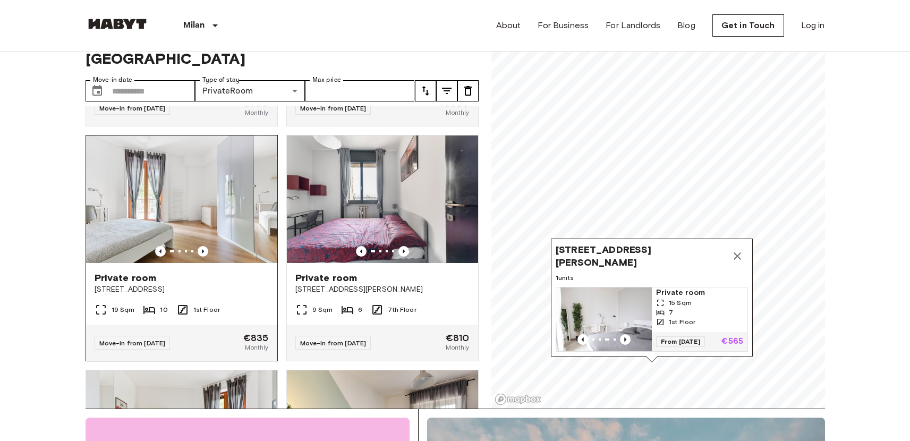
scroll to position [202, 0]
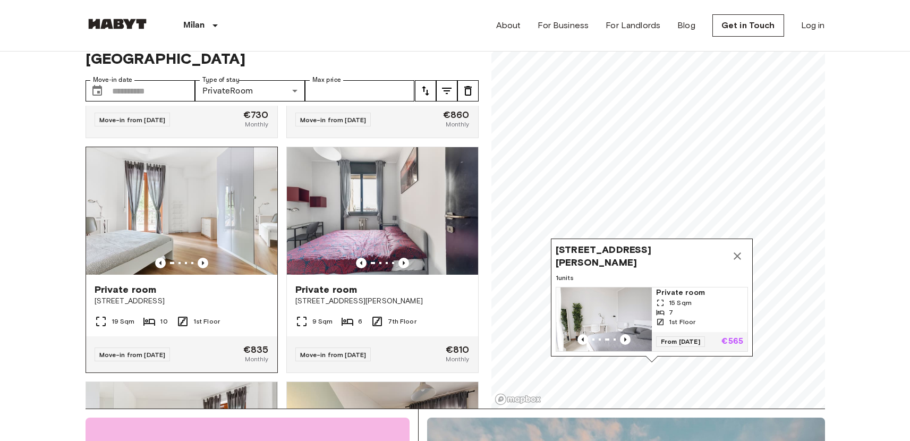
click at [222, 316] on div "19 Sqm 10 1st Floor" at bounding box center [181, 325] width 191 height 21
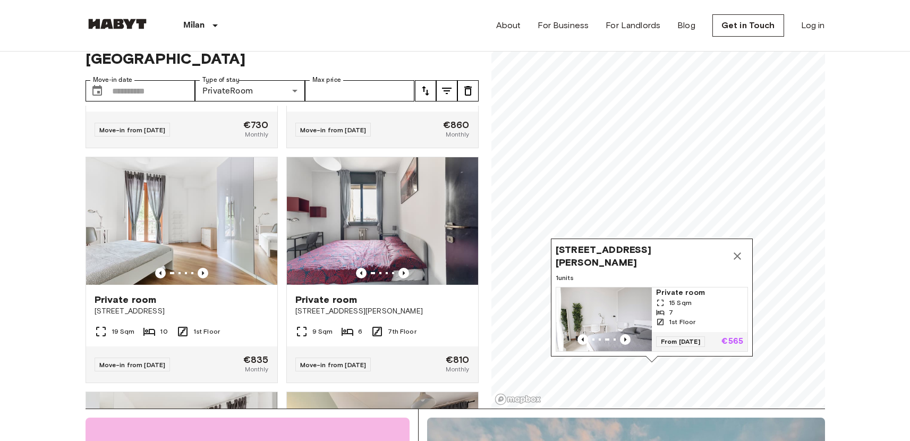
scroll to position [133, 0]
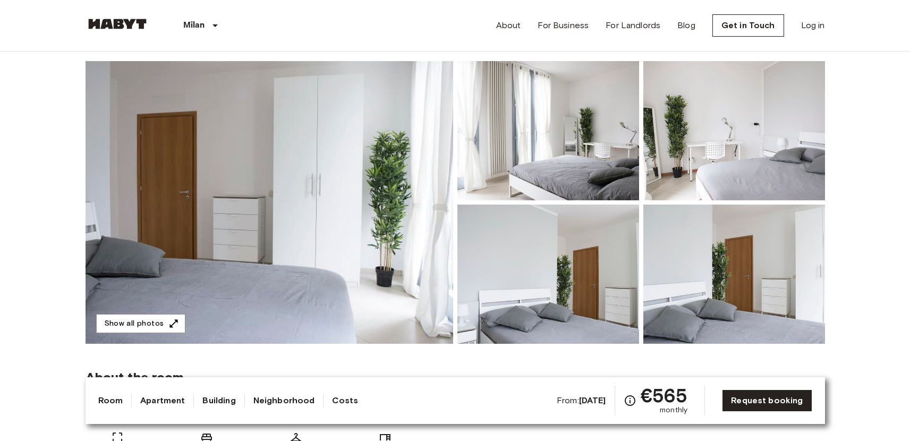
scroll to position [82, 0]
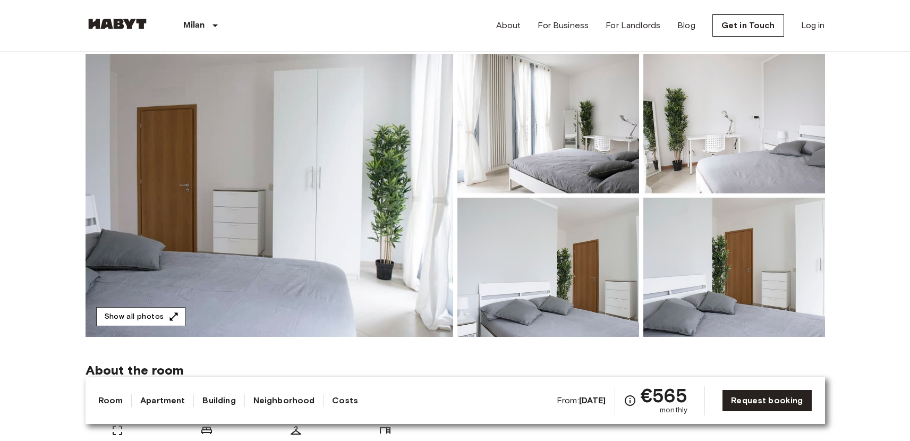
click at [168, 315] on icon "button" at bounding box center [173, 316] width 11 height 11
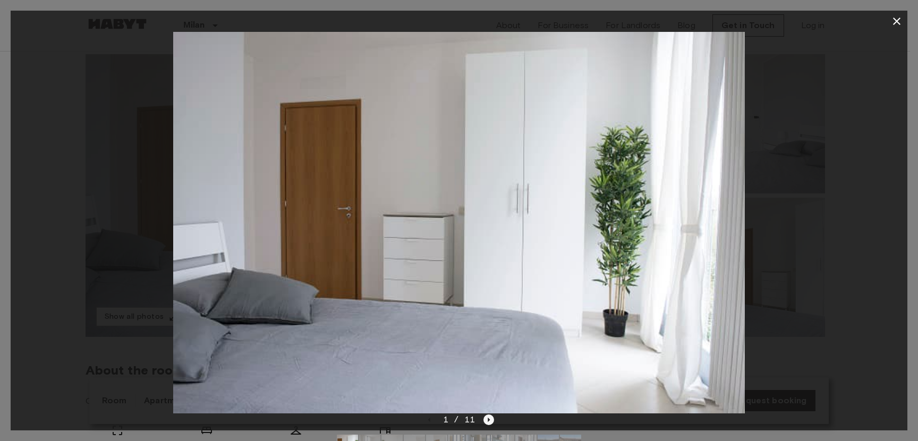
click at [487, 419] on icon "Next image" at bounding box center [488, 419] width 11 height 11
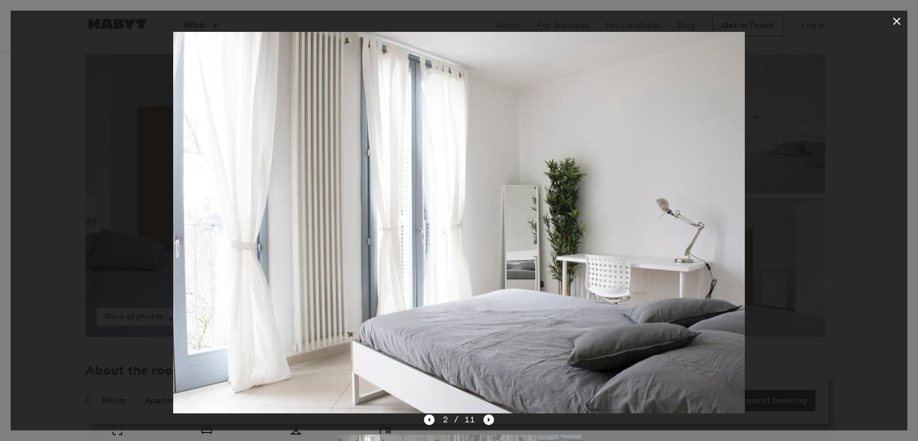
click at [487, 419] on icon "Next image" at bounding box center [488, 419] width 11 height 11
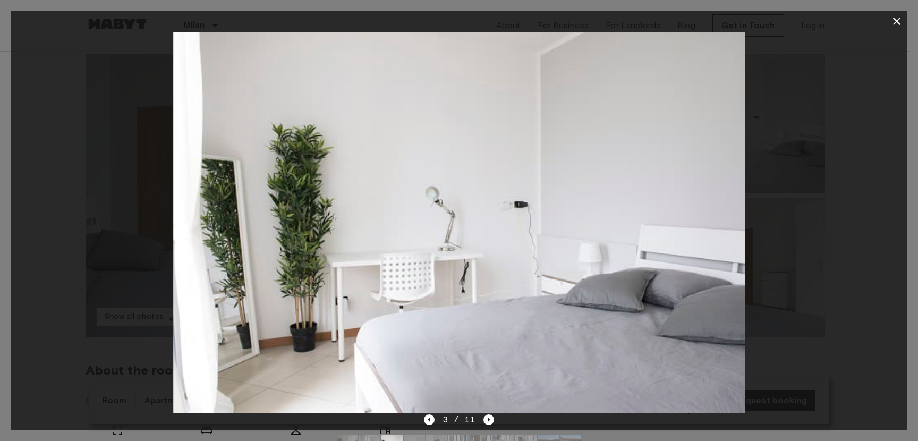
click at [423, 423] on div "3 / 11" at bounding box center [459, 438] width 897 height 51
click at [429, 420] on icon "Previous image" at bounding box center [429, 419] width 11 height 11
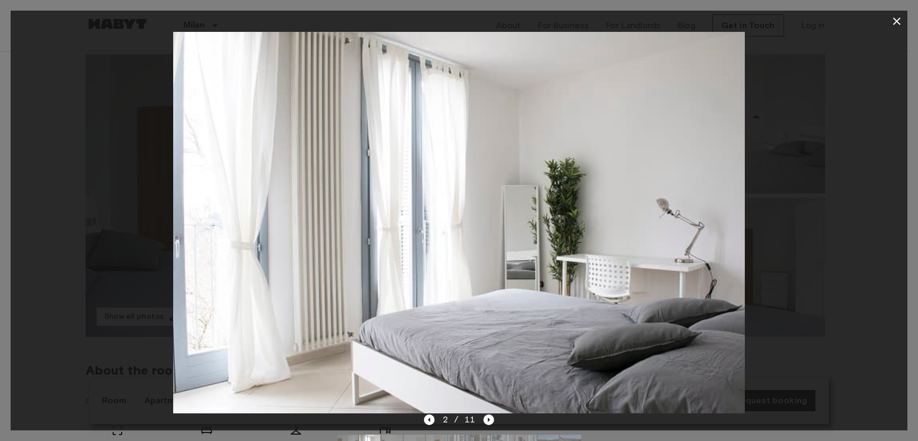
click at [497, 419] on div "2 / 11" at bounding box center [459, 438] width 897 height 51
click at [493, 420] on icon "Next image" at bounding box center [488, 419] width 11 height 11
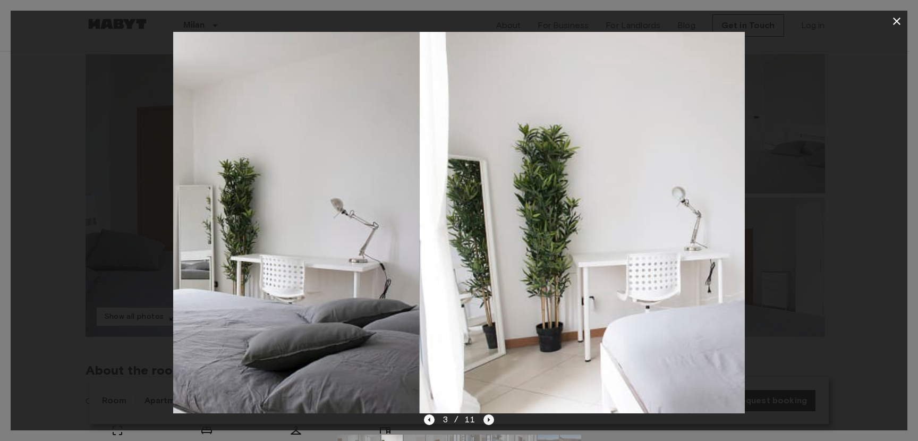
click at [492, 420] on icon "Next image" at bounding box center [488, 419] width 11 height 11
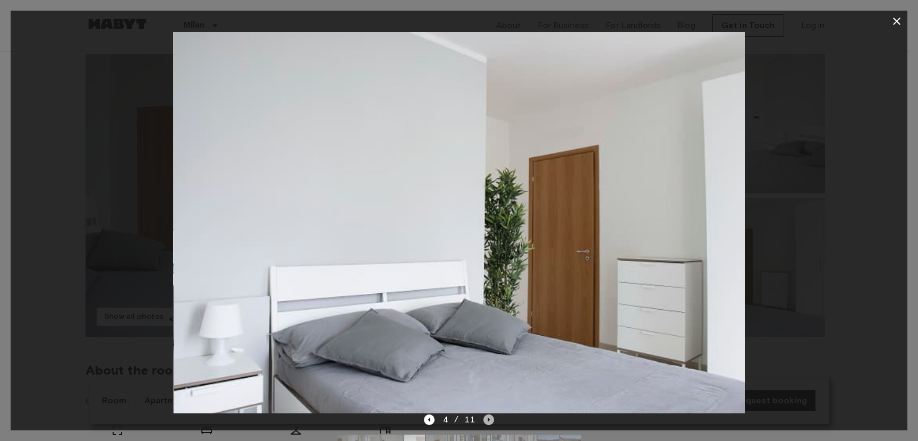
click at [492, 420] on icon "Next image" at bounding box center [488, 419] width 11 height 11
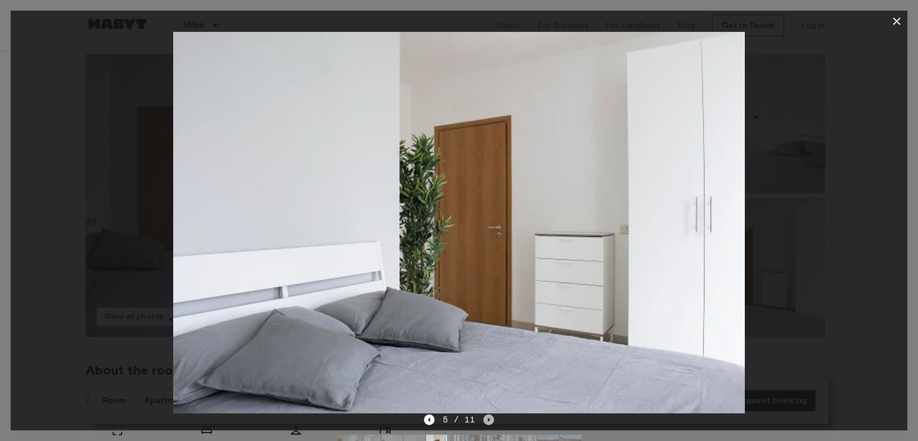
click at [492, 420] on icon "Next image" at bounding box center [488, 419] width 11 height 11
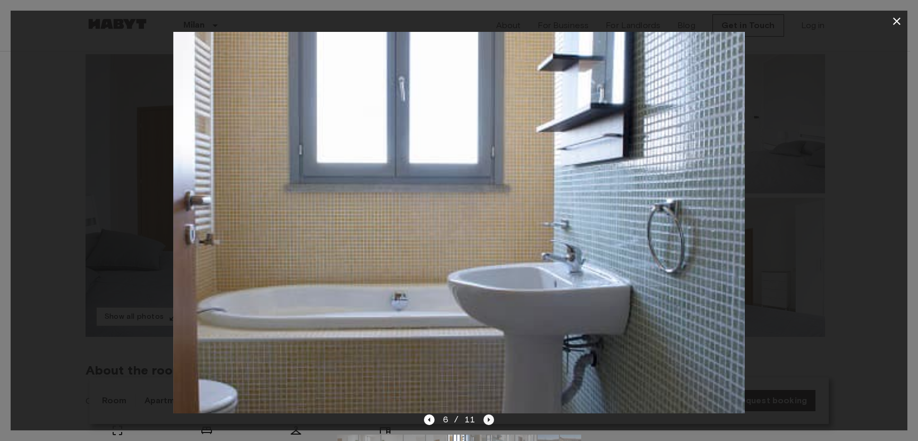
click at [492, 420] on icon "Next image" at bounding box center [488, 419] width 11 height 11
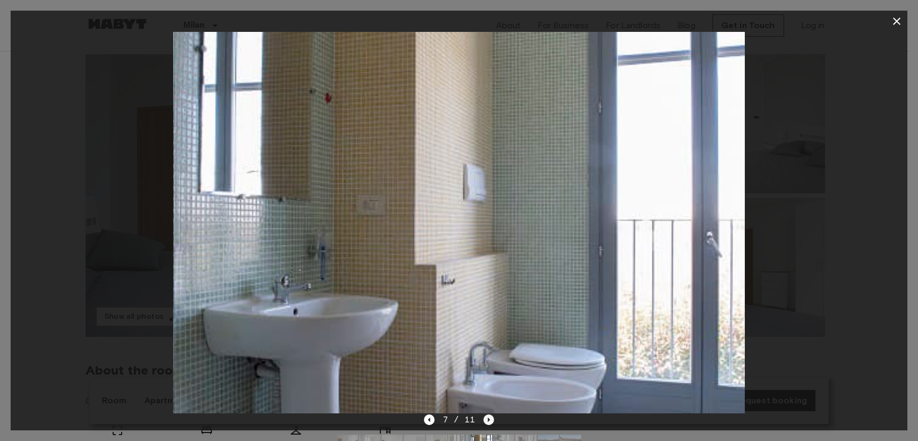
click at [492, 420] on icon "Next image" at bounding box center [488, 419] width 11 height 11
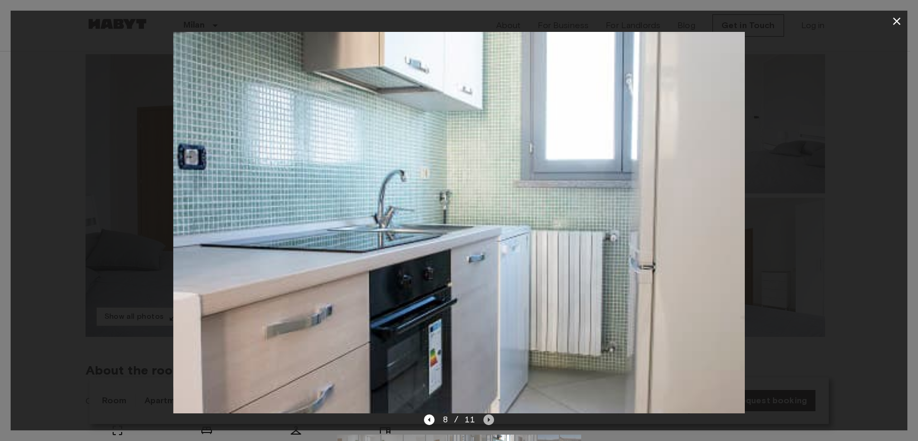
click at [492, 420] on icon "Next image" at bounding box center [488, 419] width 11 height 11
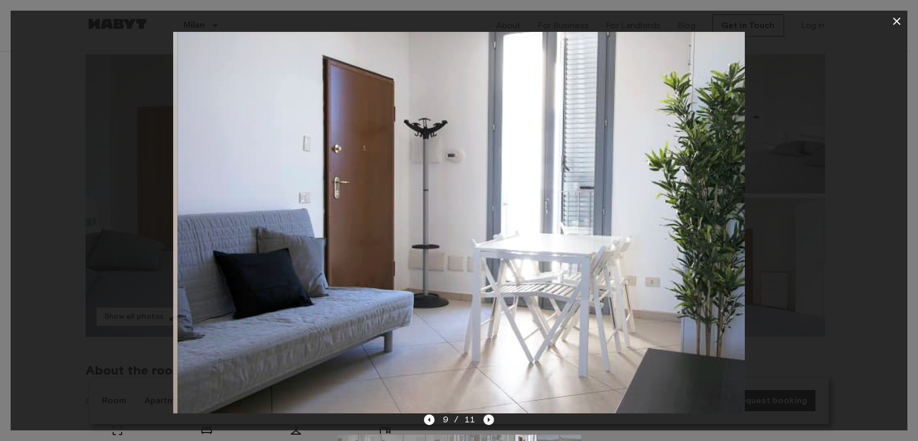
click at [492, 420] on icon "Next image" at bounding box center [488, 419] width 11 height 11
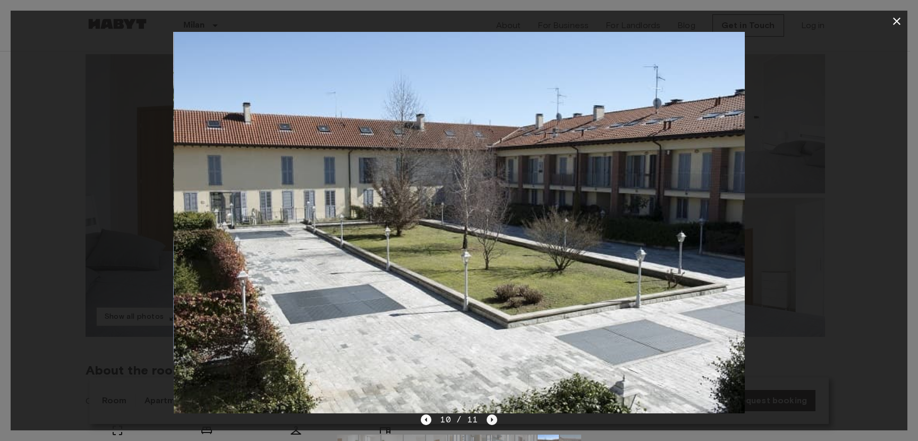
click at [492, 420] on icon "Next image" at bounding box center [492, 419] width 11 height 11
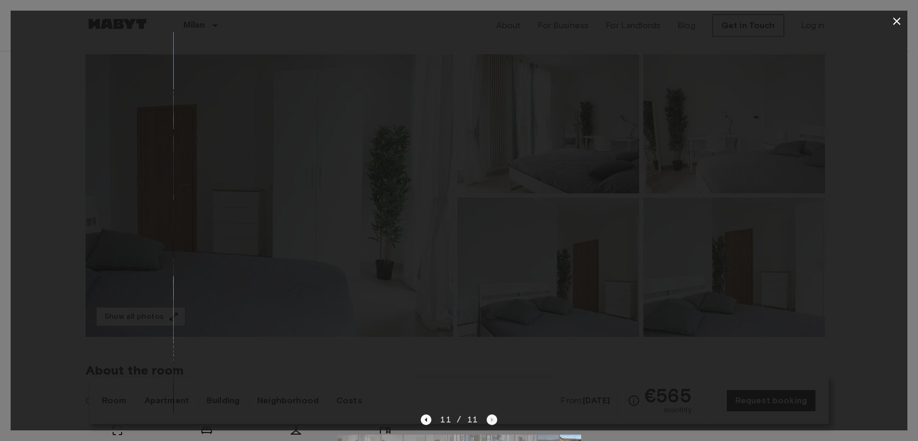
click at [492, 420] on div "11 / 11" at bounding box center [459, 419] width 76 height 13
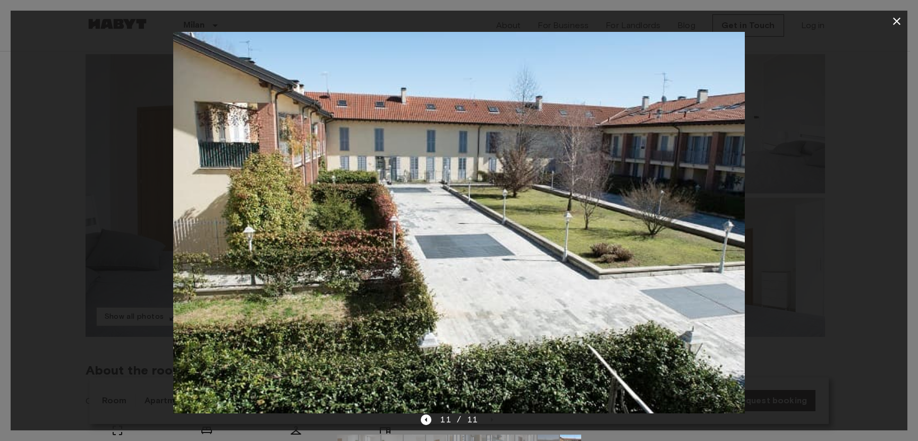
click at [857, 201] on div at bounding box center [459, 222] width 897 height 381
click at [898, 22] on icon "button" at bounding box center [896, 21] width 7 height 7
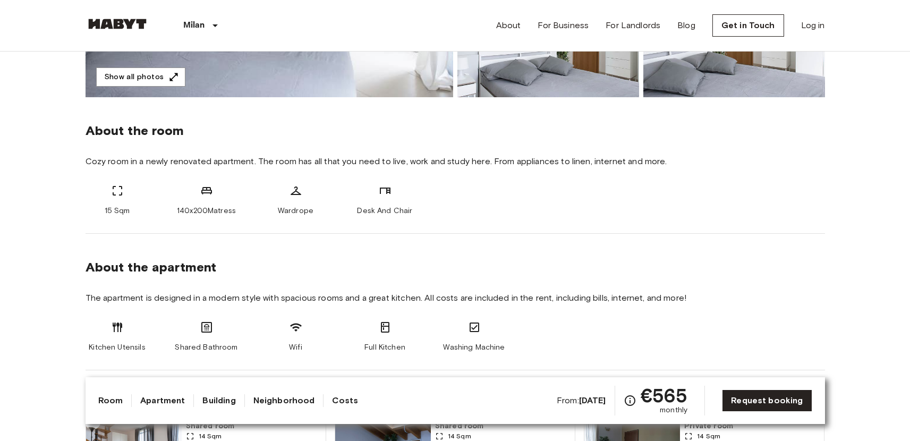
scroll to position [0, 0]
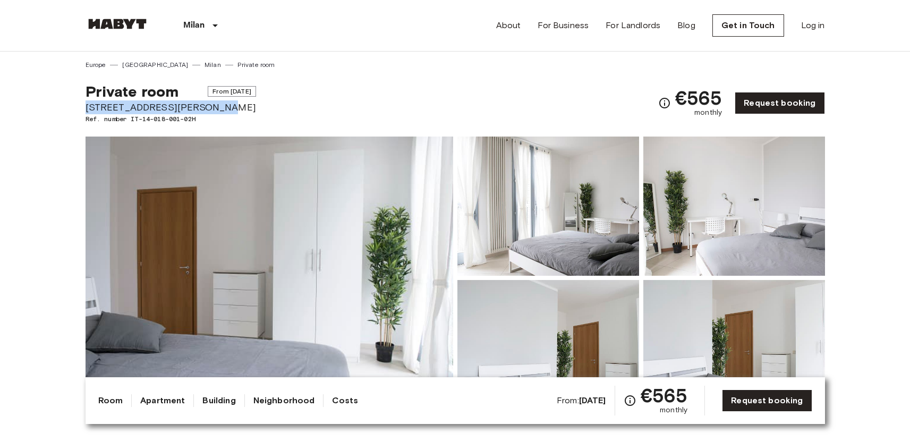
drag, startPoint x: 207, startPoint y: 112, endPoint x: 76, endPoint y: 108, distance: 130.7
copy span "[STREET_ADDRESS][PERSON_NAME]"
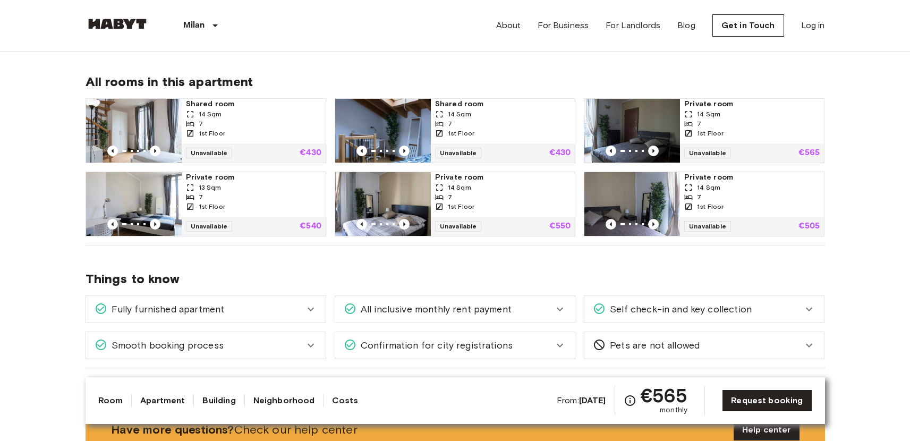
scroll to position [642, 0]
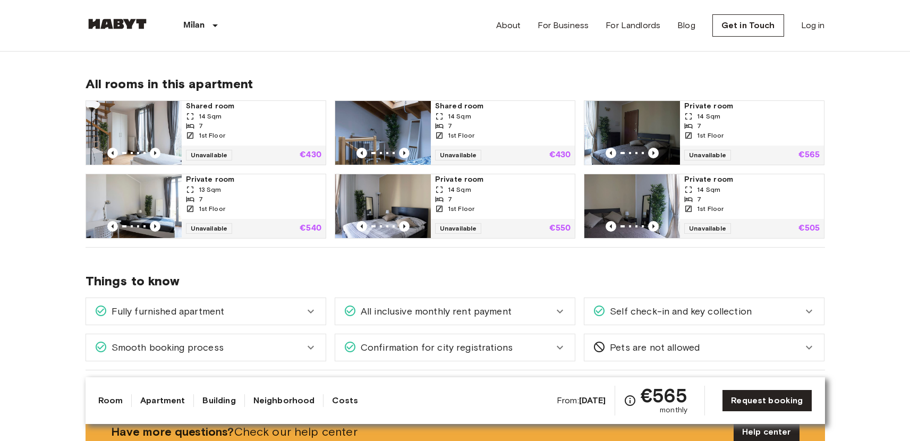
click at [220, 117] on div "14 Sqm" at bounding box center [253, 117] width 135 height 10
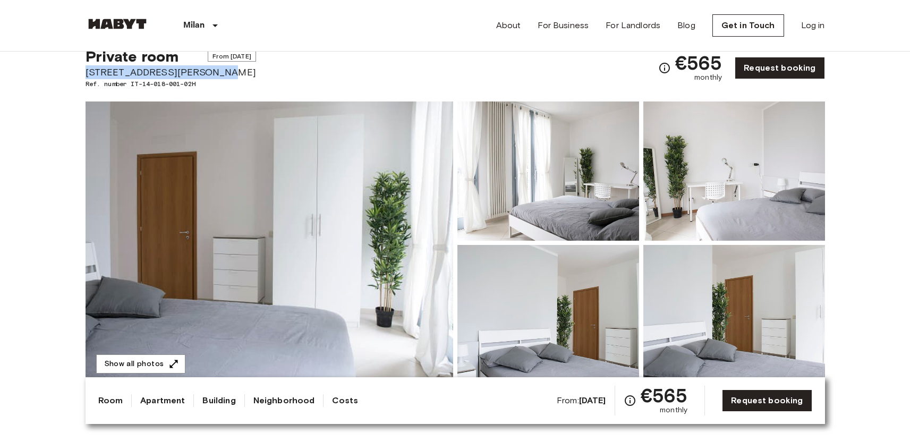
scroll to position [0, 0]
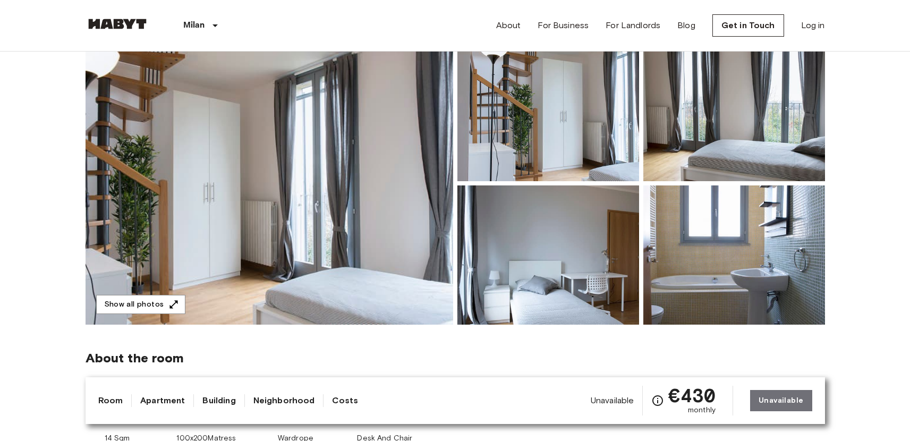
scroll to position [103, 0]
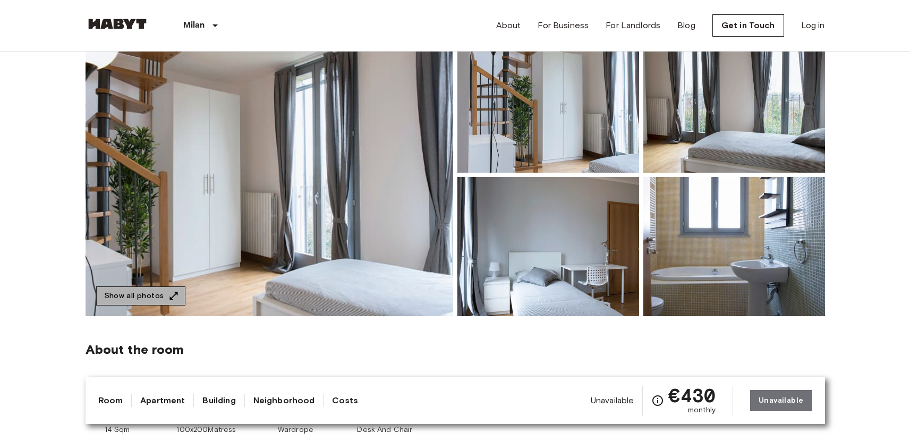
click at [169, 297] on icon "button" at bounding box center [173, 296] width 8 height 8
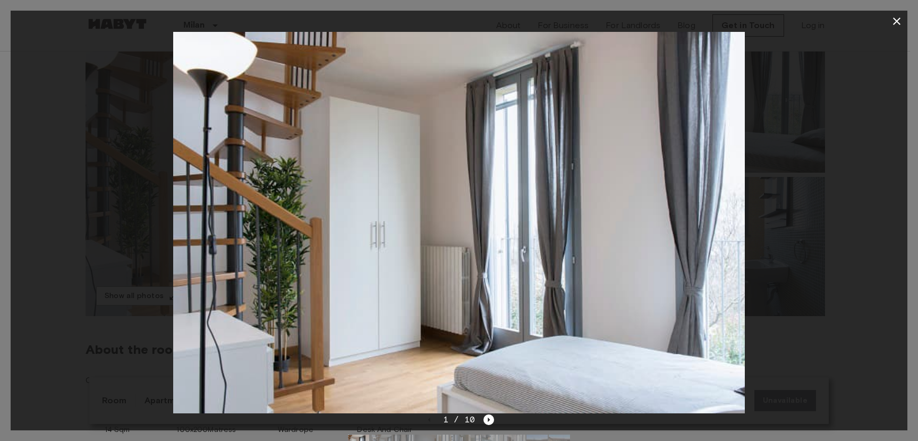
click at [478, 419] on div "1 / 10" at bounding box center [459, 419] width 71 height 13
click at [482, 419] on div "1 / 10" at bounding box center [459, 419] width 71 height 13
click at [490, 419] on icon "Next image" at bounding box center [488, 419] width 11 height 11
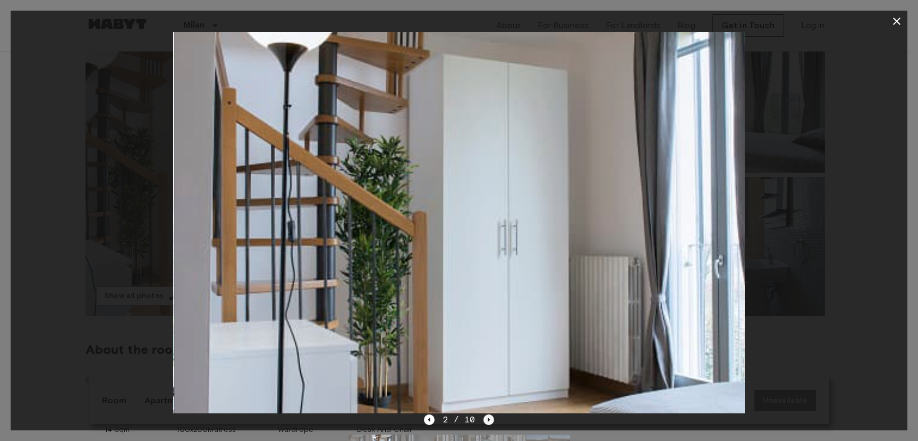
click at [490, 419] on icon "Next image" at bounding box center [488, 419] width 11 height 11
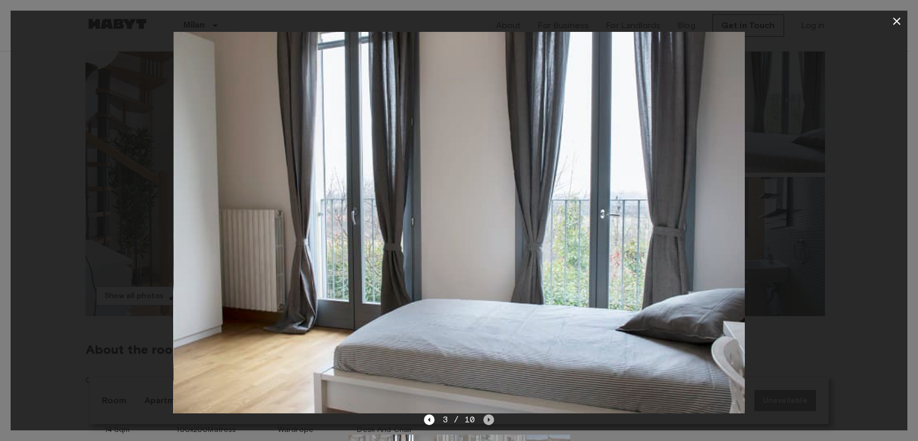
click at [490, 421] on icon "Next image" at bounding box center [488, 419] width 11 height 11
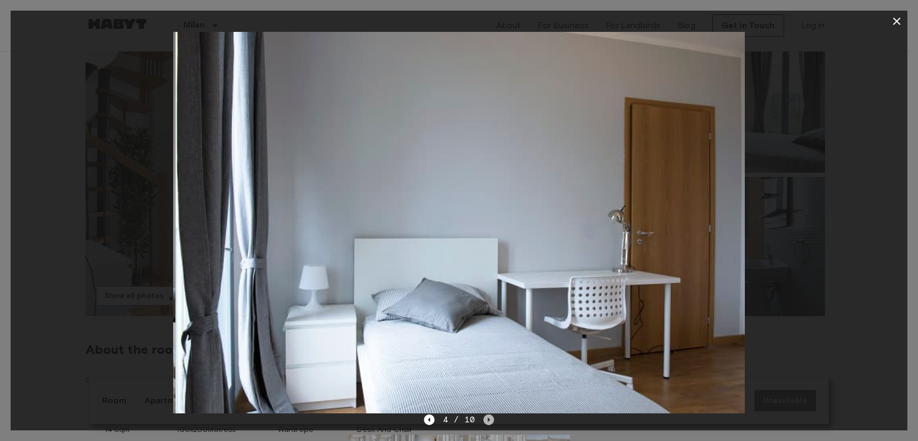
click at [490, 420] on icon "Next image" at bounding box center [488, 419] width 11 height 11
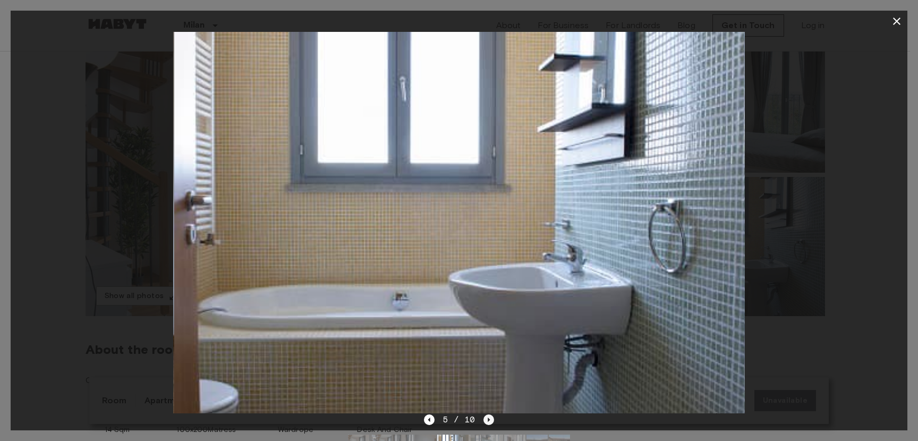
click at [490, 418] on icon "Next image" at bounding box center [488, 419] width 11 height 11
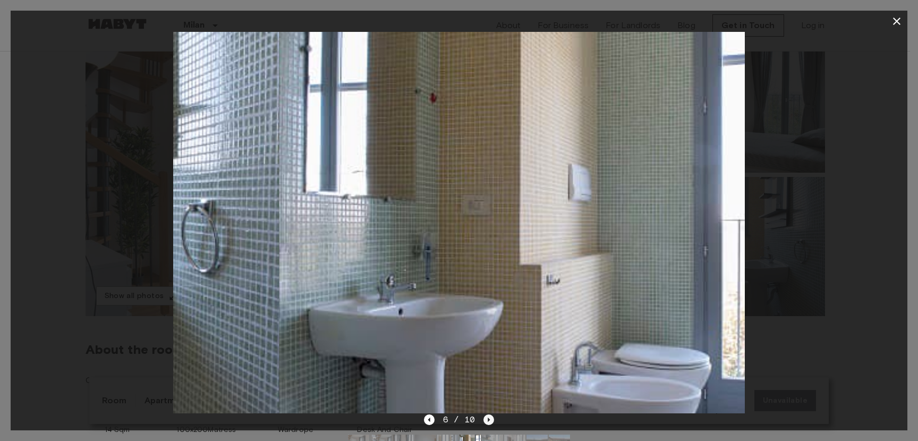
click at [490, 418] on icon "Next image" at bounding box center [488, 419] width 11 height 11
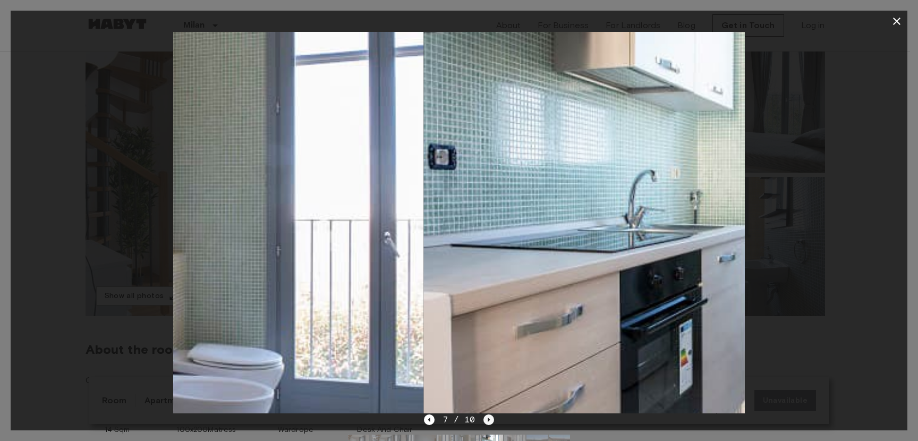
click at [490, 418] on icon "Next image" at bounding box center [488, 419] width 11 height 11
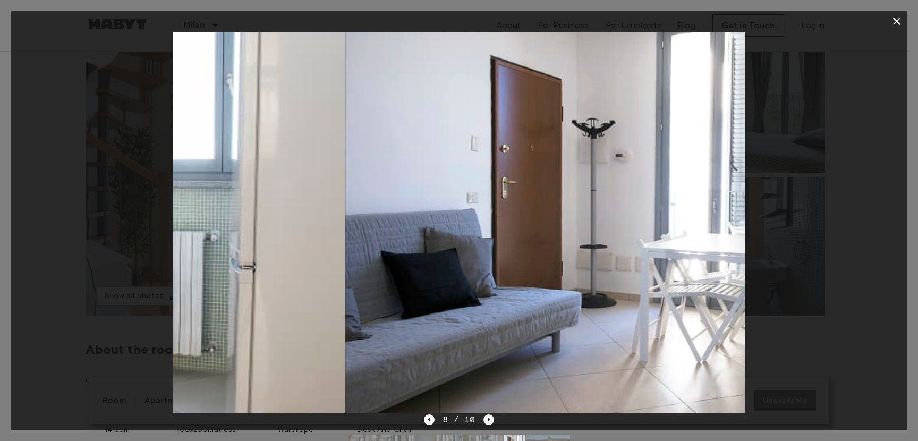
click at [490, 418] on icon "Next image" at bounding box center [488, 419] width 11 height 11
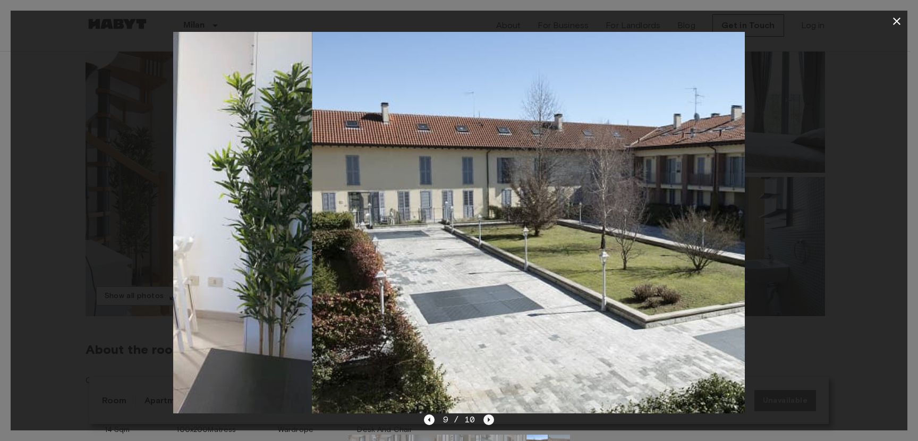
click at [490, 418] on icon "Next image" at bounding box center [488, 419] width 11 height 11
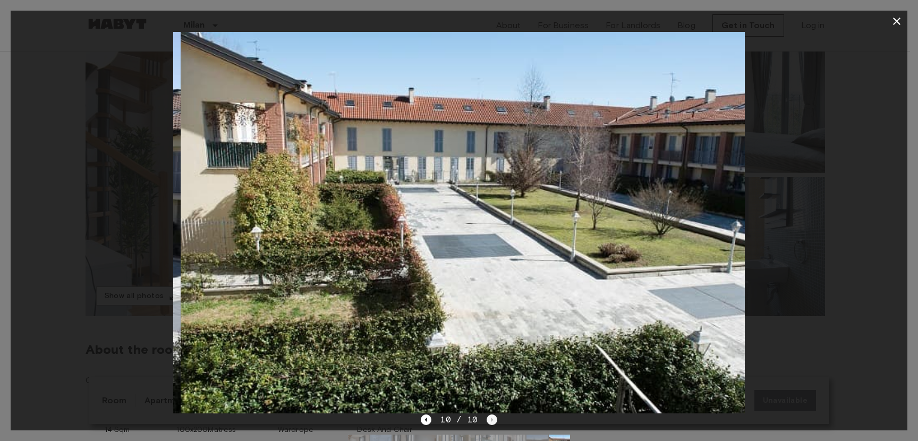
click at [490, 418] on div "10 / 10" at bounding box center [459, 419] width 76 height 13
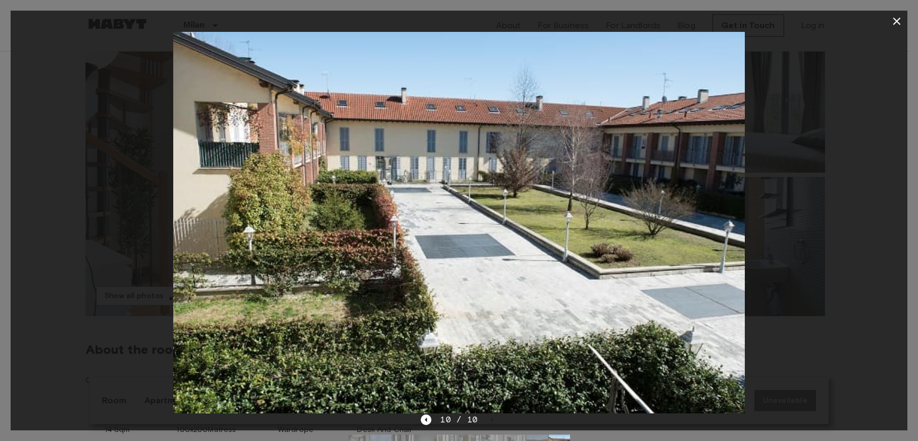
click at [490, 418] on div "10 / 10" at bounding box center [459, 419] width 76 height 13
click at [432, 420] on div "10 / 10" at bounding box center [459, 419] width 76 height 13
click at [429, 419] on icon "Previous image" at bounding box center [426, 419] width 11 height 11
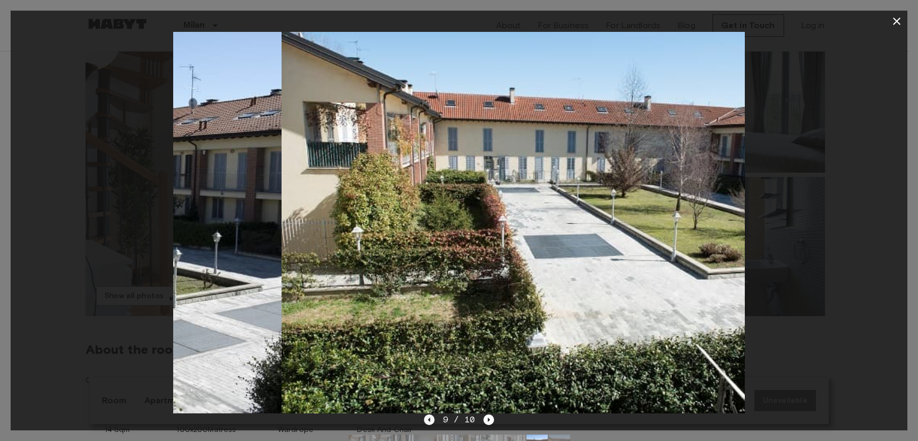
click at [429, 419] on icon "Previous image" at bounding box center [429, 419] width 2 height 4
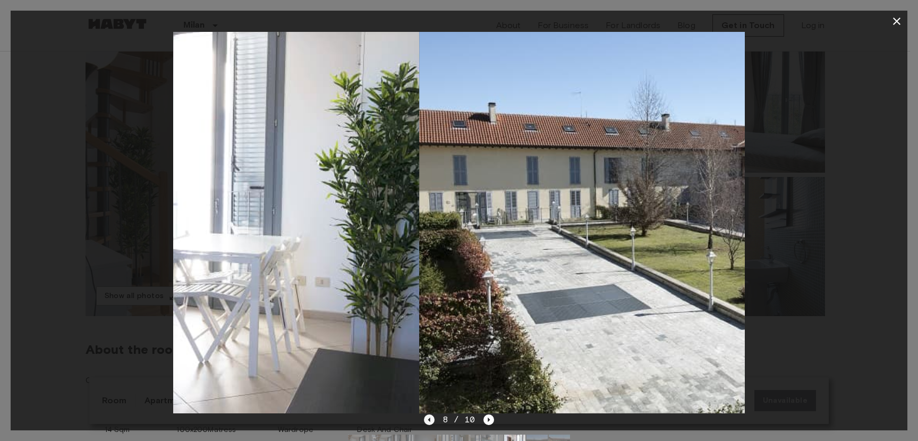
click at [429, 419] on icon "Previous image" at bounding box center [429, 419] width 2 height 4
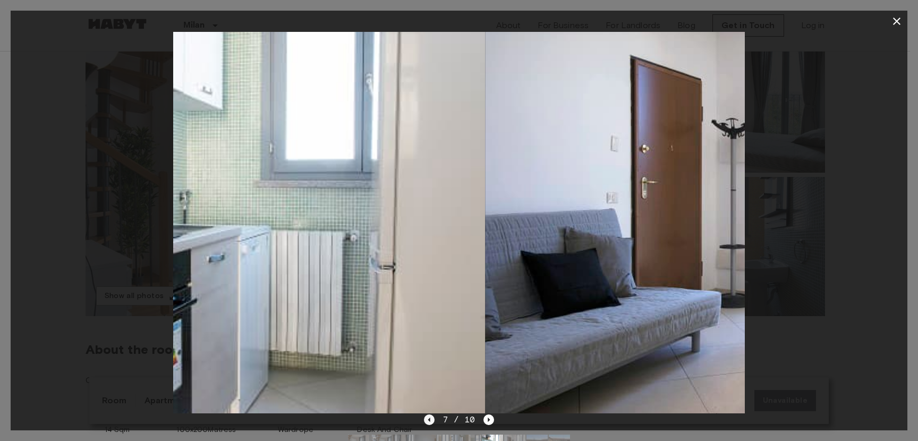
click at [429, 419] on icon "Previous image" at bounding box center [429, 419] width 2 height 4
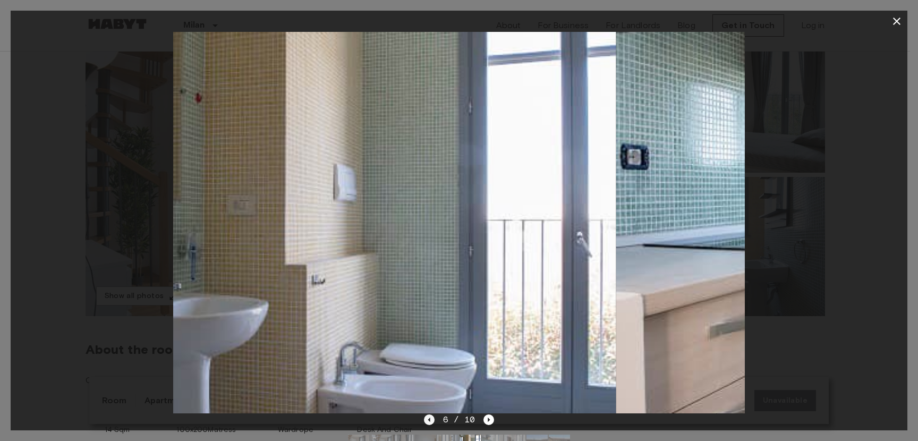
click at [429, 419] on icon "Previous image" at bounding box center [429, 419] width 2 height 4
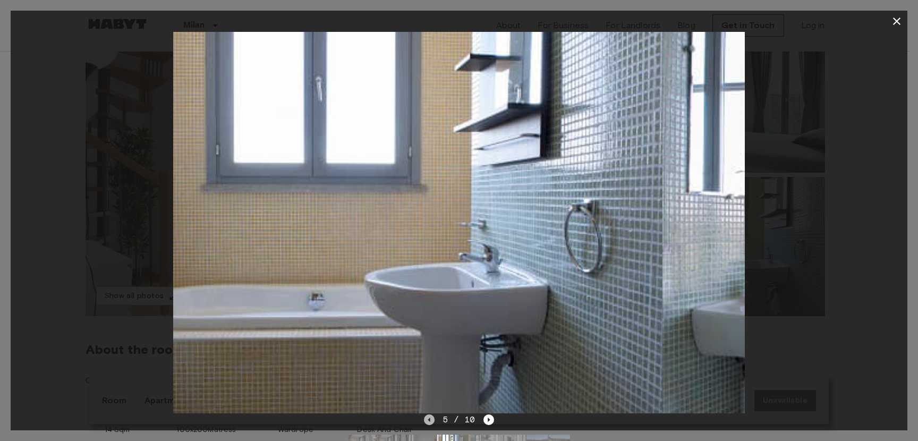
click at [429, 419] on icon "Previous image" at bounding box center [429, 419] width 2 height 4
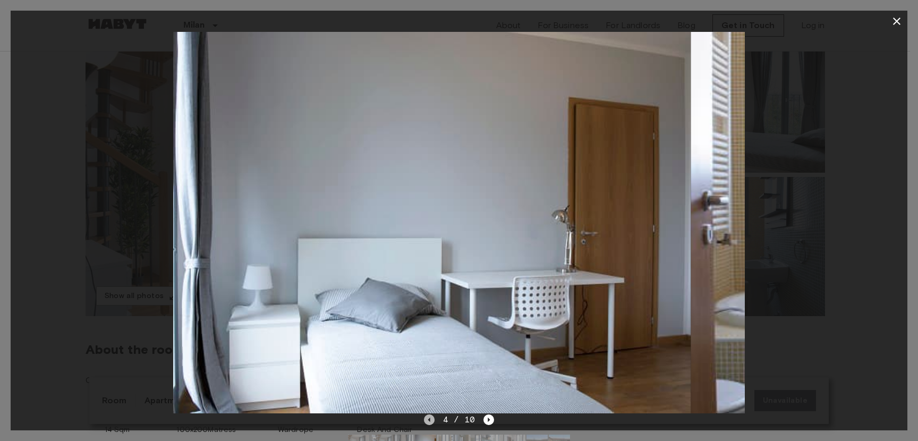
click at [429, 420] on icon "Previous image" at bounding box center [429, 419] width 2 height 4
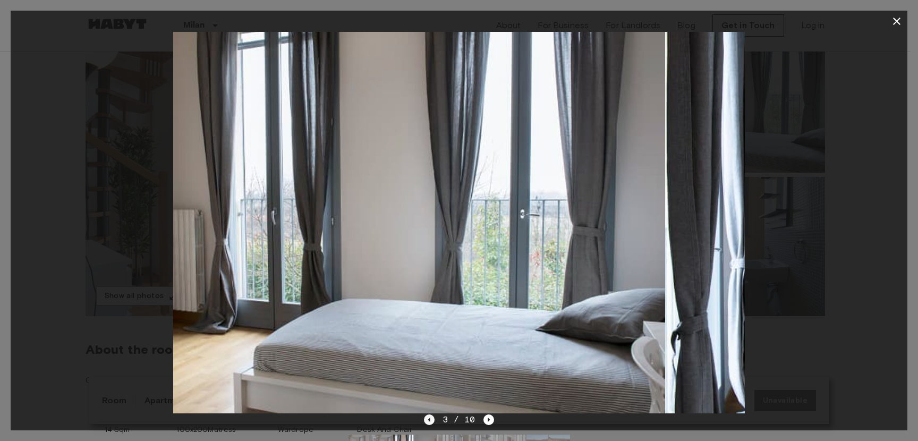
click at [430, 420] on icon "Previous image" at bounding box center [429, 419] width 11 height 11
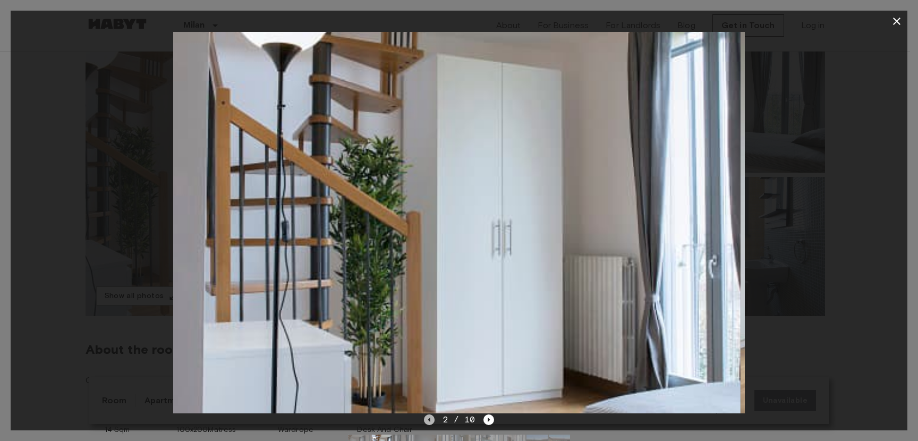
click at [430, 420] on icon "Previous image" at bounding box center [429, 419] width 2 height 4
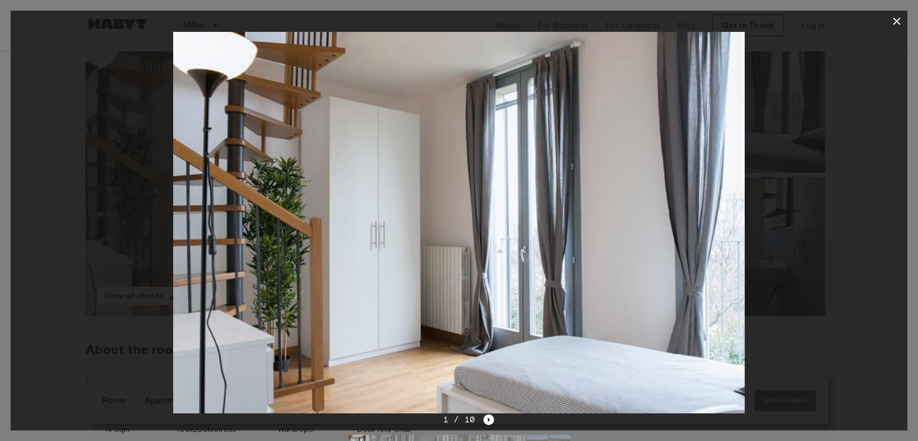
click at [825, 215] on div at bounding box center [459, 222] width 897 height 381
click at [896, 10] on div at bounding box center [459, 220] width 918 height 441
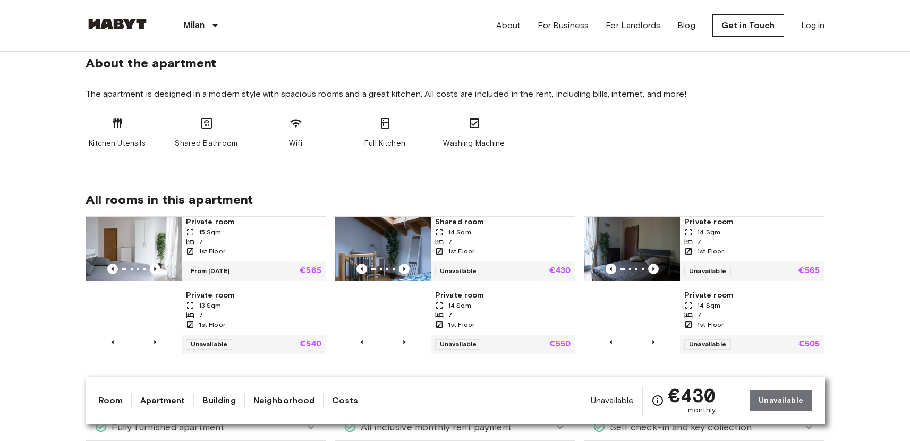
scroll to position [526, 0]
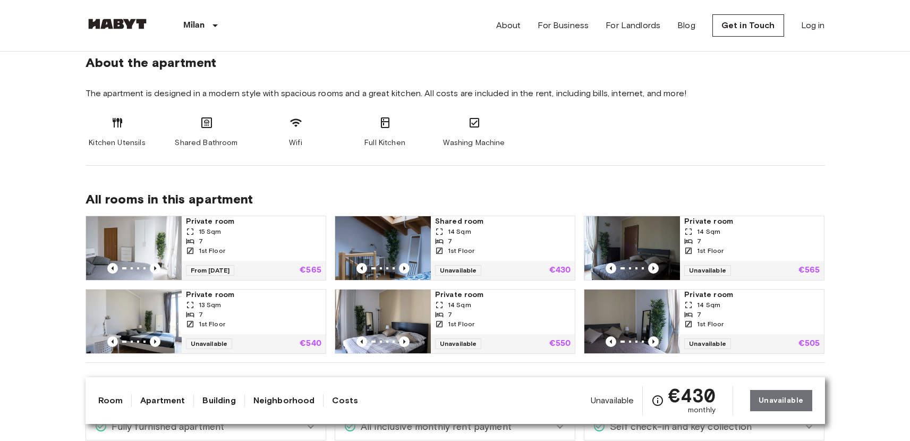
click at [465, 233] on span "14 Sqm" at bounding box center [459, 232] width 23 height 10
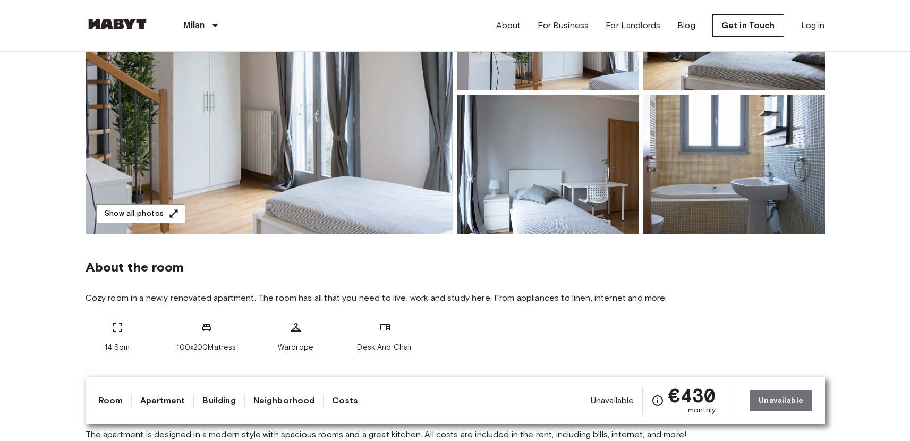
scroll to position [0, 0]
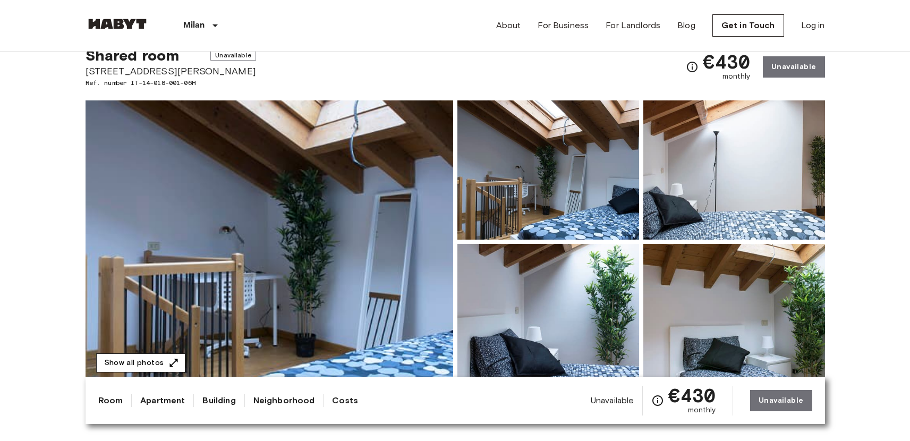
scroll to position [38, 0]
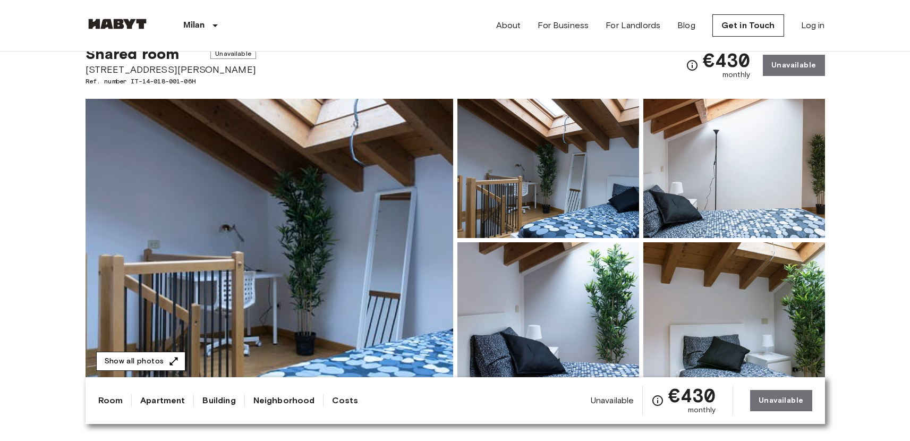
click at [171, 360] on icon "button" at bounding box center [173, 361] width 11 height 11
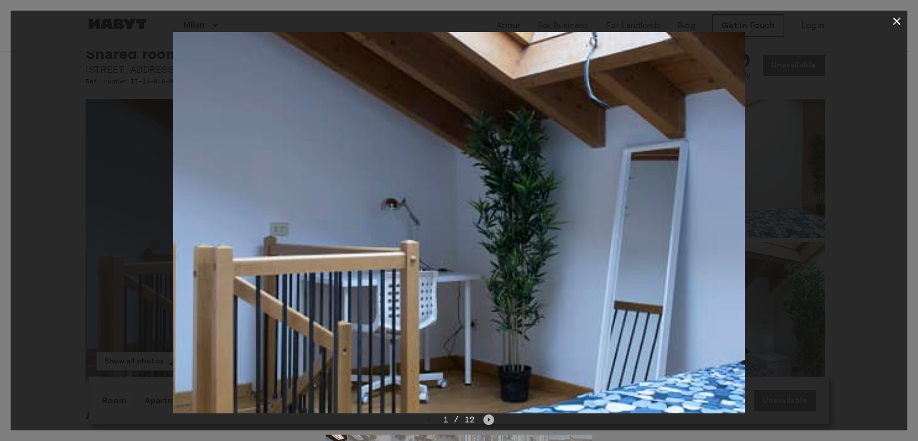
click at [490, 422] on icon "Next image" at bounding box center [488, 419] width 11 height 11
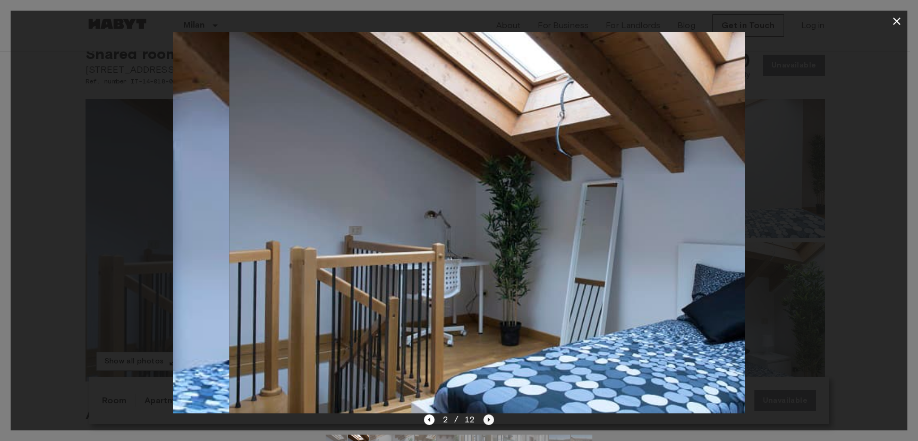
click at [489, 421] on icon "Next image" at bounding box center [488, 419] width 11 height 11
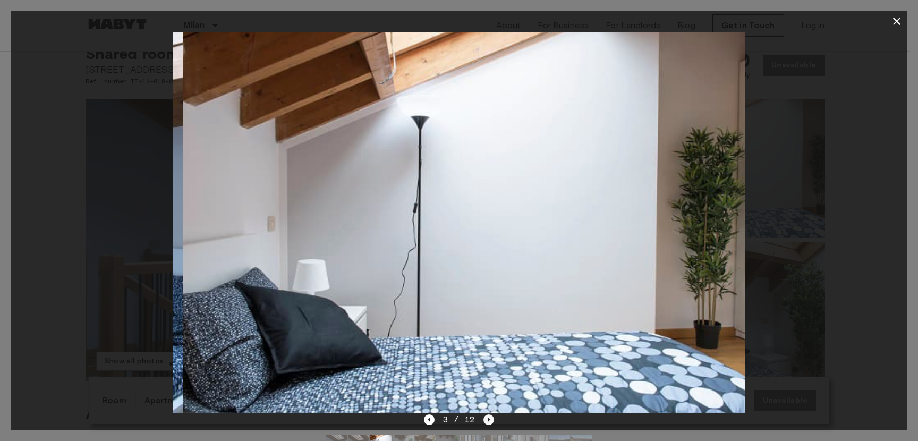
click at [489, 421] on icon "Next image" at bounding box center [488, 419] width 11 height 11
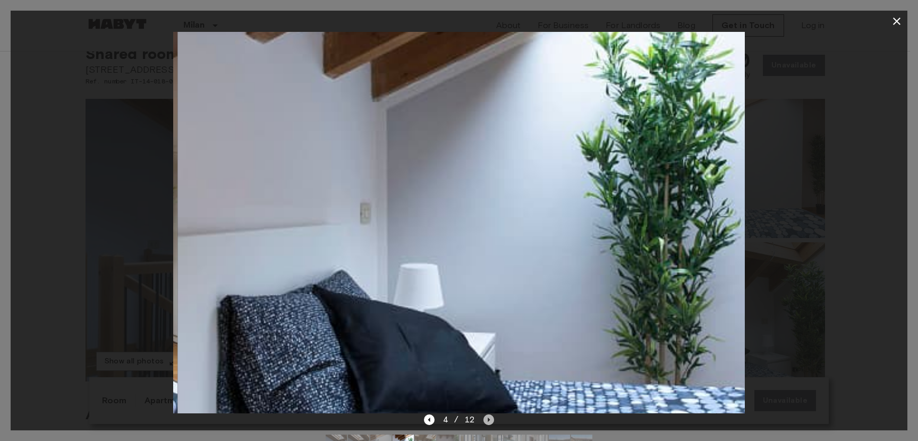
click at [489, 421] on icon "Next image" at bounding box center [488, 419] width 11 height 11
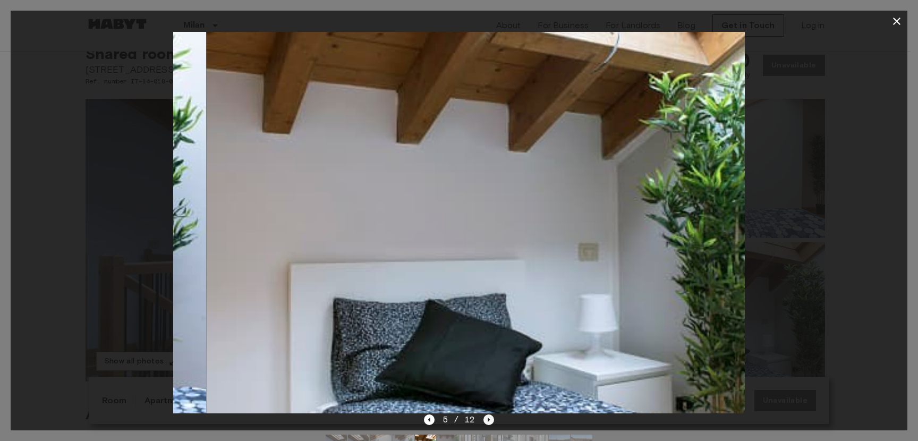
click at [489, 421] on icon "Next image" at bounding box center [488, 419] width 11 height 11
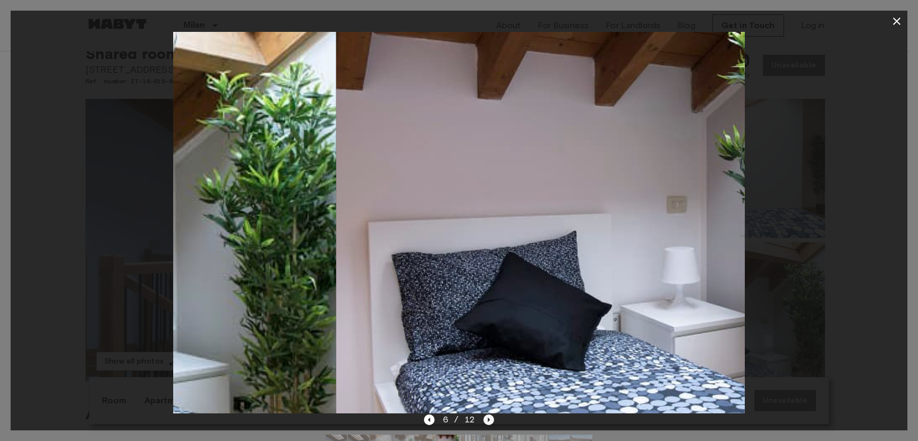
click at [489, 421] on icon "Next image" at bounding box center [488, 419] width 11 height 11
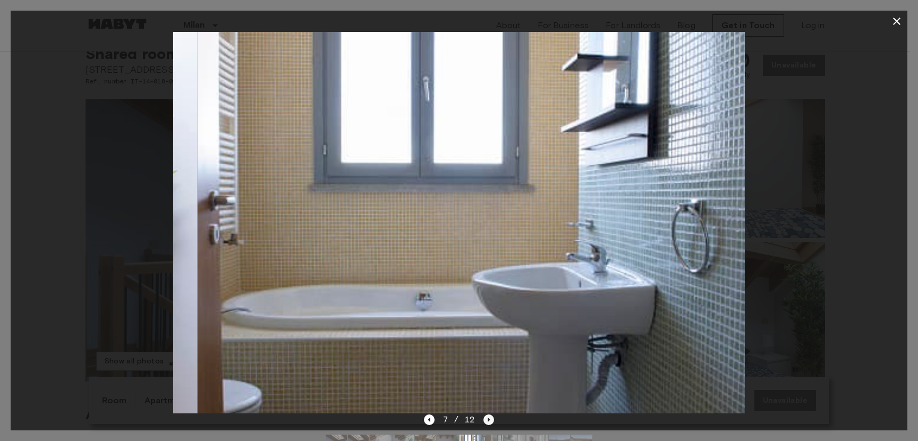
click at [489, 421] on icon "Next image" at bounding box center [488, 419] width 11 height 11
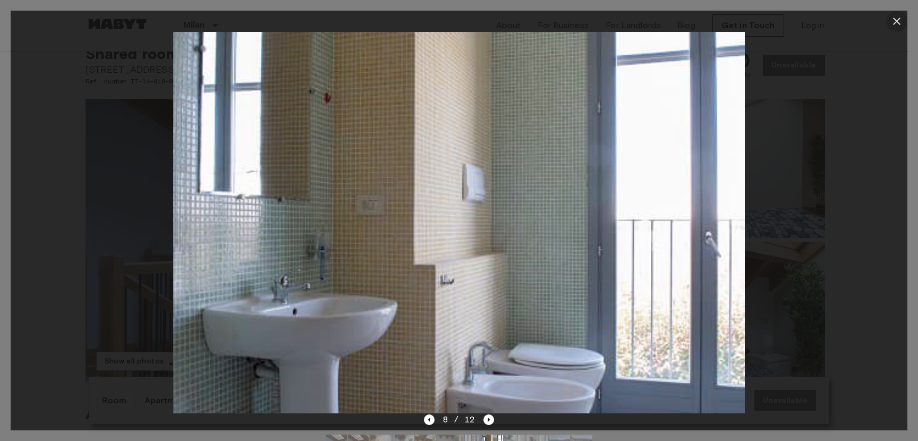
click at [889, 20] on button "button" at bounding box center [896, 21] width 21 height 21
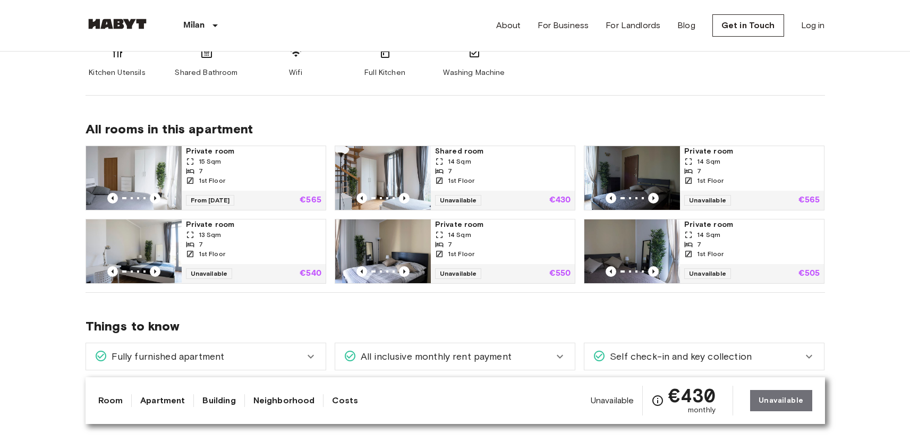
scroll to position [595, 0]
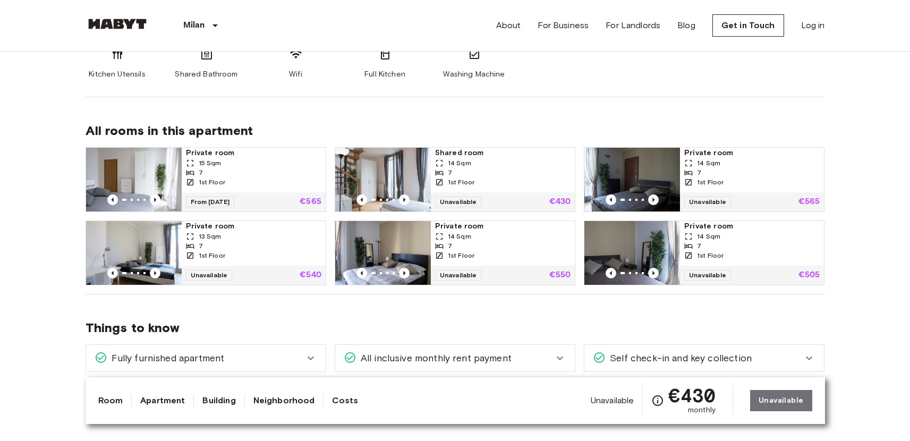
click at [723, 233] on div "14 Sqm" at bounding box center [751, 237] width 135 height 10
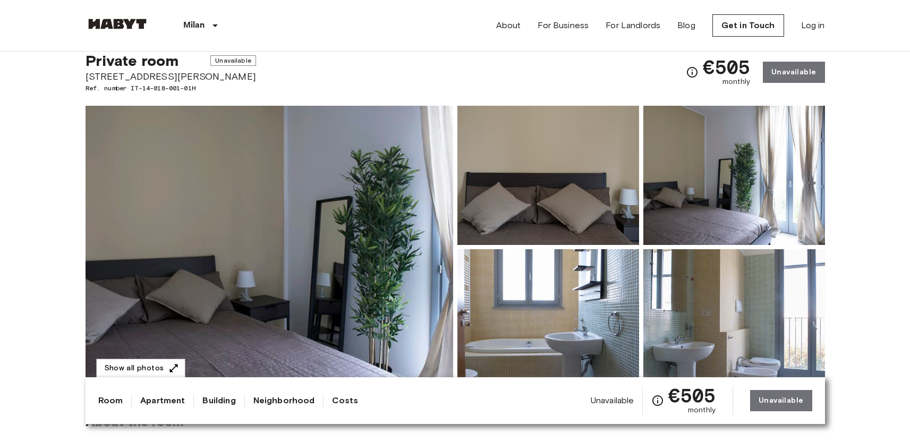
scroll to position [34, 0]
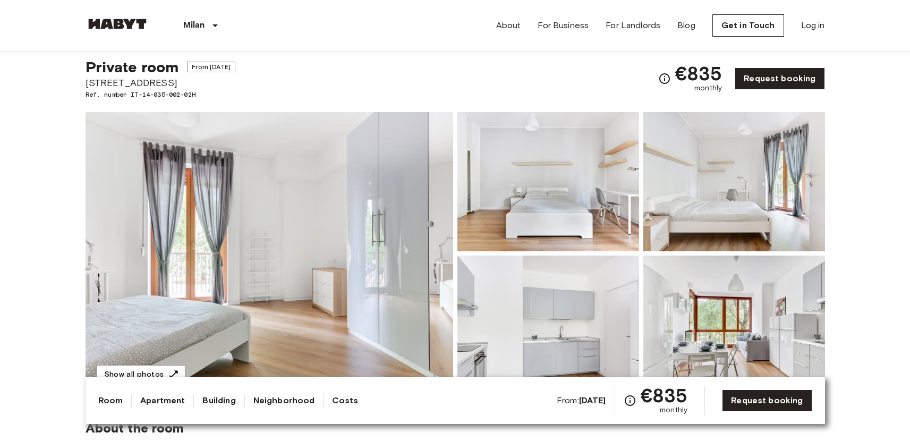
scroll to position [25, 0]
click at [165, 379] on div "Room Apartment Building Neighborhood Costs From: Aug 18 2025 €835 monthly Reque…" at bounding box center [455, 400] width 739 height 47
click at [168, 369] on icon "button" at bounding box center [173, 374] width 11 height 11
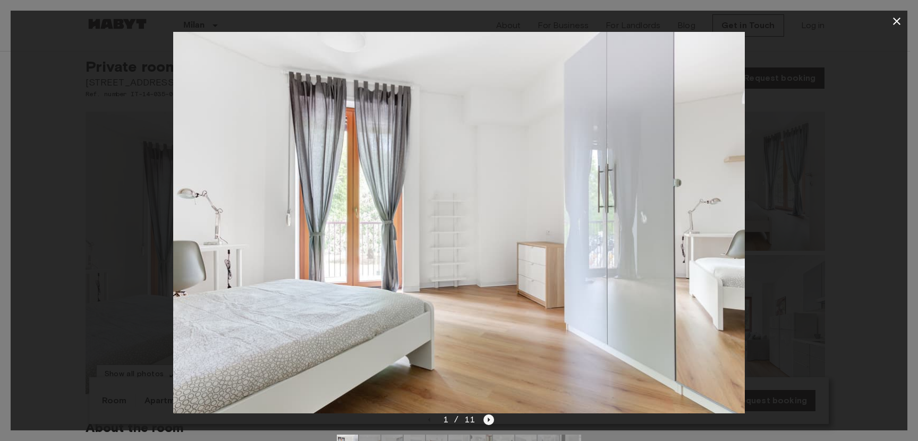
click at [489, 420] on icon "Next image" at bounding box center [488, 419] width 11 height 11
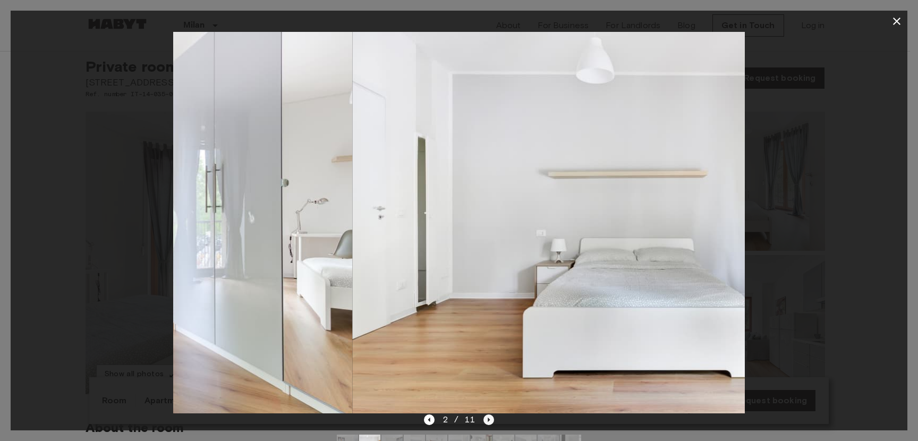
click at [489, 420] on icon "Next image" at bounding box center [488, 419] width 11 height 11
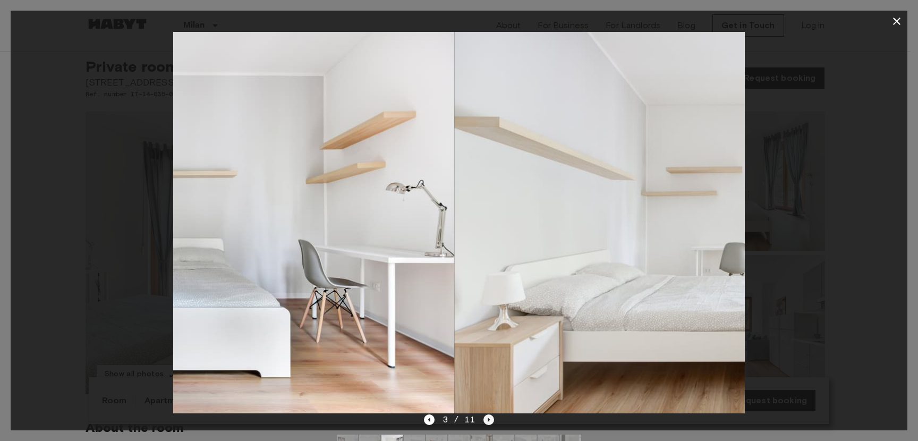
click at [489, 420] on icon "Next image" at bounding box center [488, 419] width 11 height 11
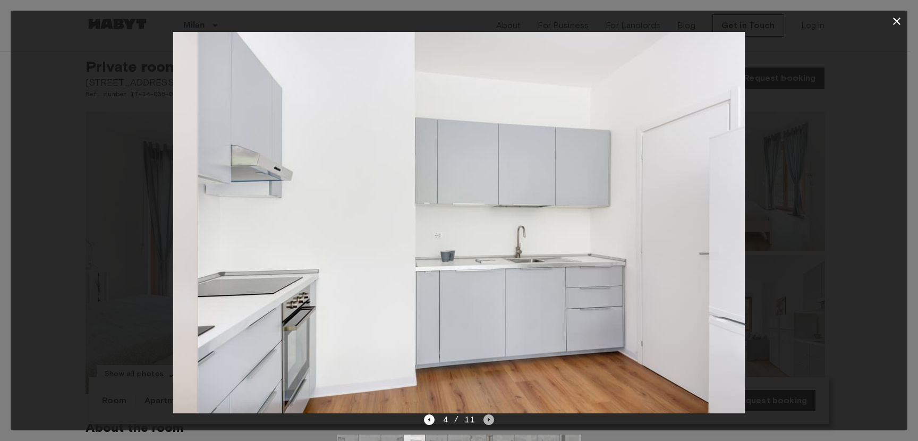
click at [489, 420] on icon "Next image" at bounding box center [488, 419] width 11 height 11
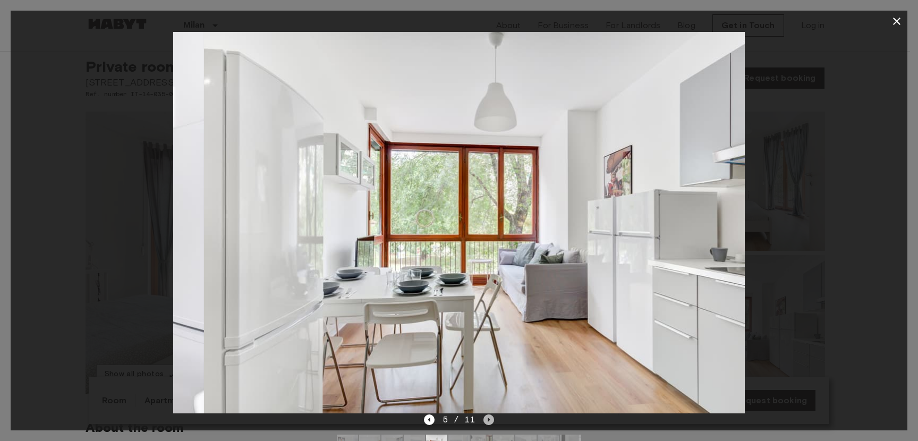
click at [488, 421] on icon "Next image" at bounding box center [488, 419] width 11 height 11
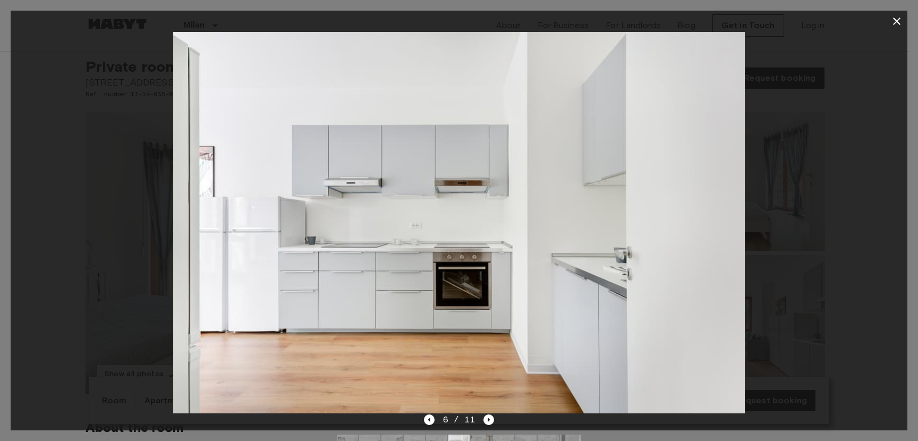
click at [436, 419] on div "6 / 11" at bounding box center [459, 419] width 71 height 13
click at [434, 419] on icon "Previous image" at bounding box center [429, 419] width 11 height 11
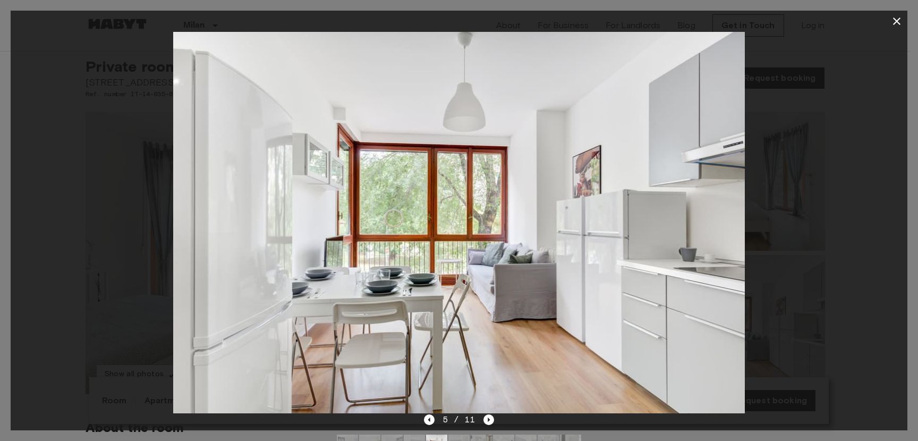
click at [498, 420] on div "5 / 11" at bounding box center [459, 438] width 897 height 51
click at [493, 420] on div "5 / 11" at bounding box center [459, 438] width 897 height 51
click at [489, 418] on icon "Next image" at bounding box center [488, 419] width 11 height 11
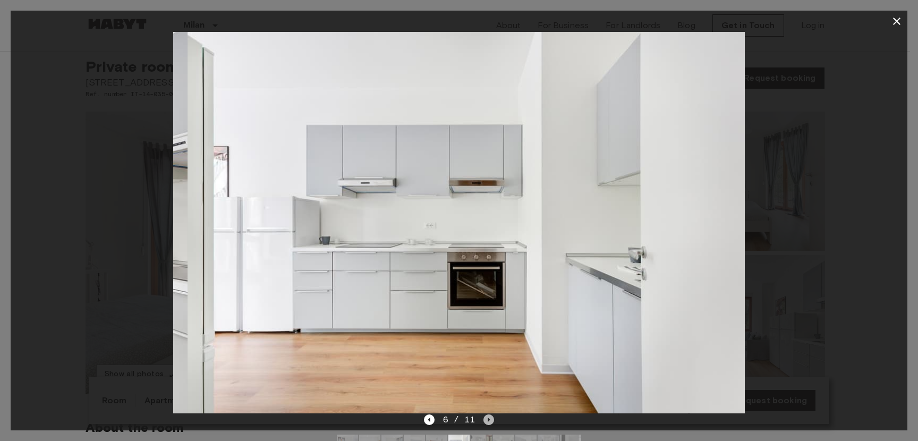
click at [489, 418] on icon "Next image" at bounding box center [488, 419] width 11 height 11
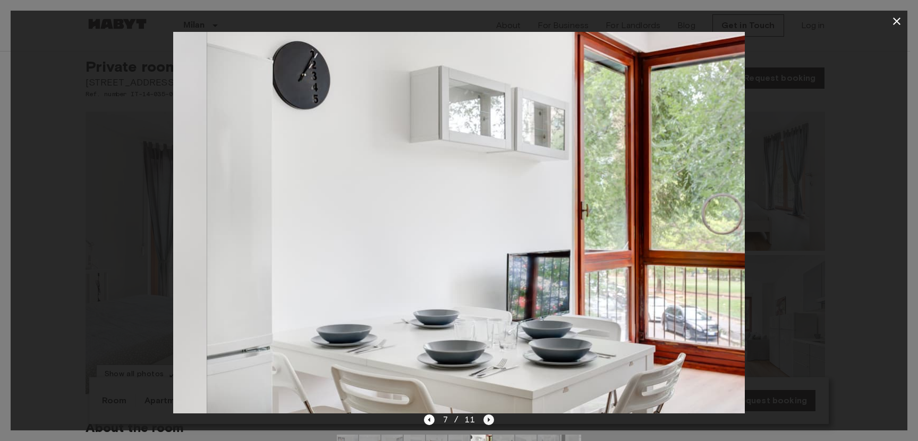
click at [489, 418] on icon "Next image" at bounding box center [488, 419] width 11 height 11
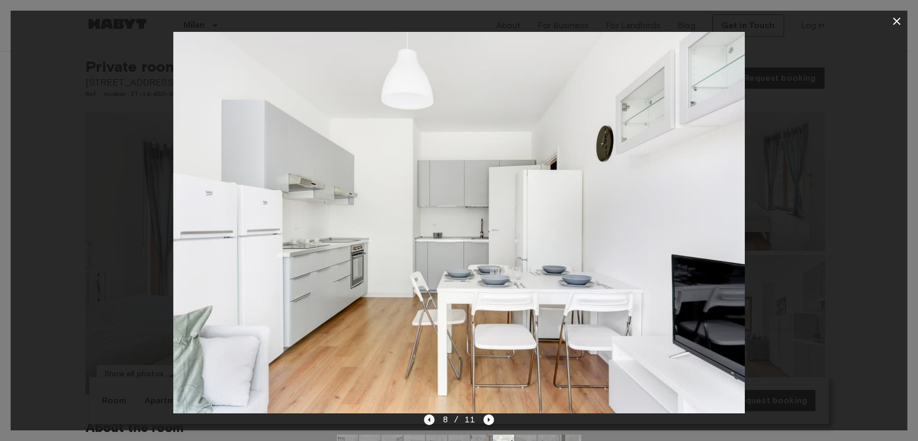
click at [433, 415] on icon "Previous image" at bounding box center [429, 419] width 11 height 11
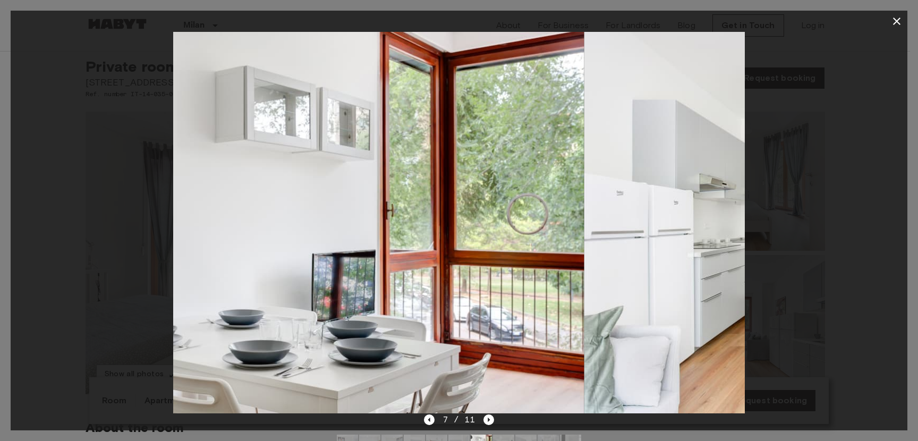
drag, startPoint x: 600, startPoint y: 214, endPoint x: 419, endPoint y: 143, distance: 194.1
click at [419, 143] on img at bounding box center [298, 222] width 572 height 381
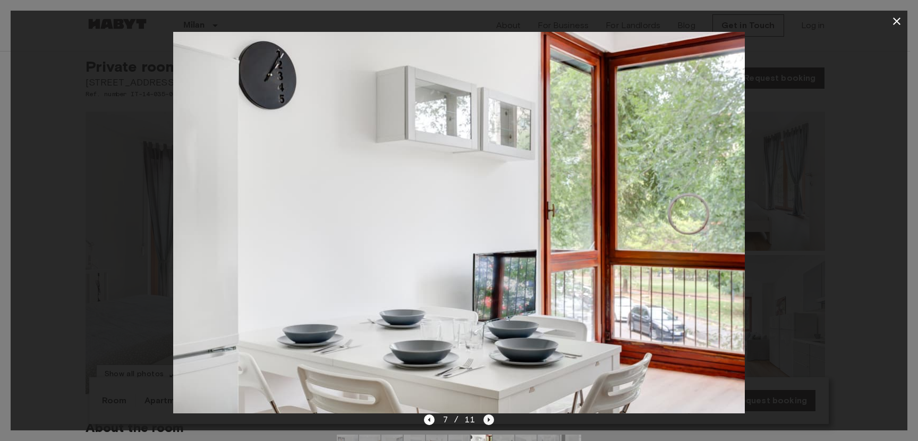
click at [492, 422] on icon "Next image" at bounding box center [488, 419] width 11 height 11
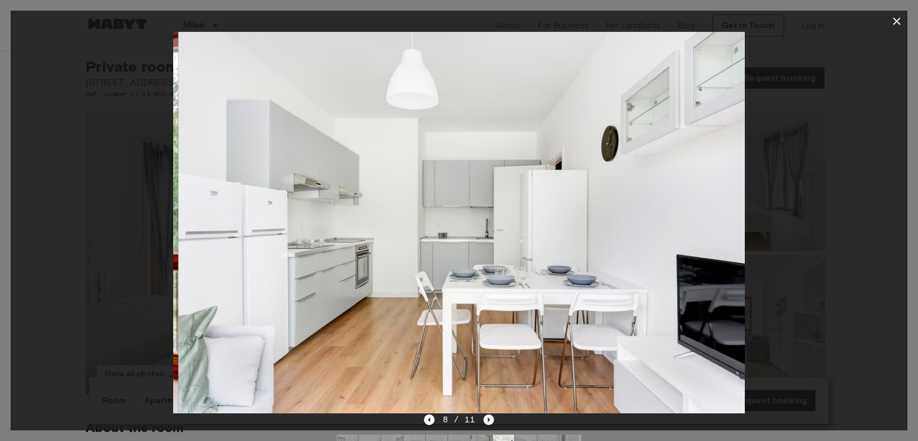
click at [488, 420] on icon "Next image" at bounding box center [489, 419] width 2 height 4
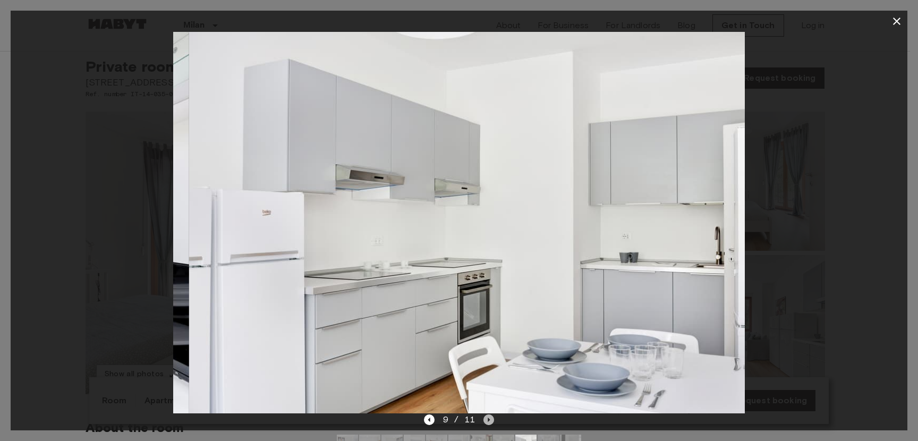
click at [488, 420] on icon "Next image" at bounding box center [489, 419] width 2 height 4
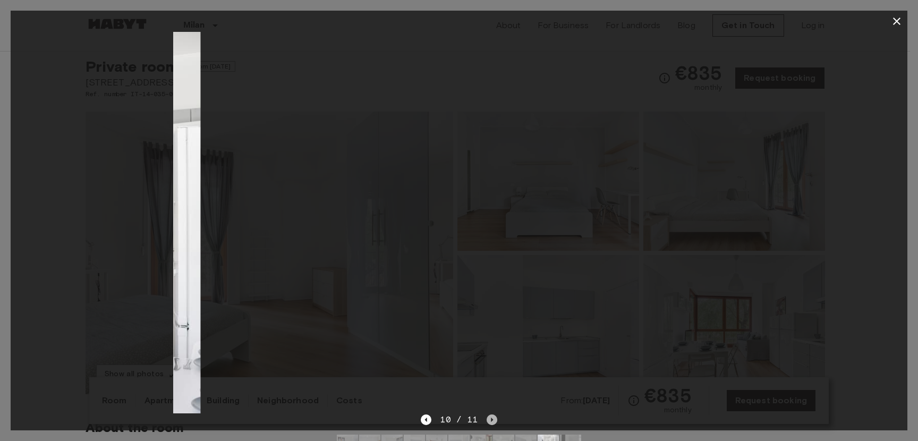
click at [488, 420] on icon "Next image" at bounding box center [492, 419] width 11 height 11
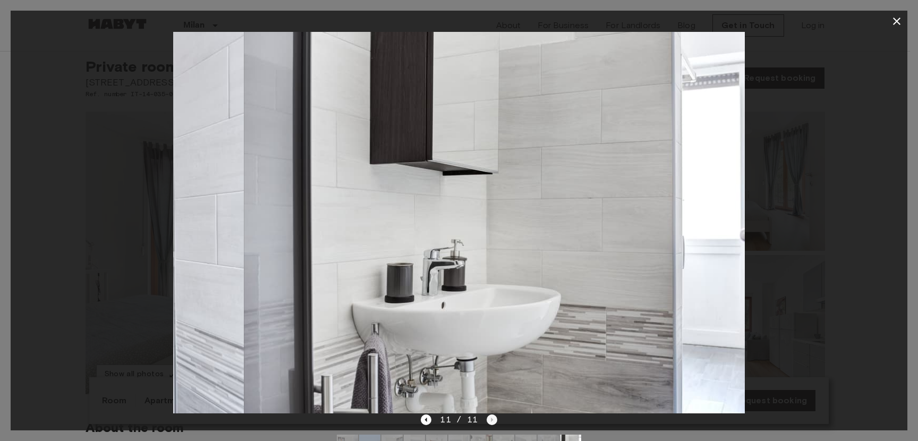
click at [488, 420] on div "11 / 11" at bounding box center [459, 419] width 76 height 13
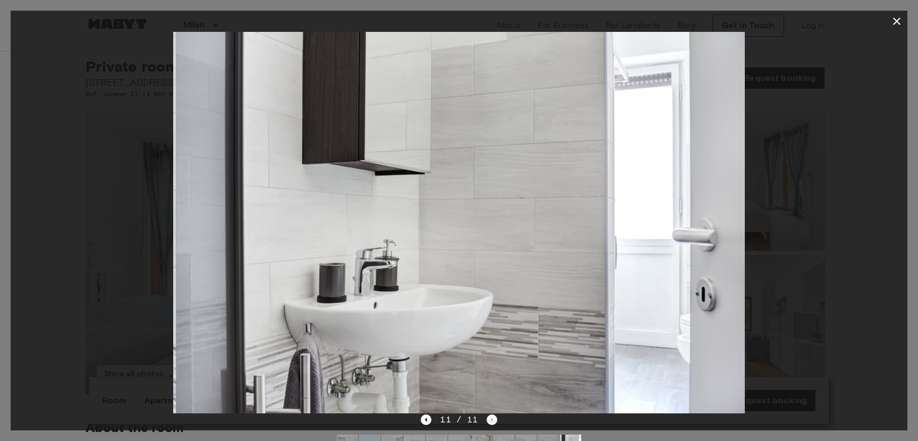
click at [488, 420] on div "11 / 11" at bounding box center [459, 419] width 76 height 13
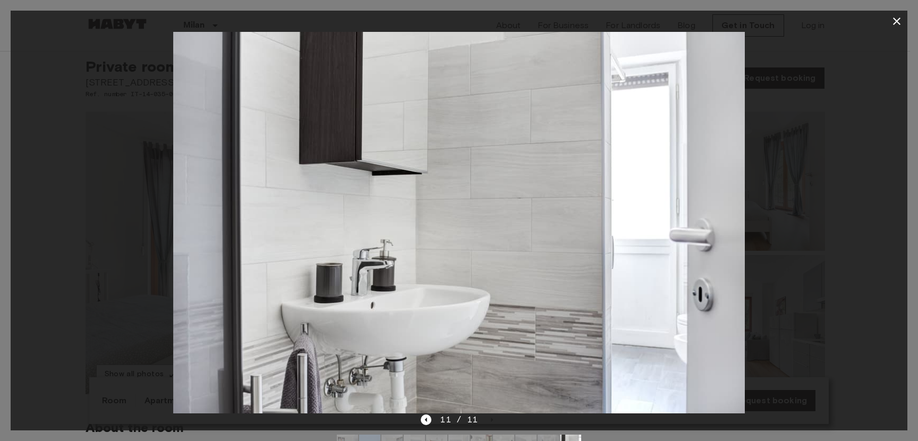
click at [899, 24] on icon "button" at bounding box center [896, 21] width 7 height 7
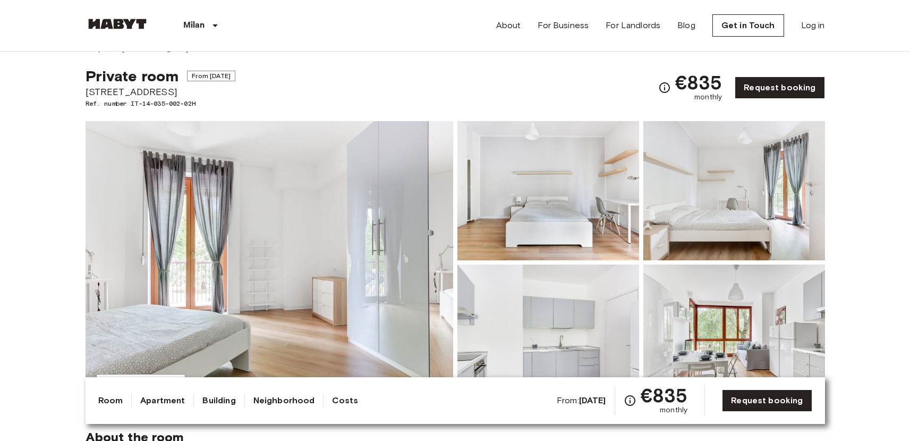
scroll to position [88, 0]
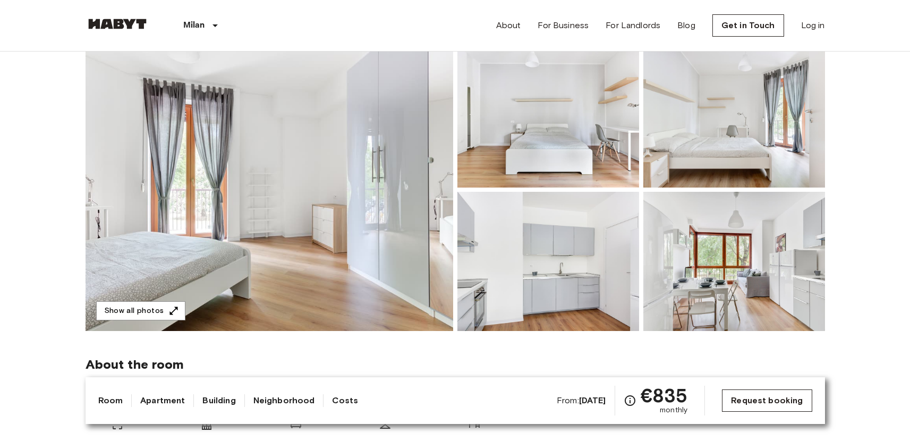
click at [764, 395] on link "Request booking" at bounding box center [767, 400] width 90 height 22
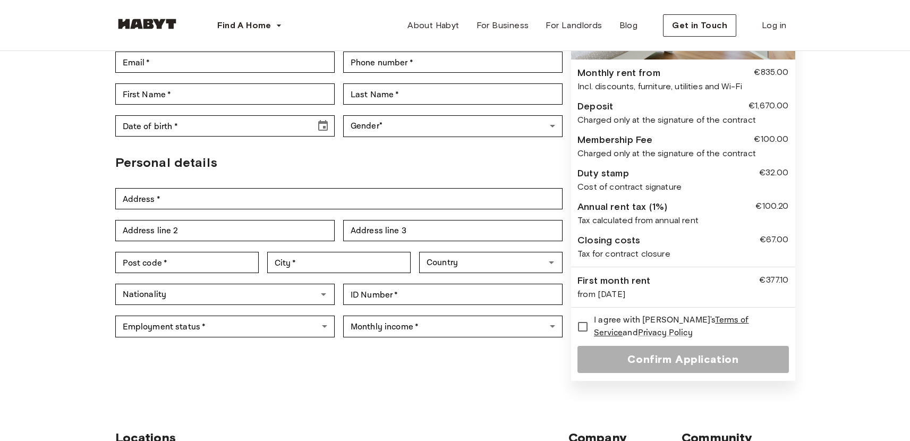
scroll to position [120, 0]
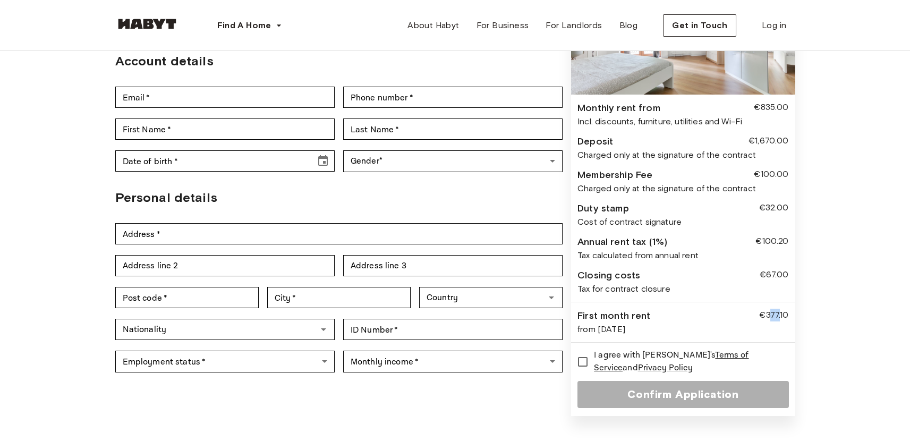
drag, startPoint x: 768, startPoint y: 314, endPoint x: 781, endPoint y: 317, distance: 13.4
click at [781, 317] on div "€377.10" at bounding box center [773, 316] width 29 height 14
click at [838, 312] on div "Back to room details Private Room in [GEOGRAPHIC_DATA], [PERSON_NAME] Account d…" at bounding box center [455, 176] width 910 height 491
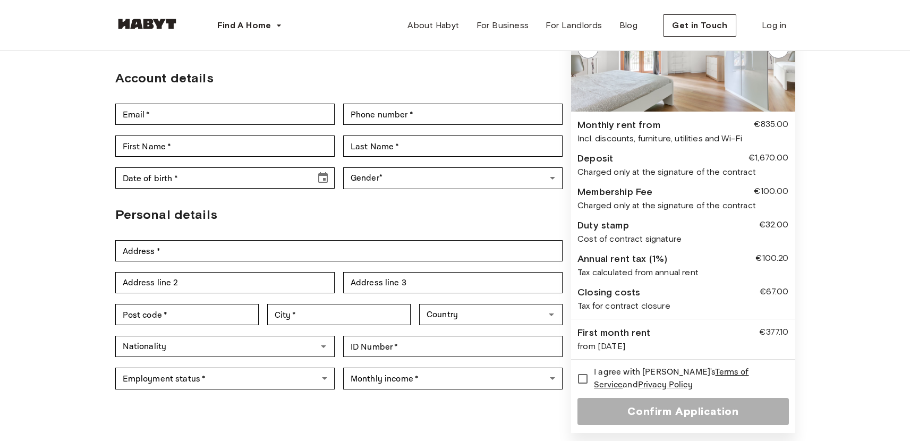
scroll to position [101, 0]
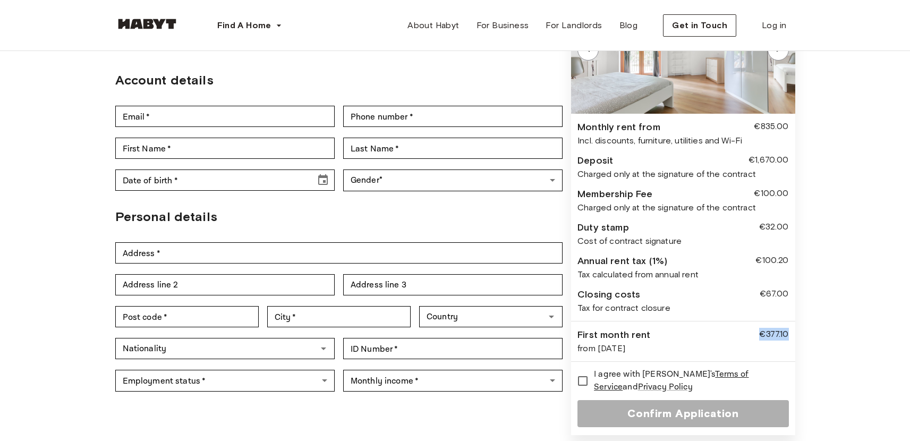
drag, startPoint x: 797, startPoint y: 334, endPoint x: 750, endPoint y: 338, distance: 47.4
click at [750, 338] on div "Back to room details Private Room in [GEOGRAPHIC_DATA], [PERSON_NAME] Account d…" at bounding box center [455, 195] width 765 height 491
click at [826, 338] on div "Back to room details Private Room in [GEOGRAPHIC_DATA], [PERSON_NAME] Account d…" at bounding box center [455, 195] width 765 height 491
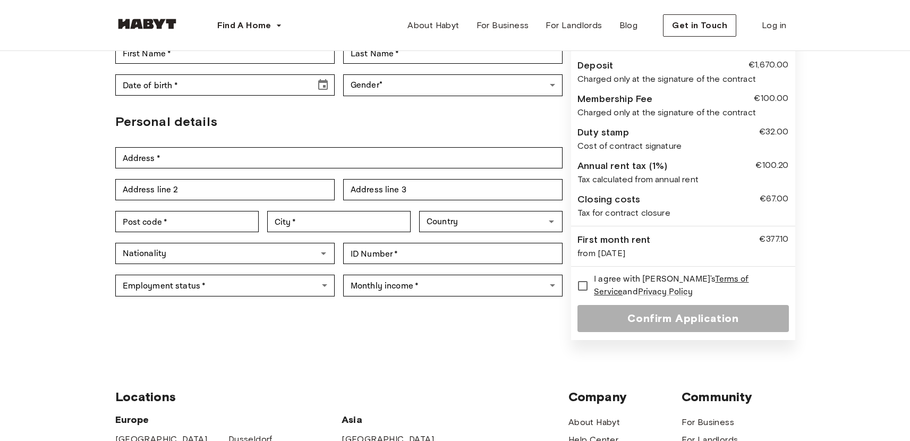
scroll to position [141, 0]
